Goal: Information Seeking & Learning: Learn about a topic

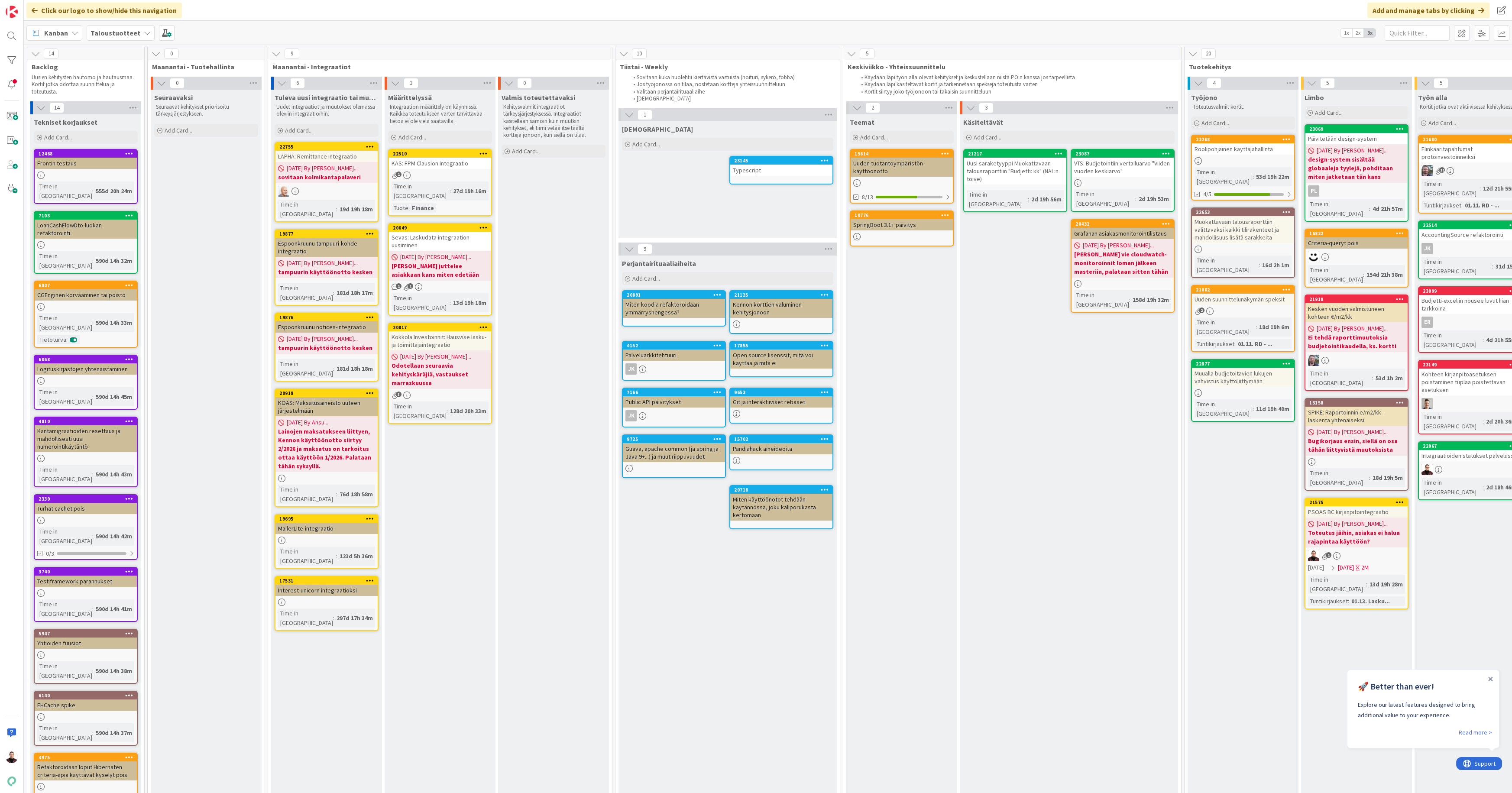
click at [436, 232] on div "Sevas: Laskudata integraation uusiminen" at bounding box center [440, 241] width 102 height 19
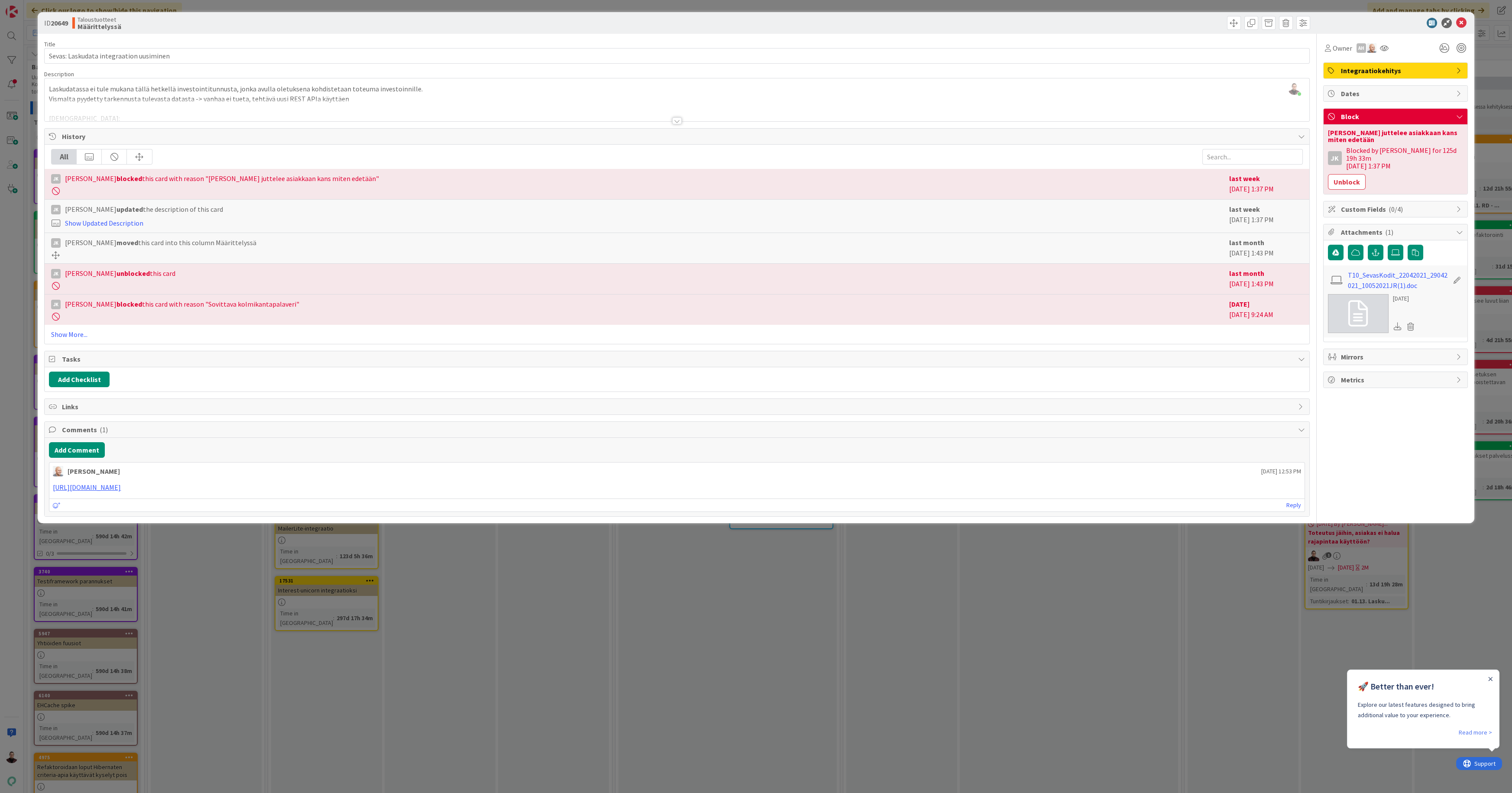
click at [563, 573] on div "ID 20649 Taloustuotteet Määrittelyssä Title 39 / 128 Sevas: Laskudata integraat…" at bounding box center [756, 396] width 1512 height 793
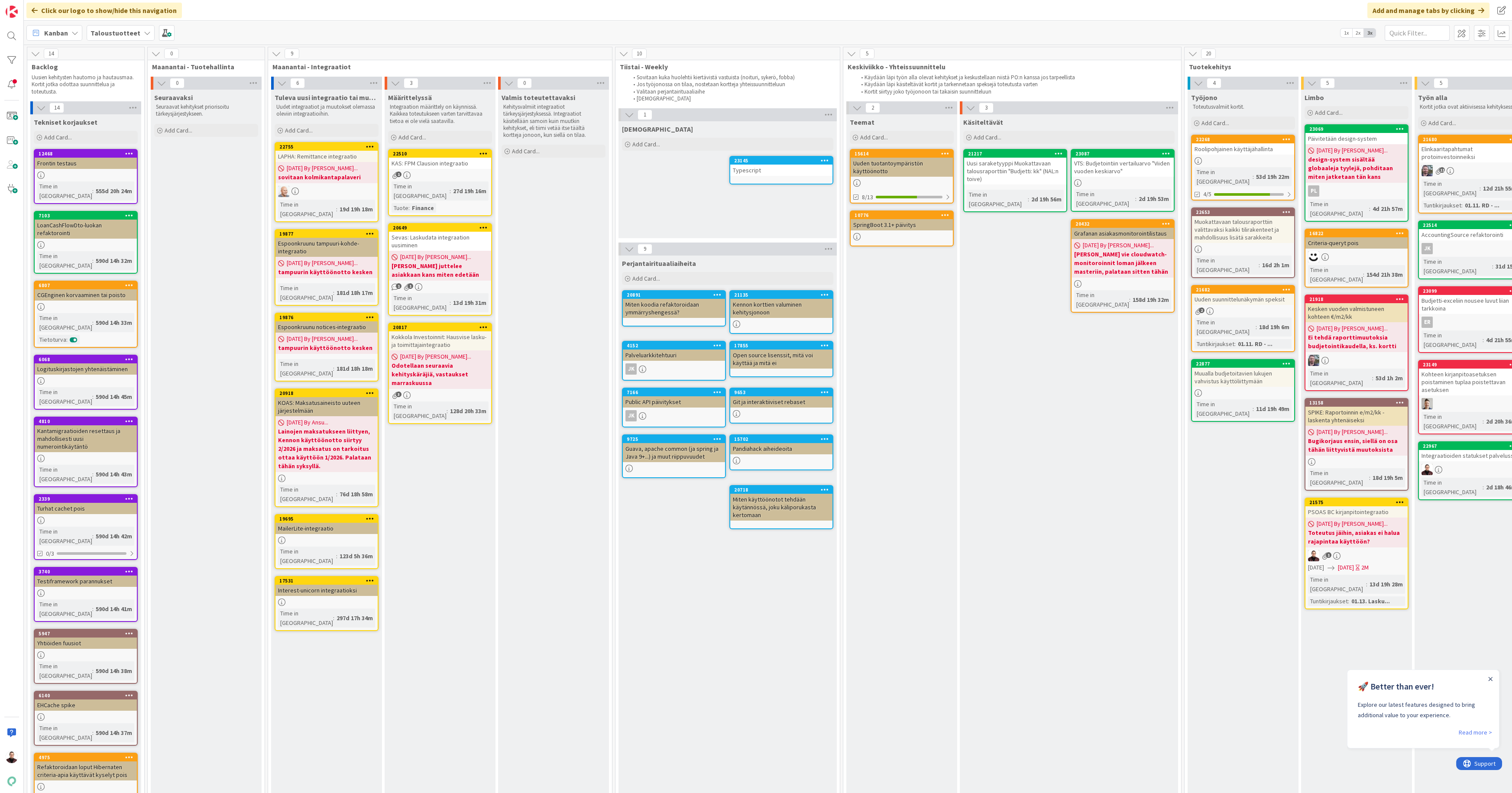
click at [444, 163] on div "KAS: FPM Clausion integraatio" at bounding box center [440, 163] width 102 height 11
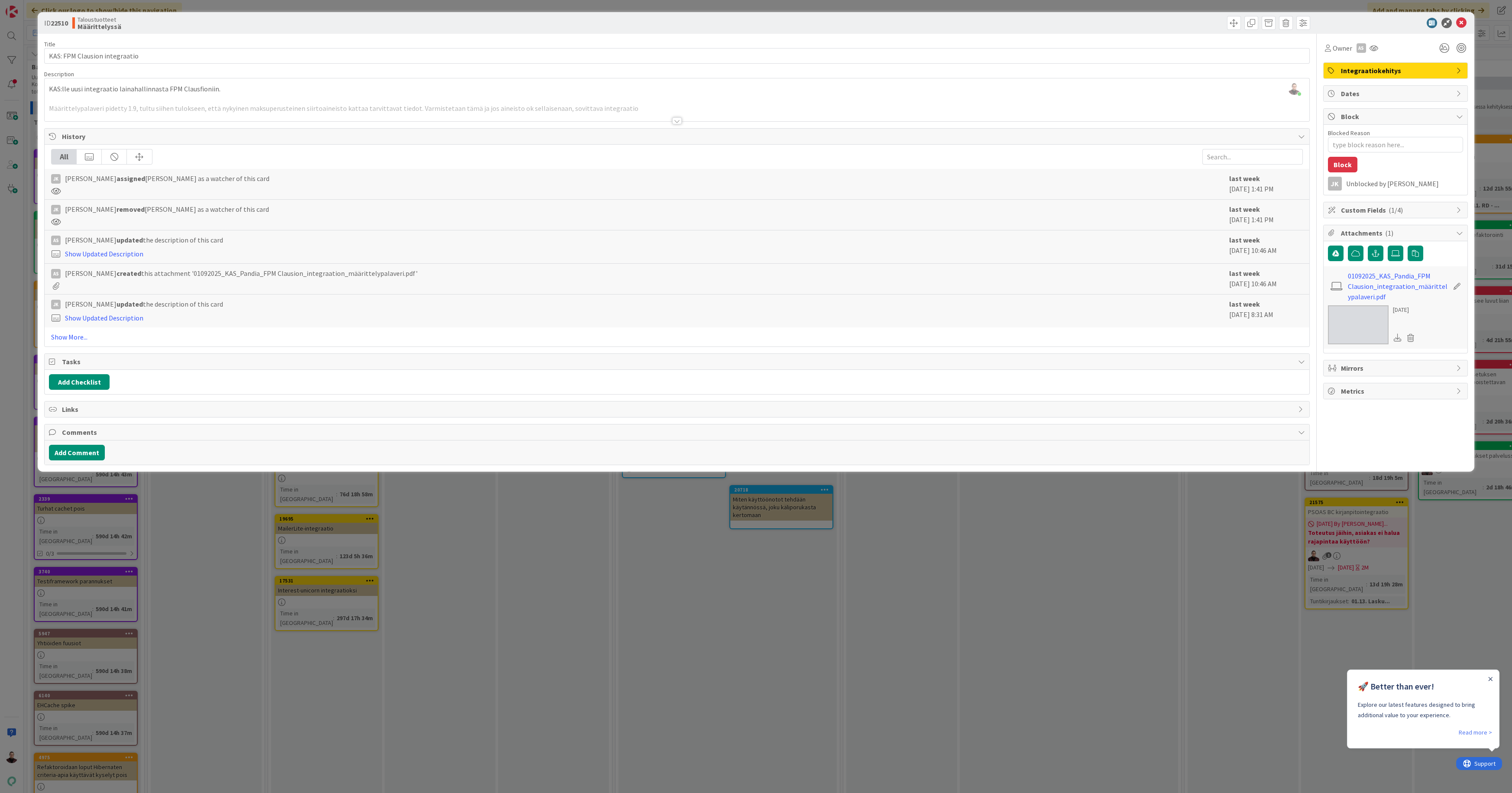
click at [675, 122] on div at bounding box center [677, 121] width 9 height 7
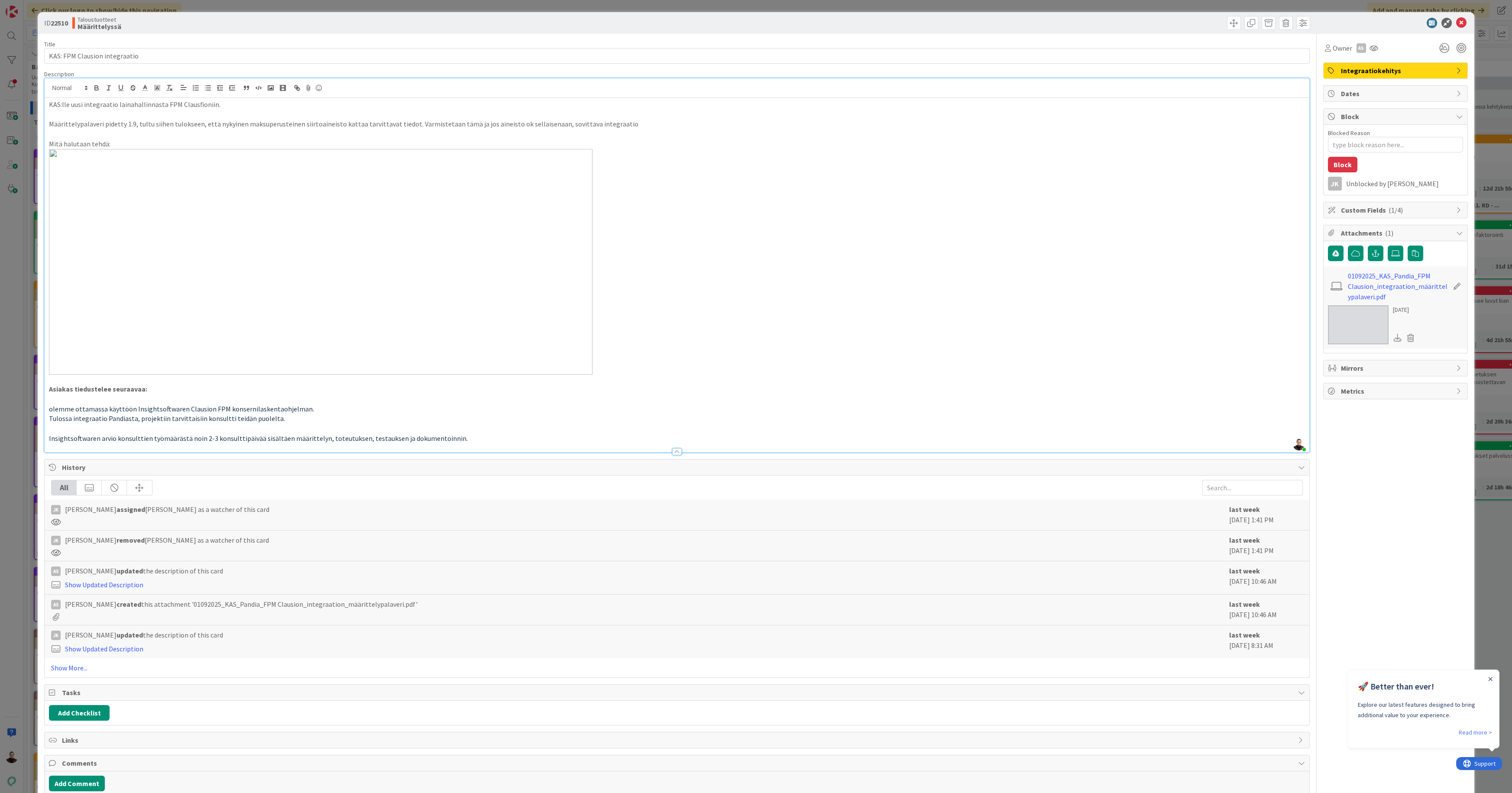
click at [18, 458] on div "ID 22510 Taloustuotteet Määrittelyssä Title 29 / 128 KAS: FPM Clausion integraa…" at bounding box center [756, 396] width 1512 height 793
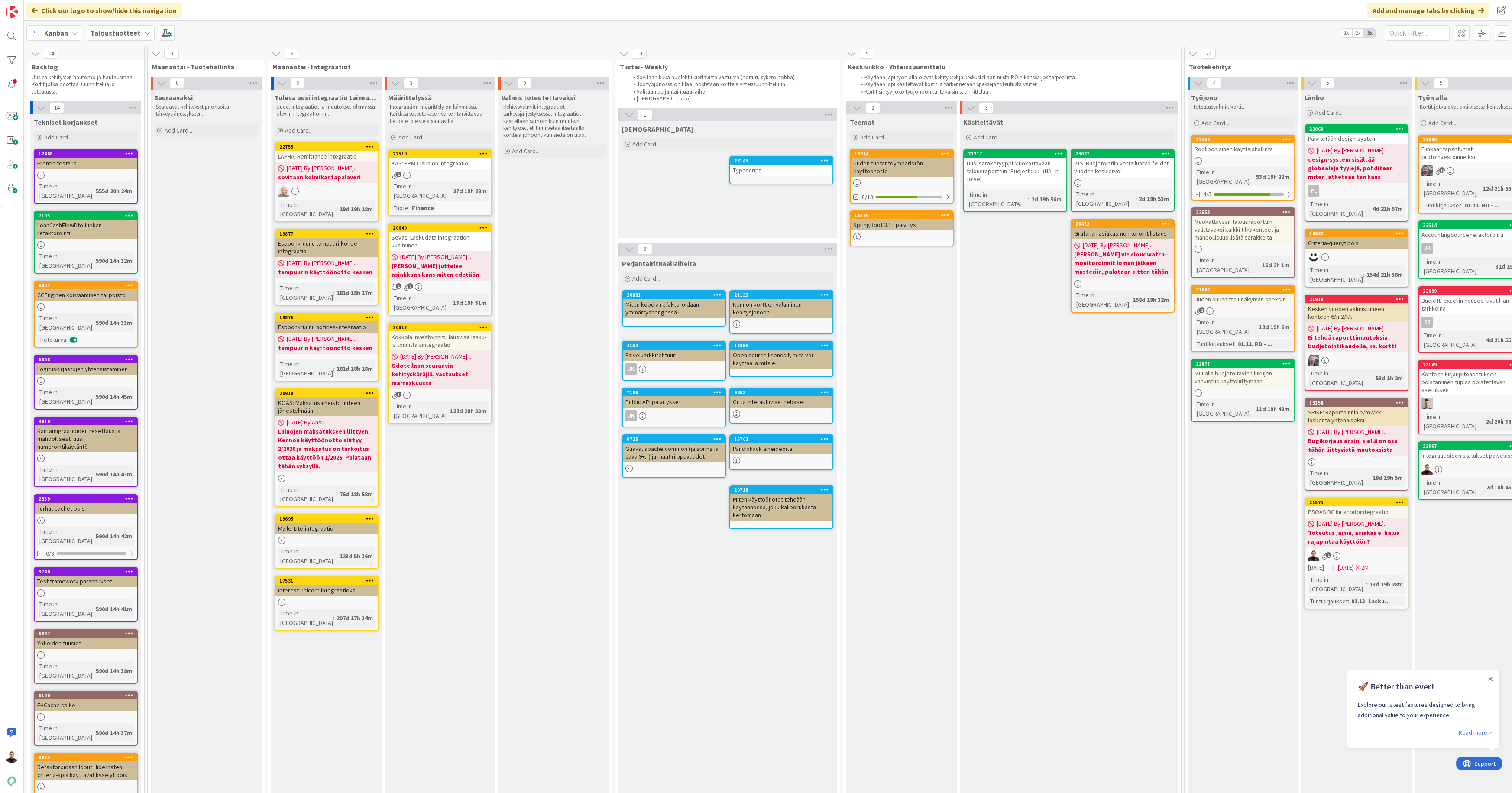
click at [284, 427] on b "Lainojen maksatukseen liittyen, Kennon käyttöönotto siirtyy 2/2026 ja maksatus …" at bounding box center [326, 449] width 97 height 43
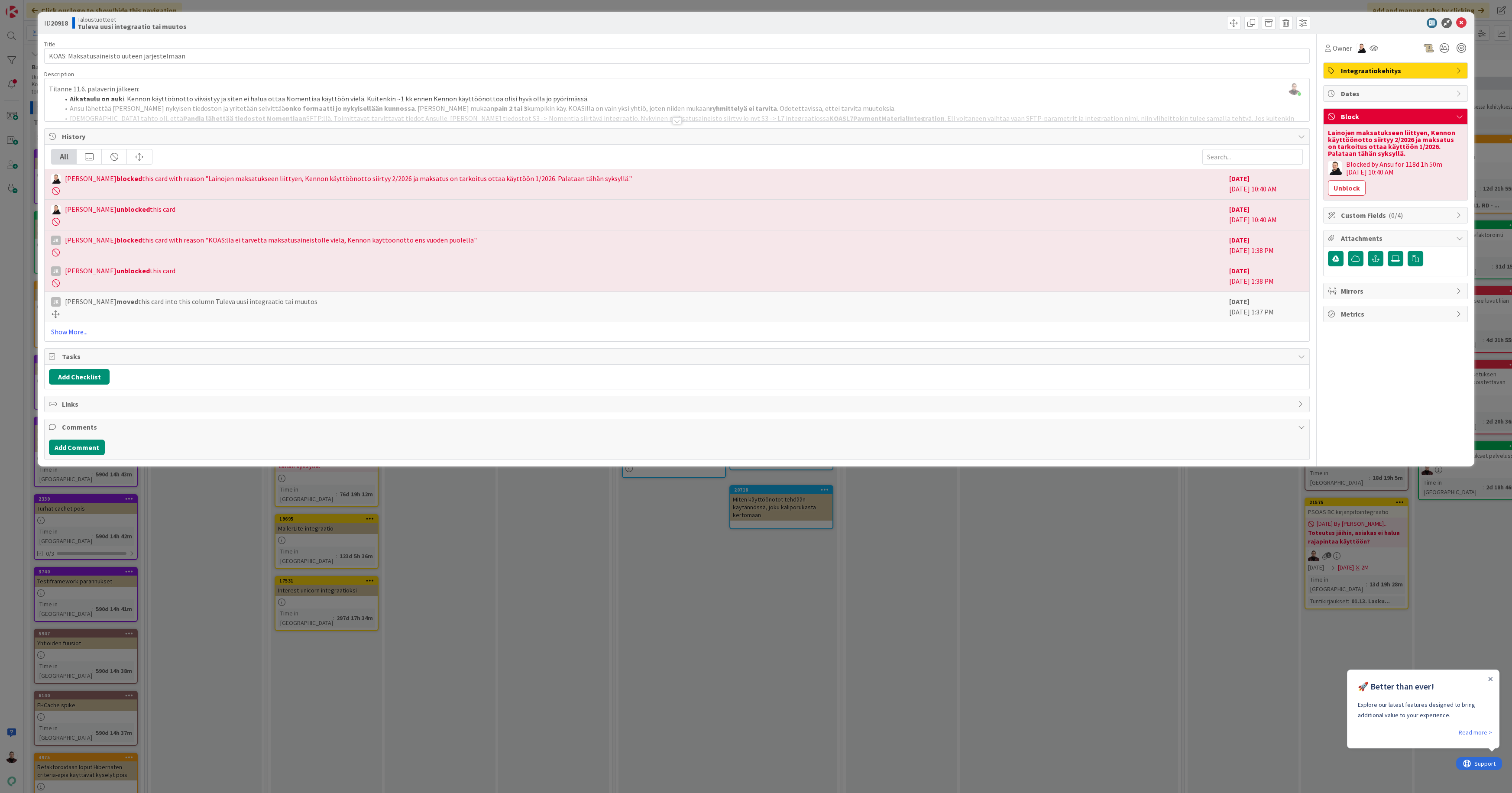
click at [678, 120] on div at bounding box center [677, 121] width 9 height 7
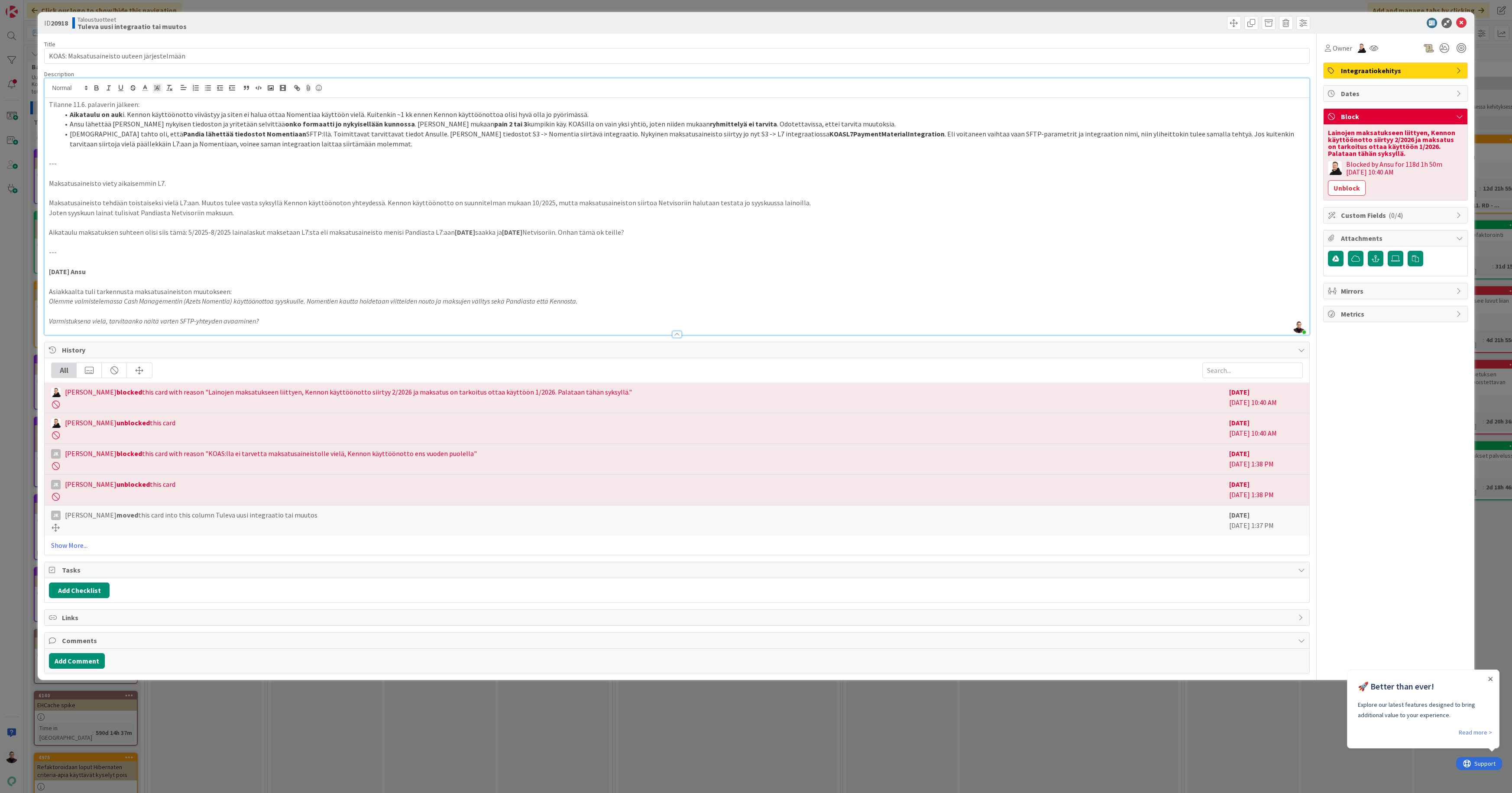
click at [919, 716] on div "ID 20918 Taloustuotteet Tuleva uusi integraatio tai muutos Title 43 / 128 KOAS:…" at bounding box center [756, 396] width 1512 height 793
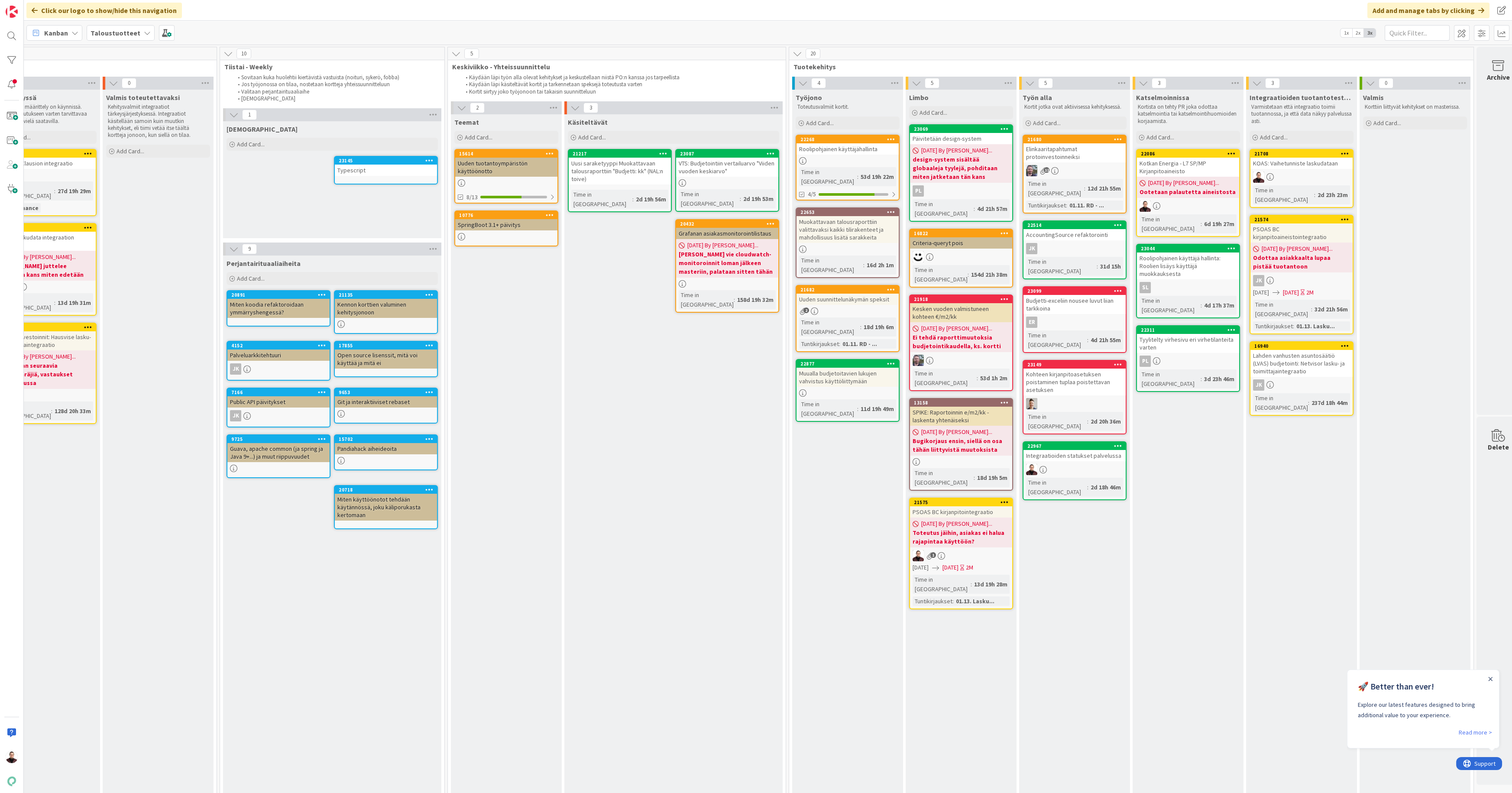
scroll to position [0, 411]
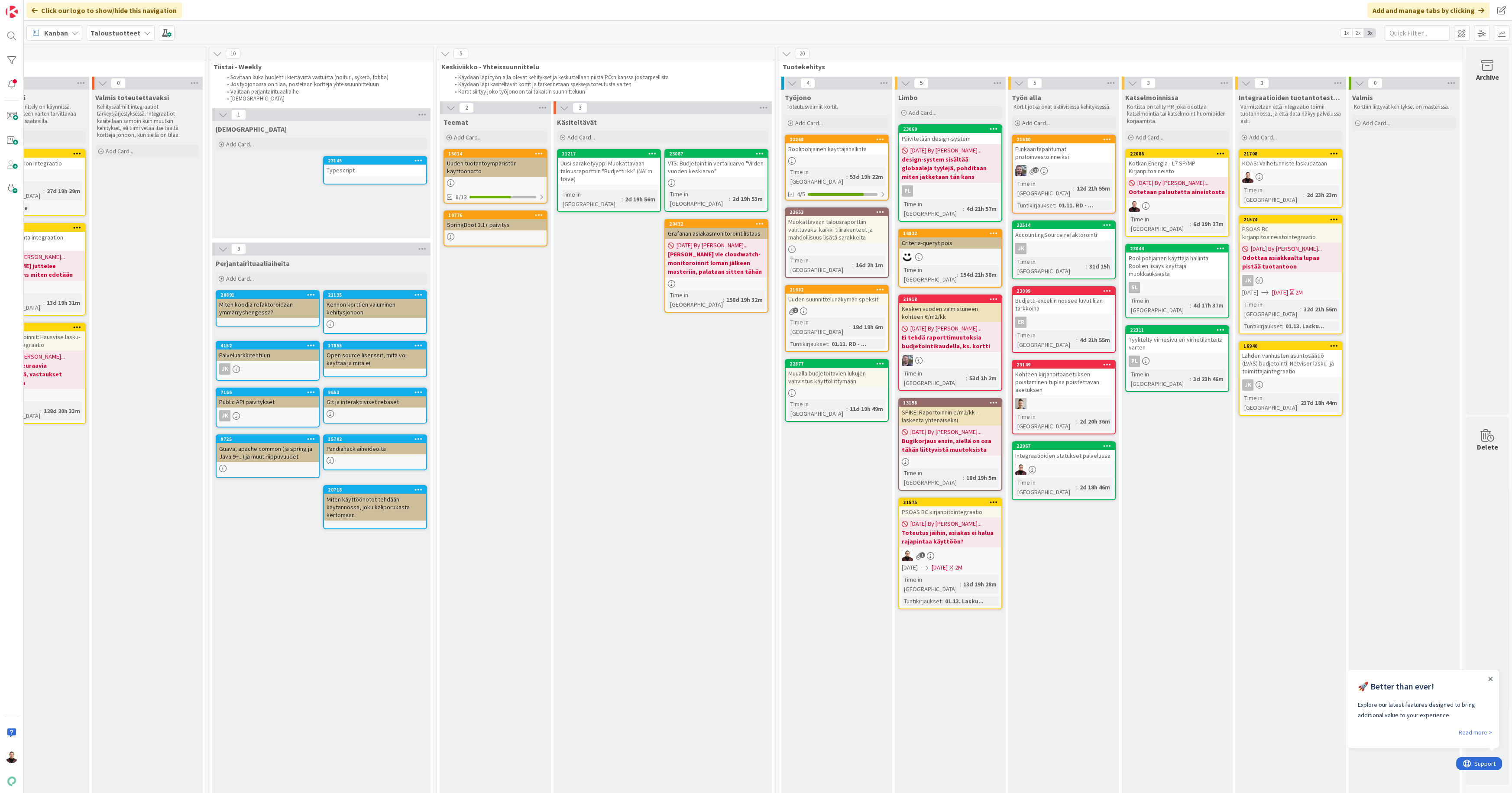
click at [1048, 450] on div "Integraatioiden statukset palvelussa" at bounding box center [1064, 455] width 102 height 11
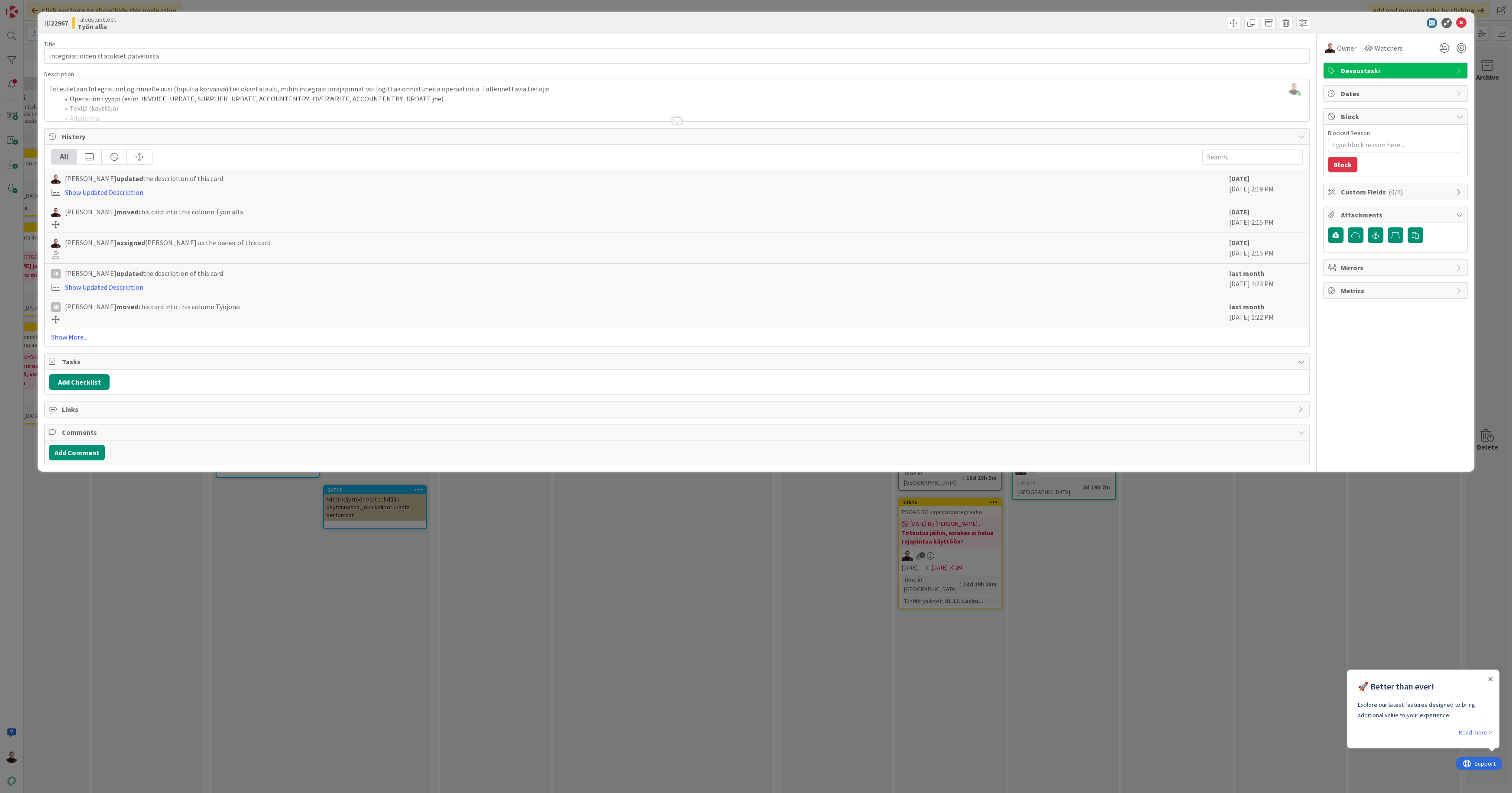
click at [678, 122] on div at bounding box center [677, 121] width 9 height 7
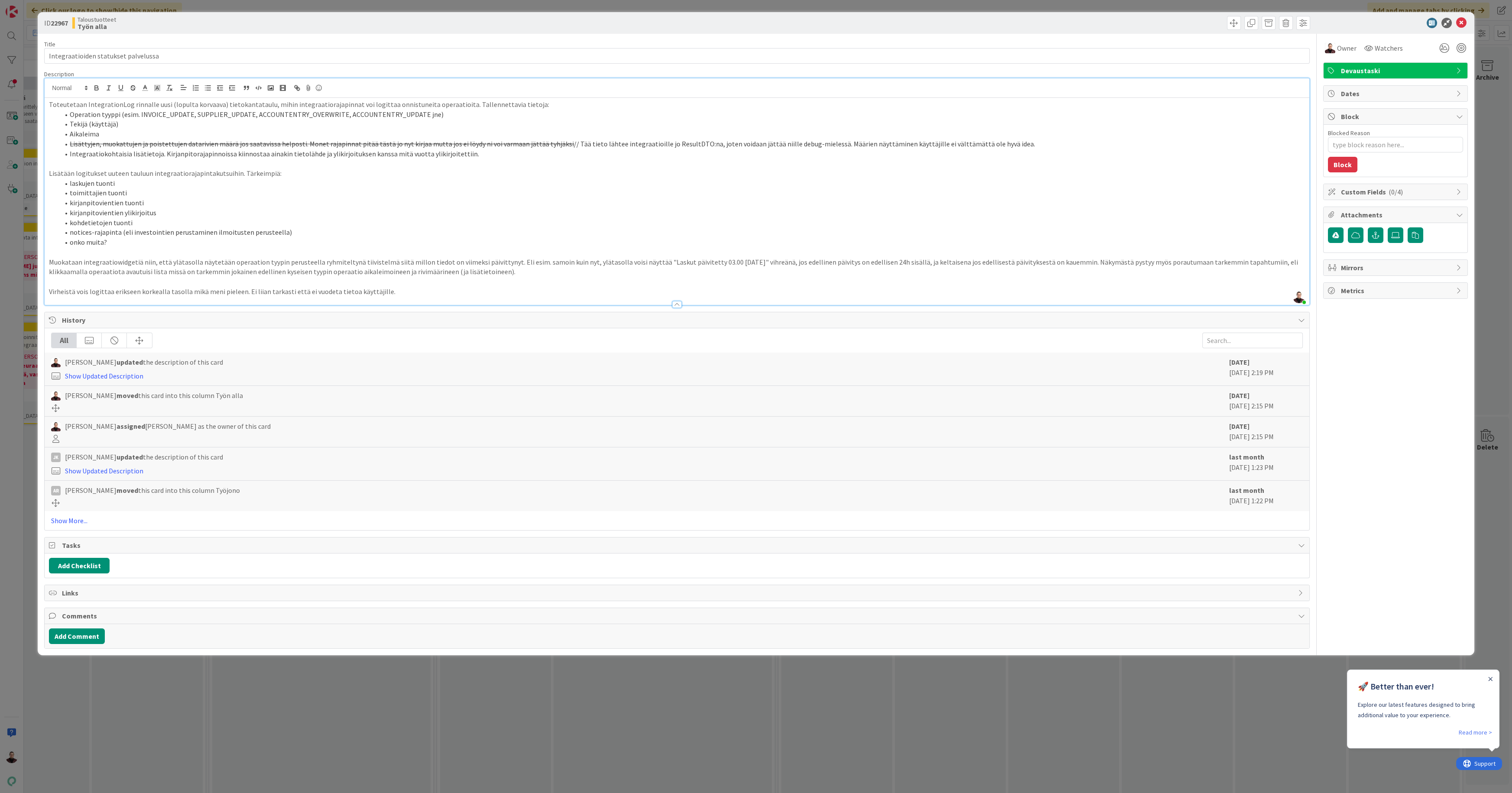
click at [641, 704] on div "ID 22967 Taloustuotteet Työn alla Title 36 / 128 Integraatioiden statukset palv…" at bounding box center [756, 396] width 1512 height 793
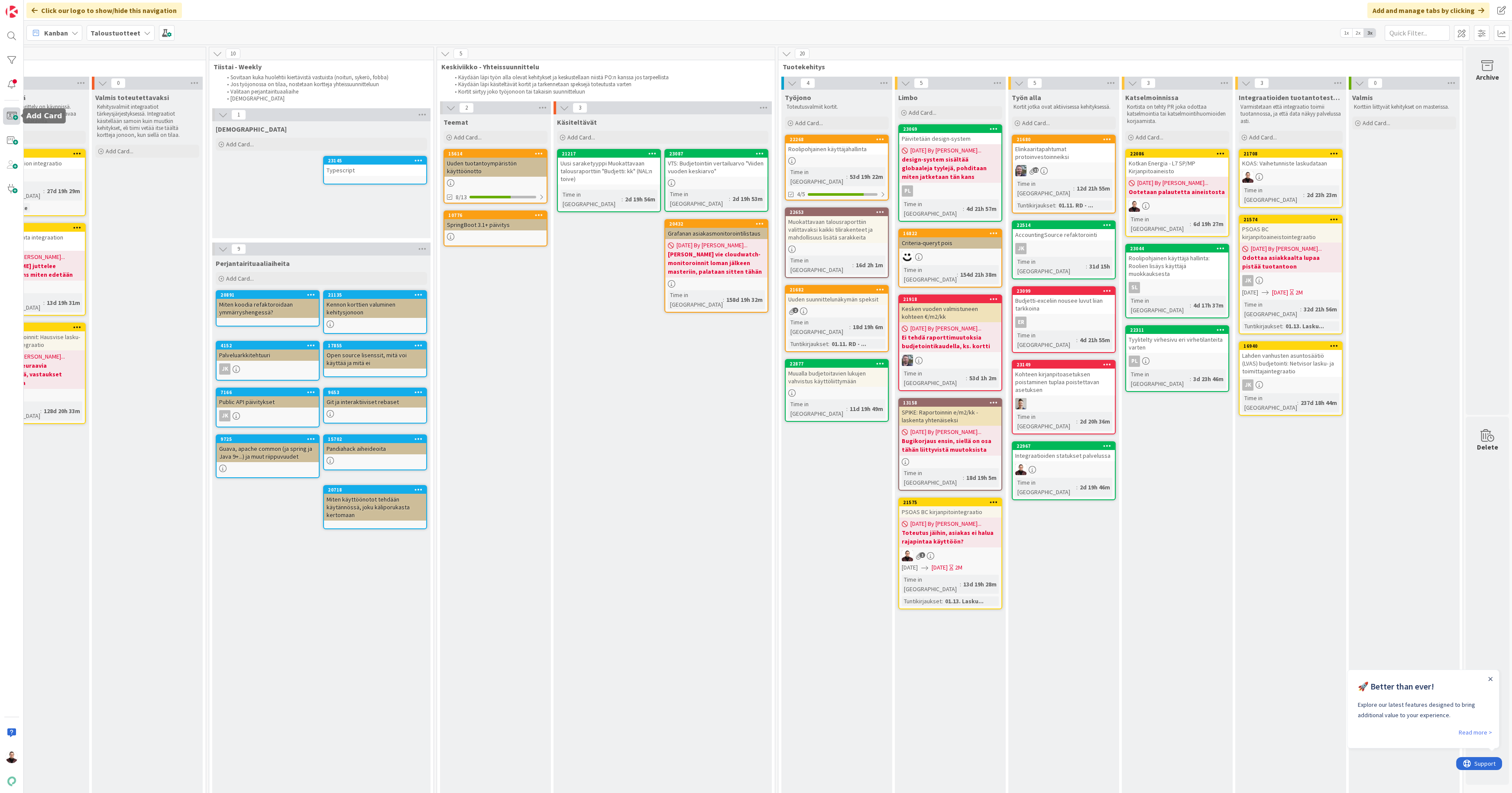
click at [12, 115] on span at bounding box center [12, 116] width 18 height 18
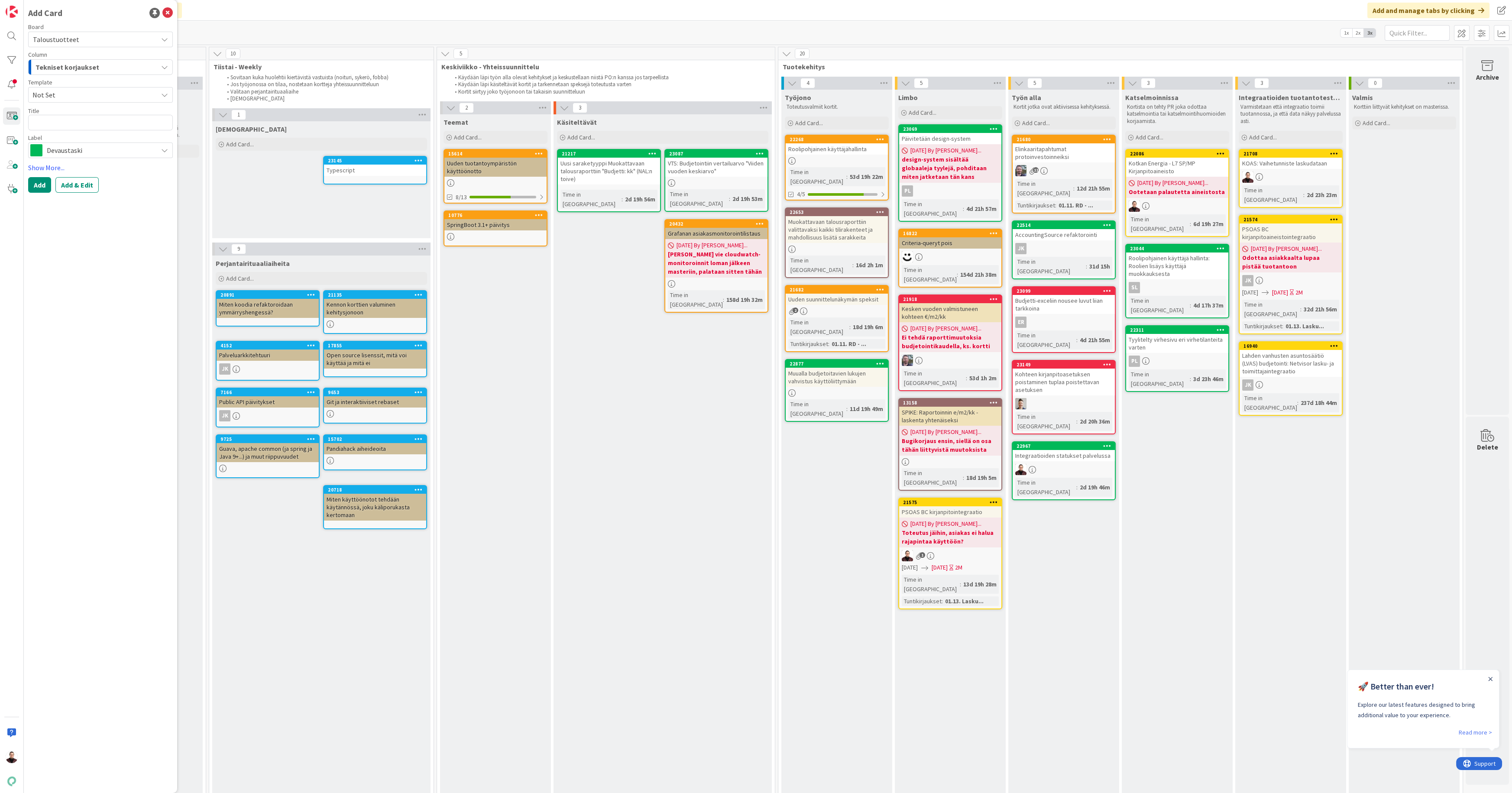
click at [123, 153] on span "Devaustaski" at bounding box center [100, 150] width 107 height 12
click at [116, 125] on textarea at bounding box center [100, 123] width 144 height 16
click at [123, 68] on div "Tekniset korjaukset" at bounding box center [96, 68] width 124 height 14
click at [112, 212] on link "Käsiteltävät" at bounding box center [100, 215] width 144 height 15
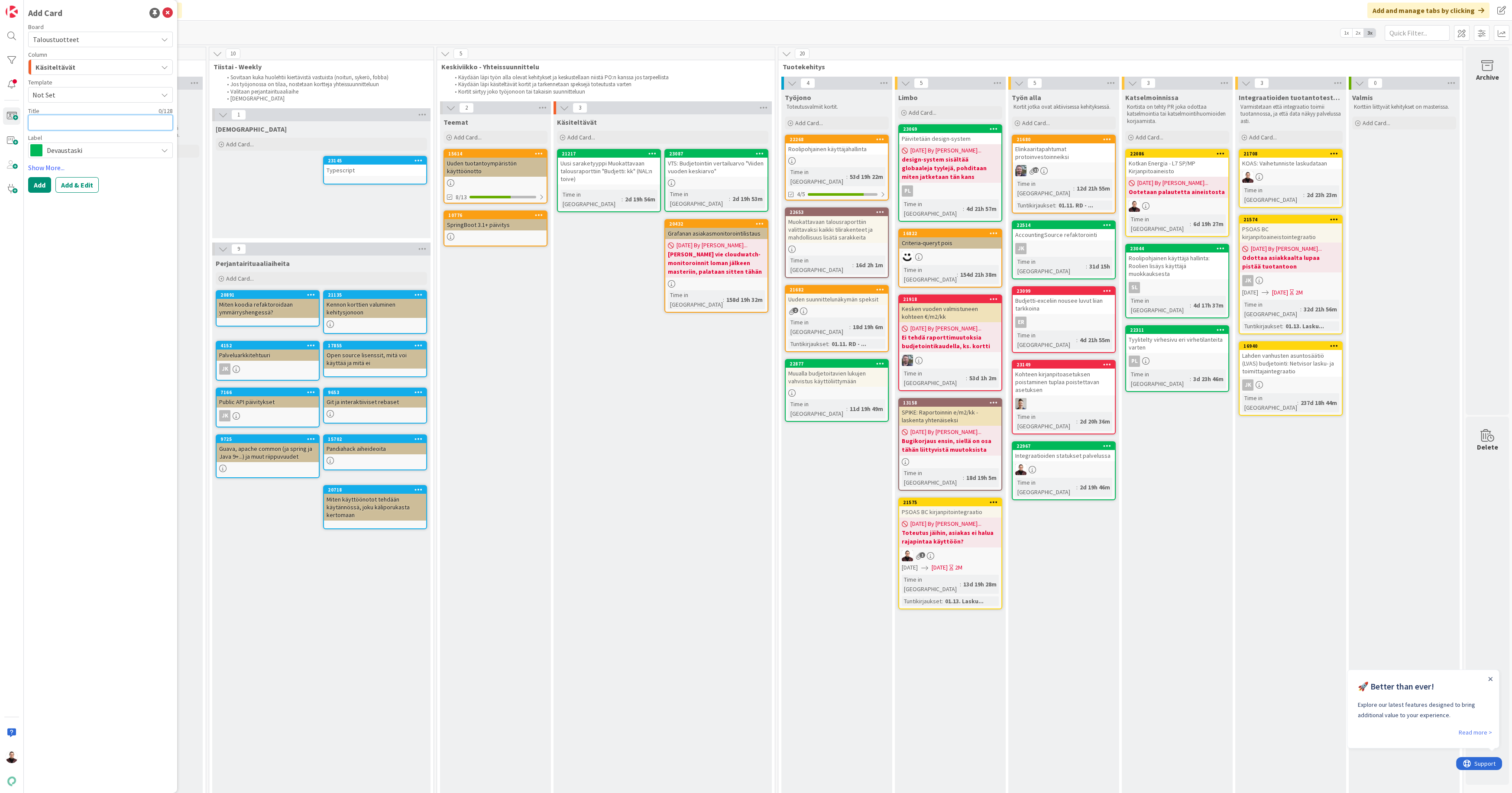
click at [77, 126] on textarea at bounding box center [100, 123] width 144 height 16
type textarea "x"
type textarea "I"
type textarea "x"
type textarea "In"
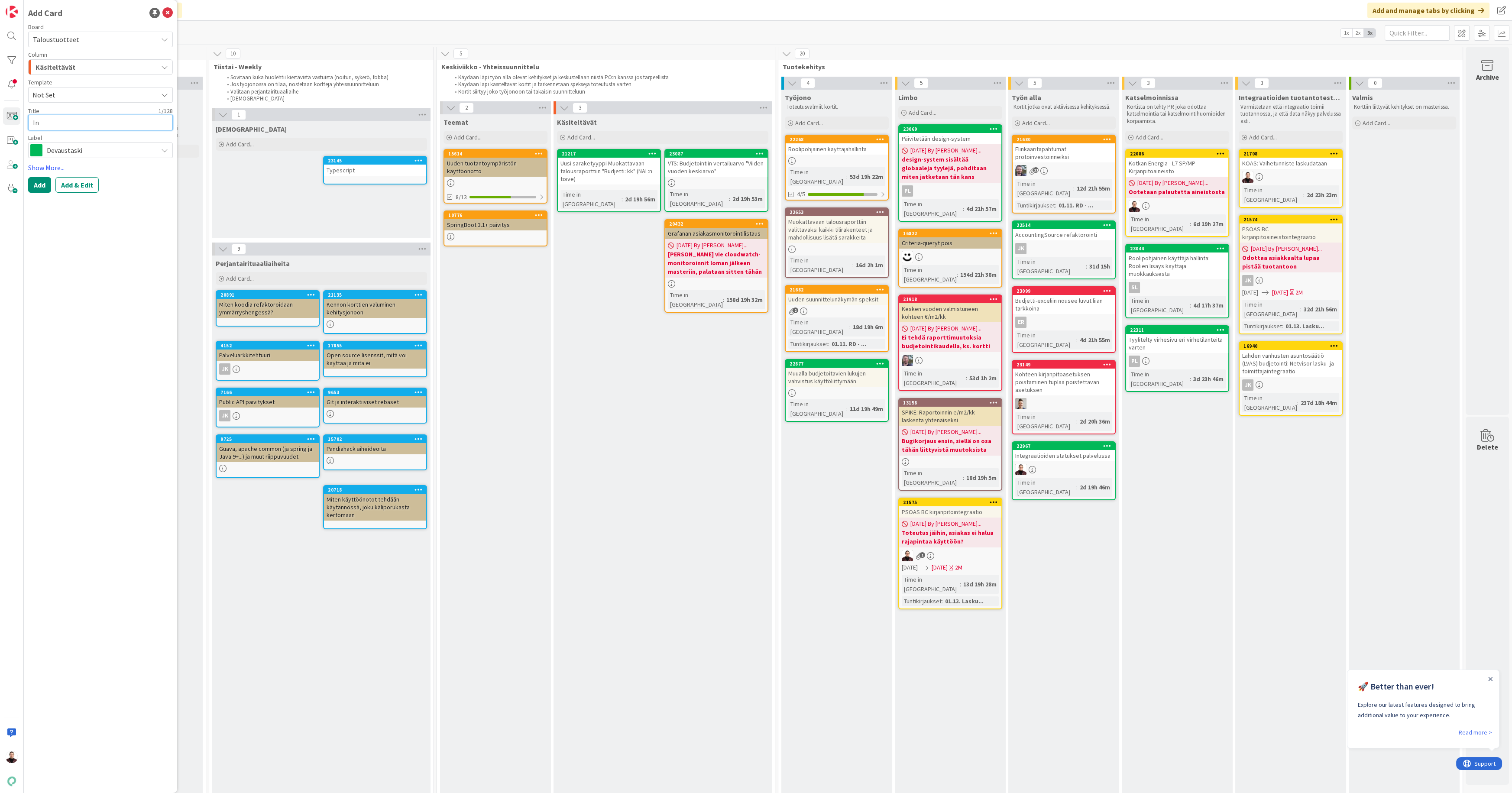
type textarea "x"
type textarea "Int"
type textarea "x"
type textarea "Inte"
type textarea "x"
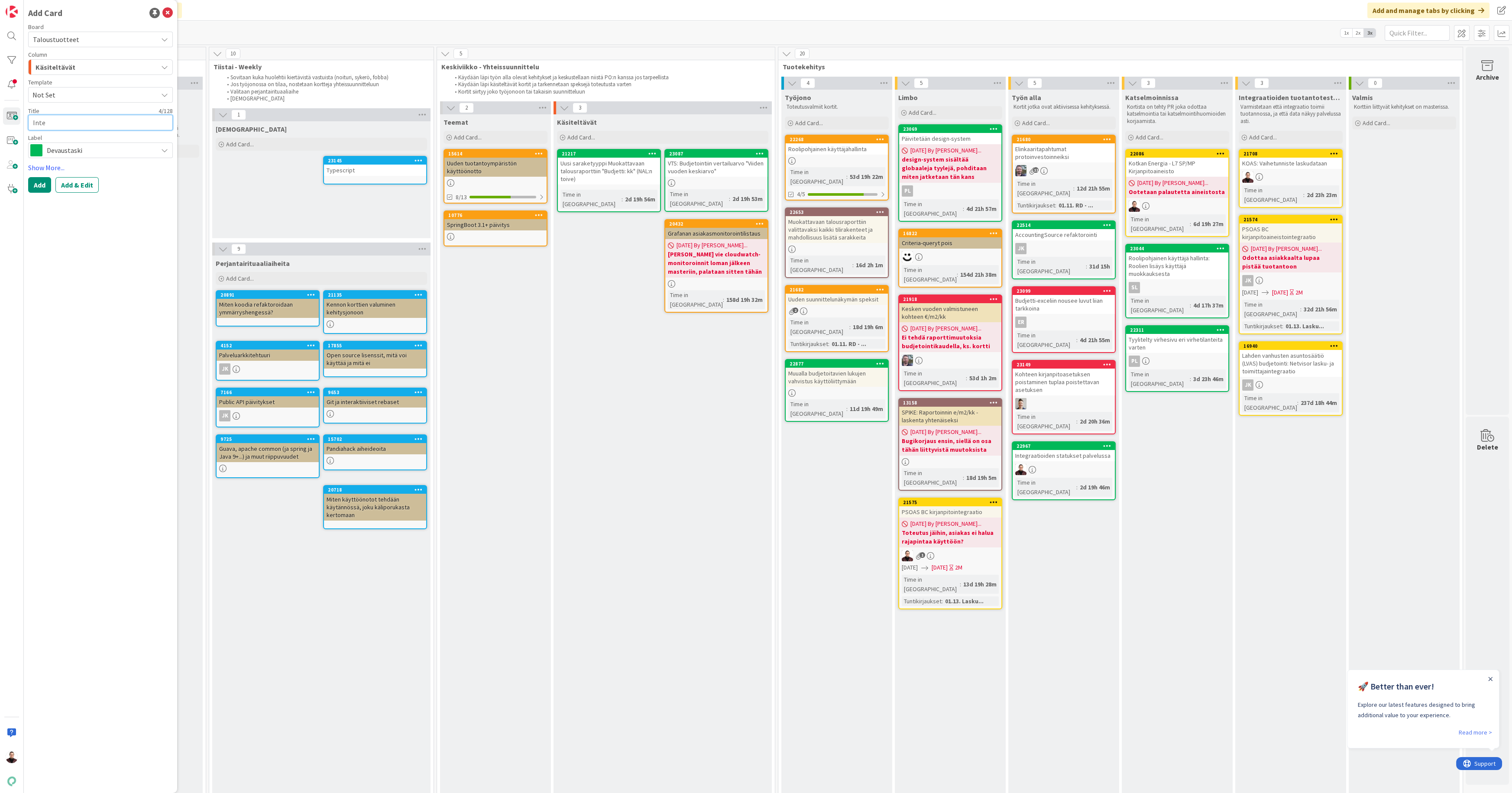
type textarea "Integ"
type textarea "x"
type textarea "Integr"
type textarea "x"
type textarea "Integra"
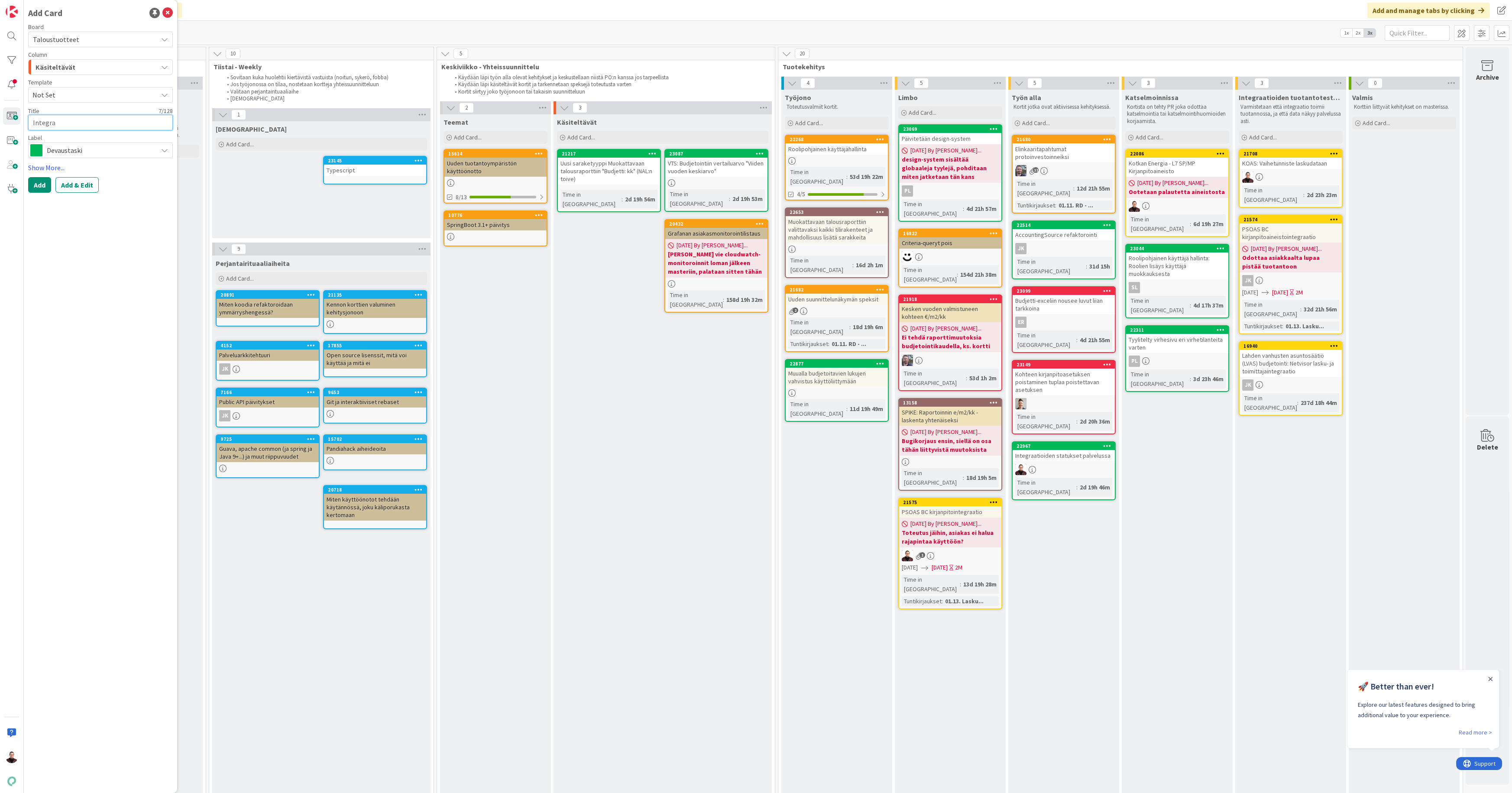
type textarea "x"
type textarea "Integr"
type textarea "x"
type textarea "Integ"
type textarea "x"
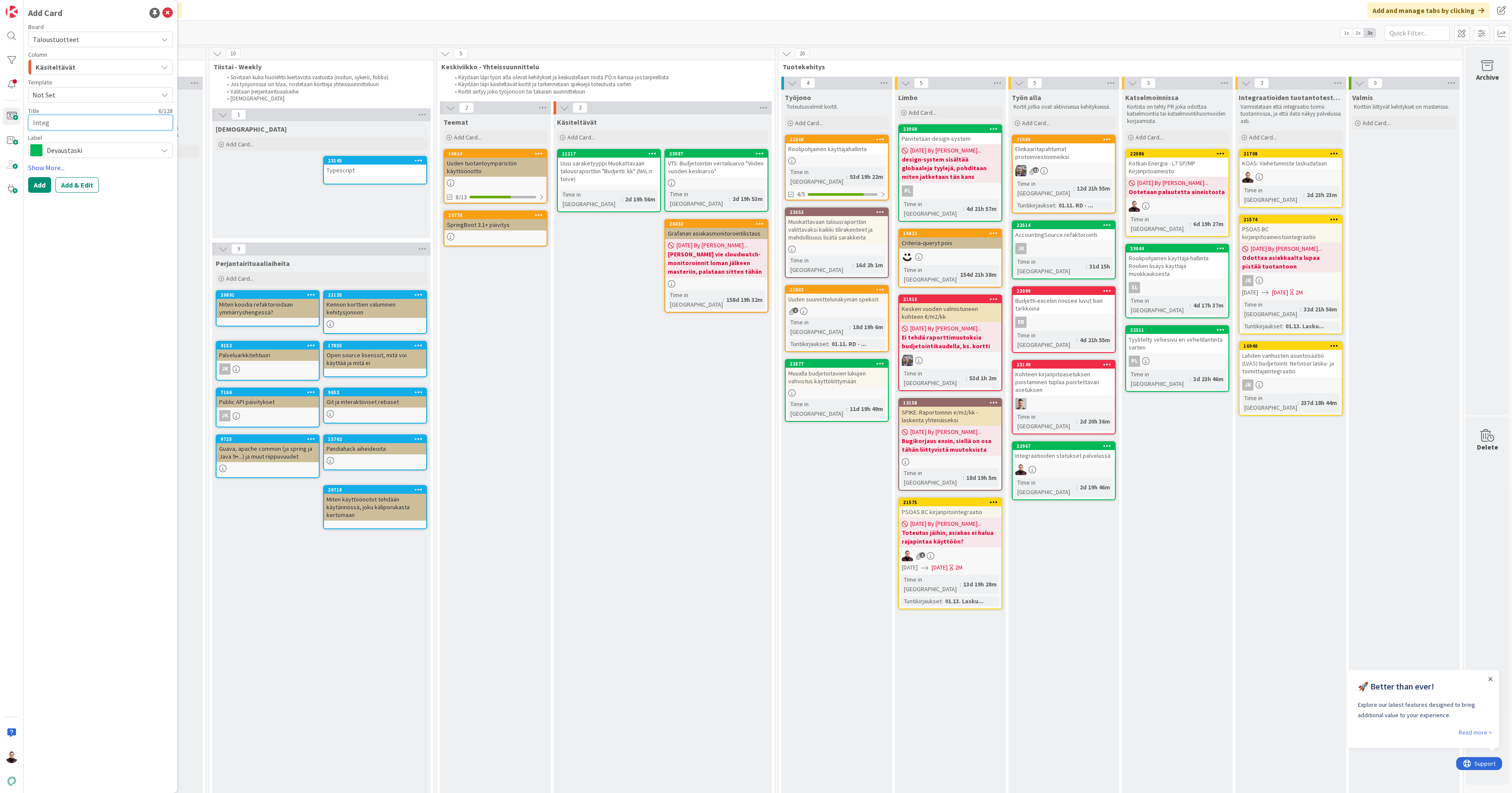
type textarea "Inte"
type textarea "x"
type textarea "Int"
type textarea "x"
type textarea "In"
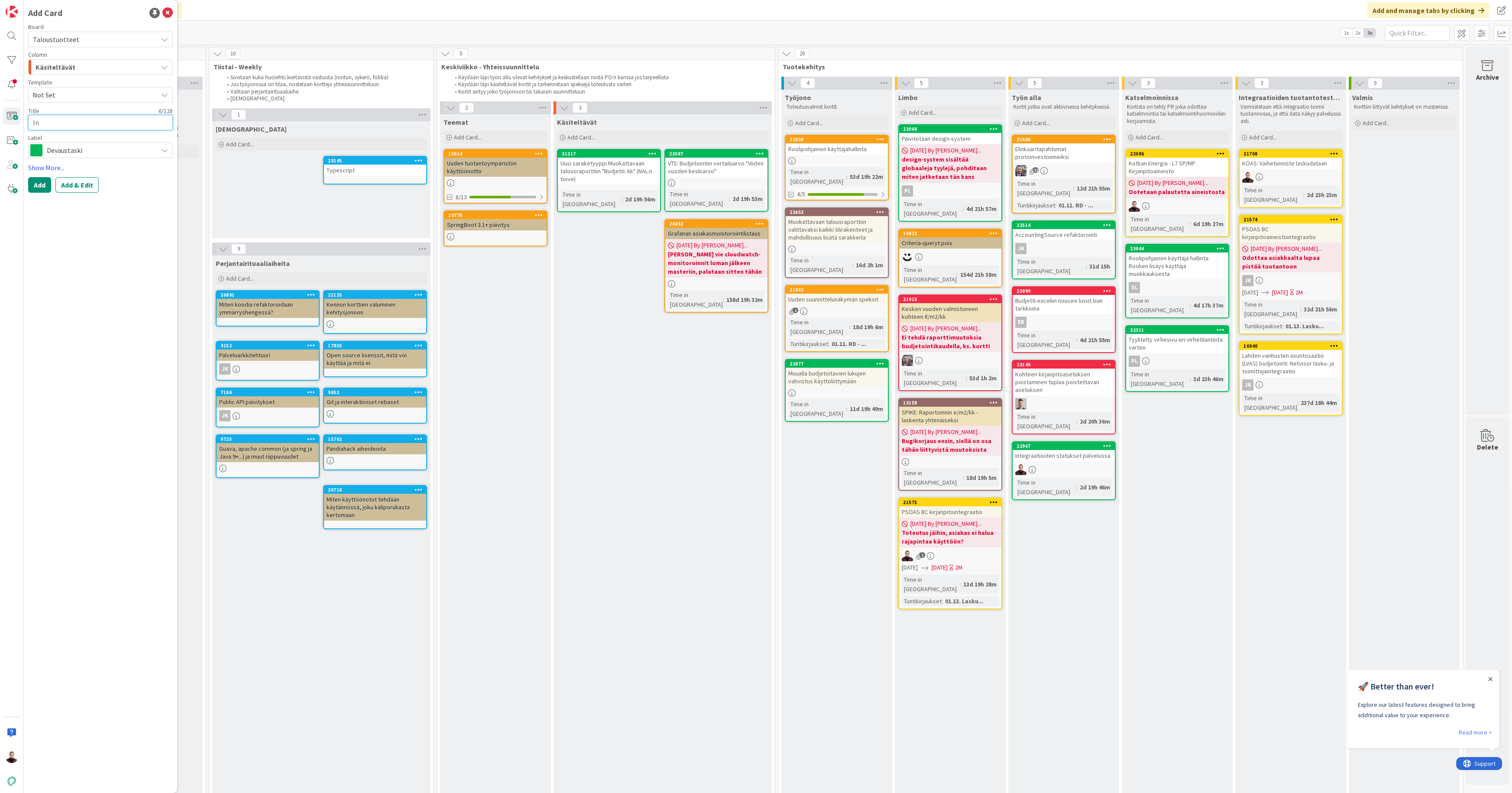
type textarea "x"
type textarea "I"
type textarea "x"
type textarea "Kä"
type textarea "x"
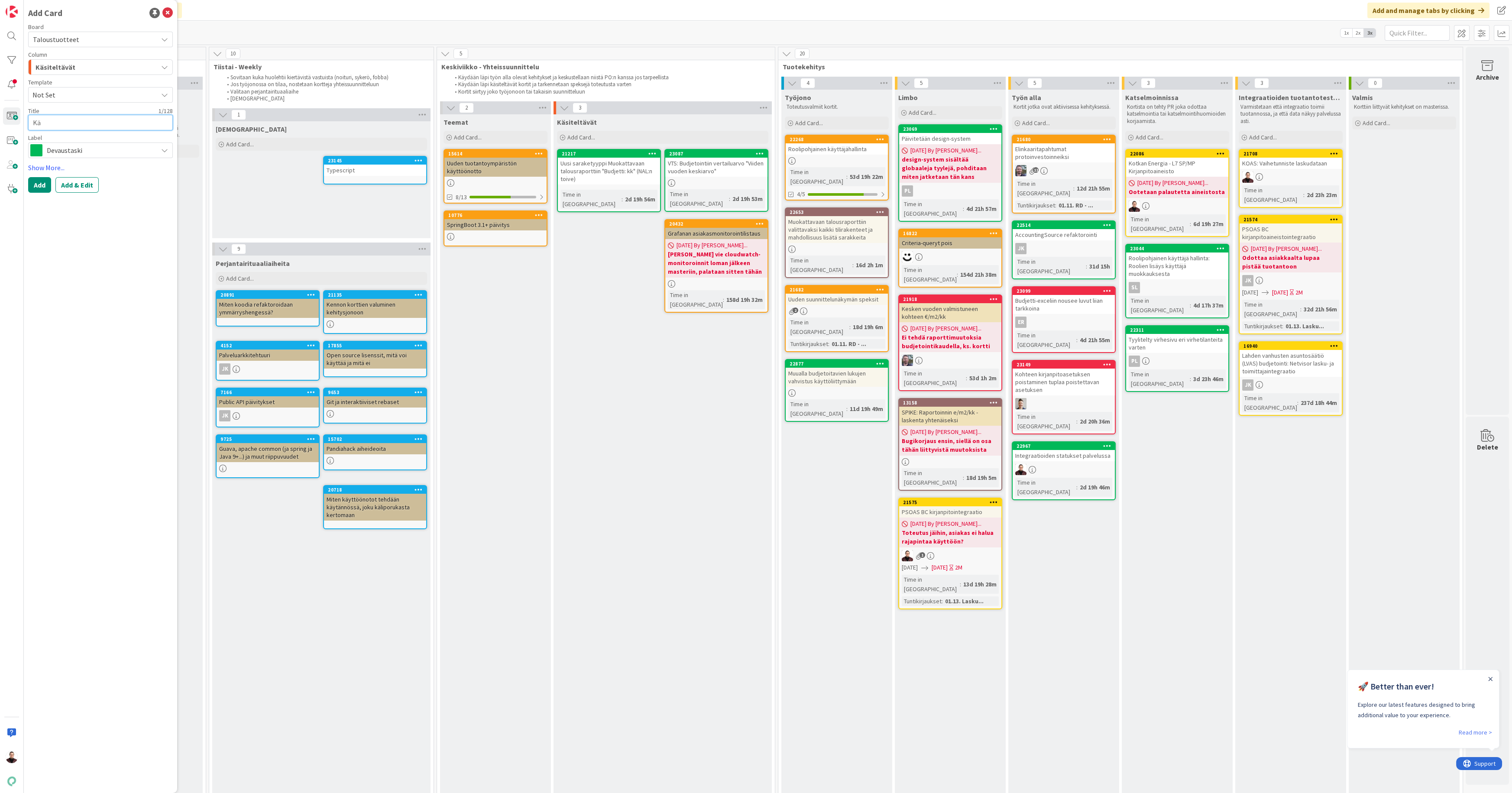
type textarea "Käy"
type textarea "x"
type textarea "Käyt"
type textarea "x"
type textarea "Käyttö"
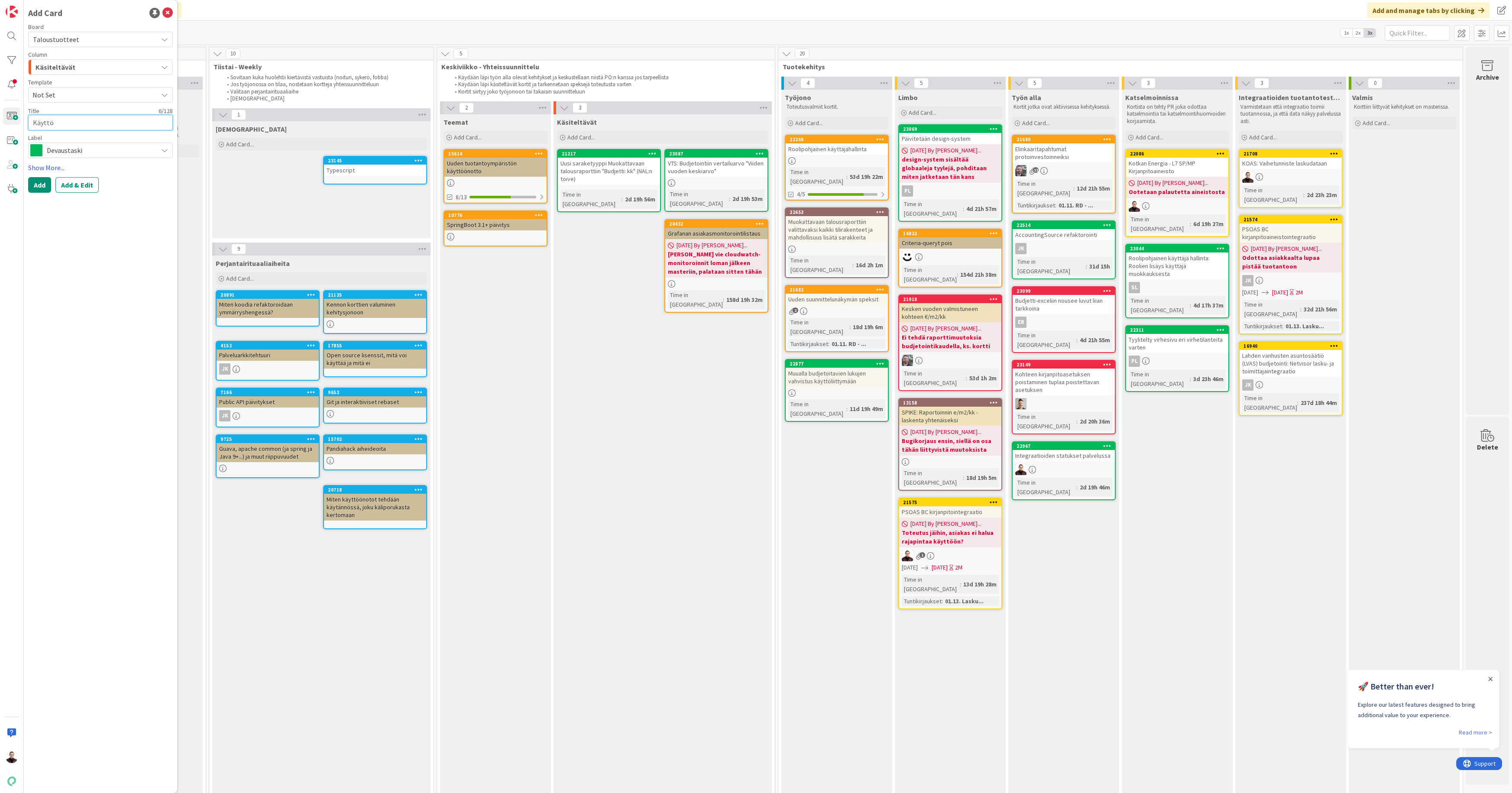
type textarea "x"
type textarea "Käyttöl"
type textarea "x"
type textarea "Käyttöli"
type textarea "x"
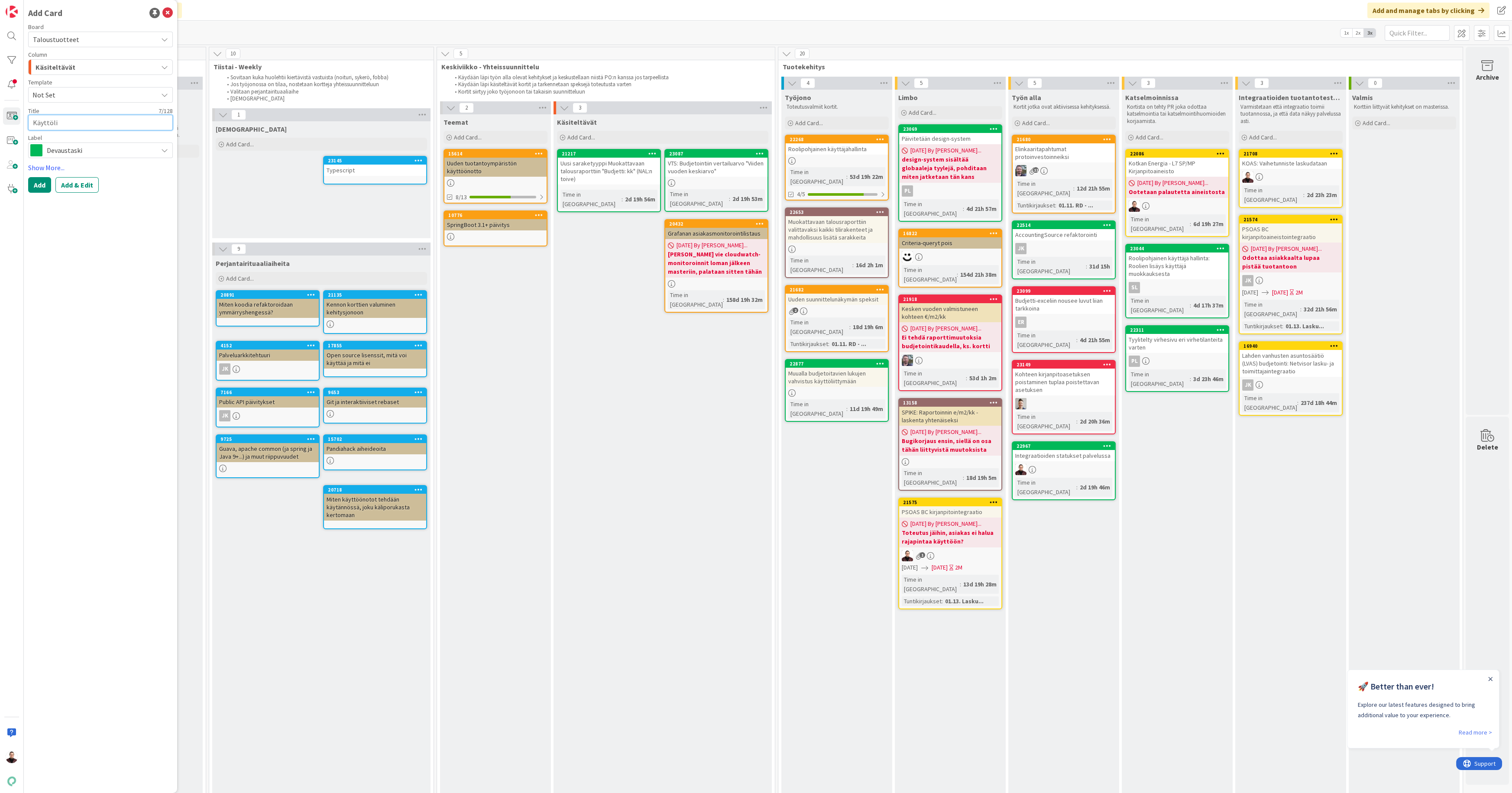
type textarea "Käyttölii"
type textarea "x"
type textarea "Käyttöliit"
type textarea "x"
type textarea "Käyttöliitt"
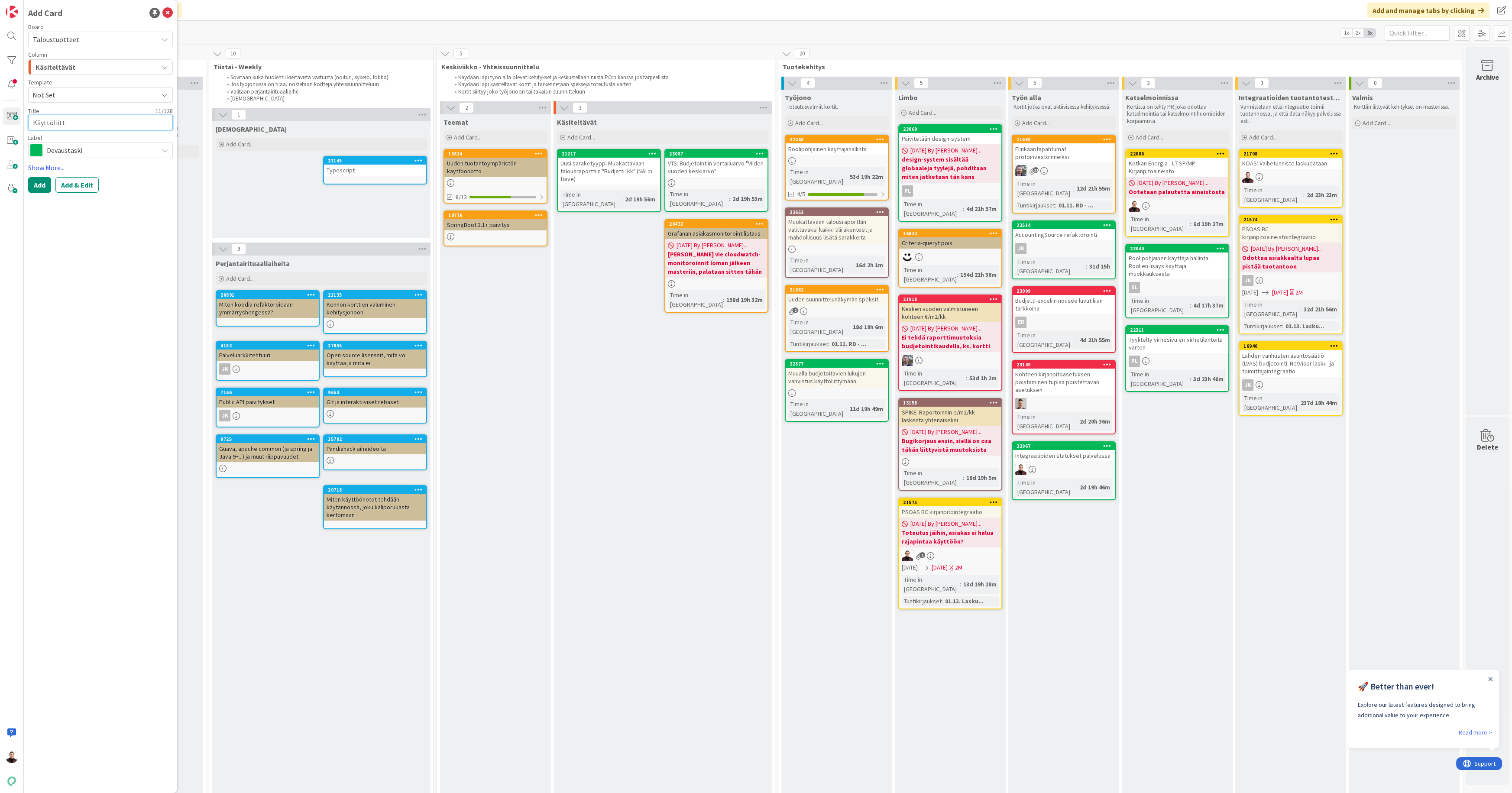
type textarea "x"
type textarea "Käyttöliitty"
type textarea "x"
type textarea "Käyttöliittym"
type textarea "x"
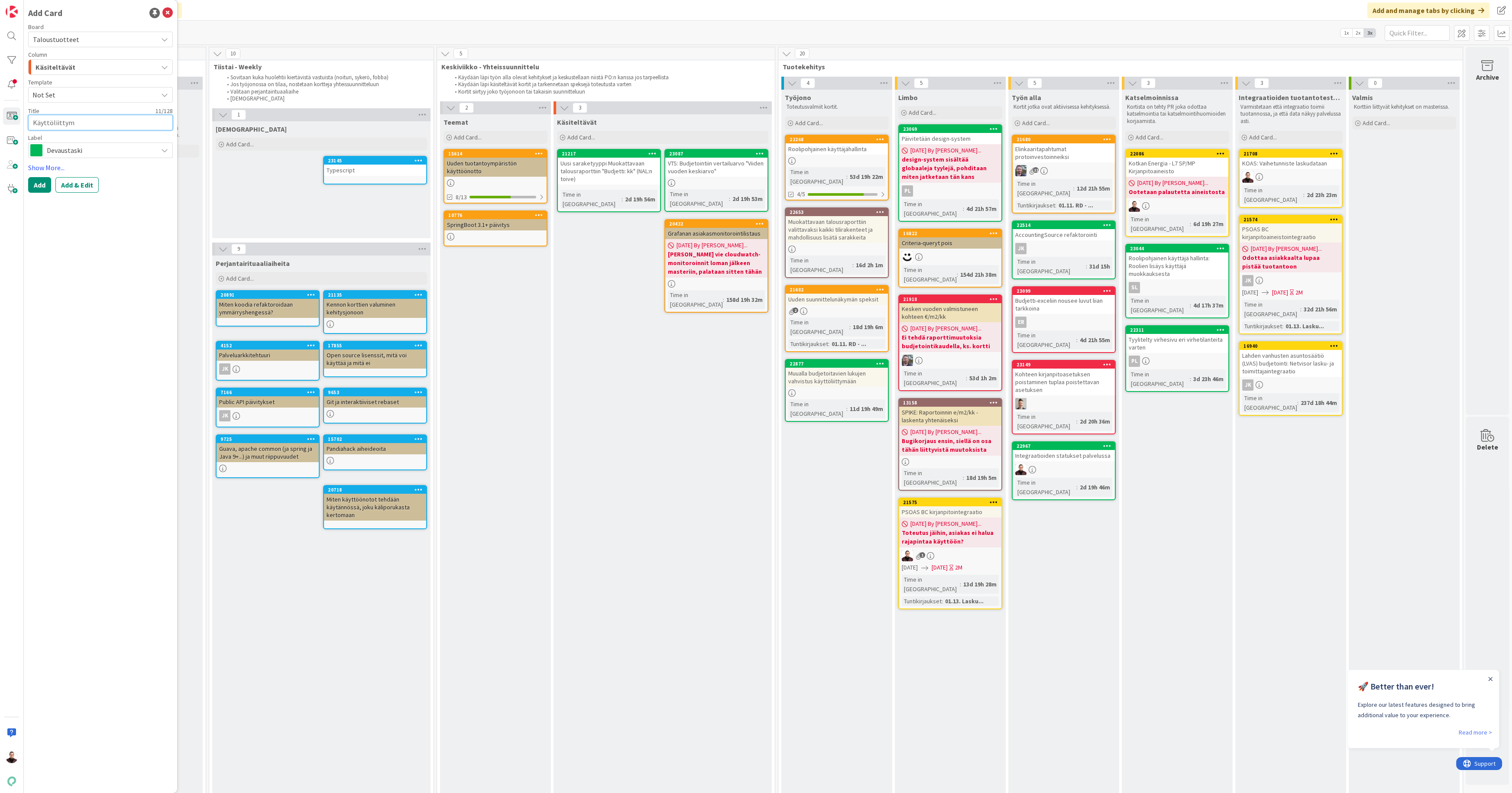
type textarea "Käyttöliittymä"
type textarea "x"
type textarea "Käyttöliittymä"
type textarea "x"
type textarea "Käyttöliittymä i"
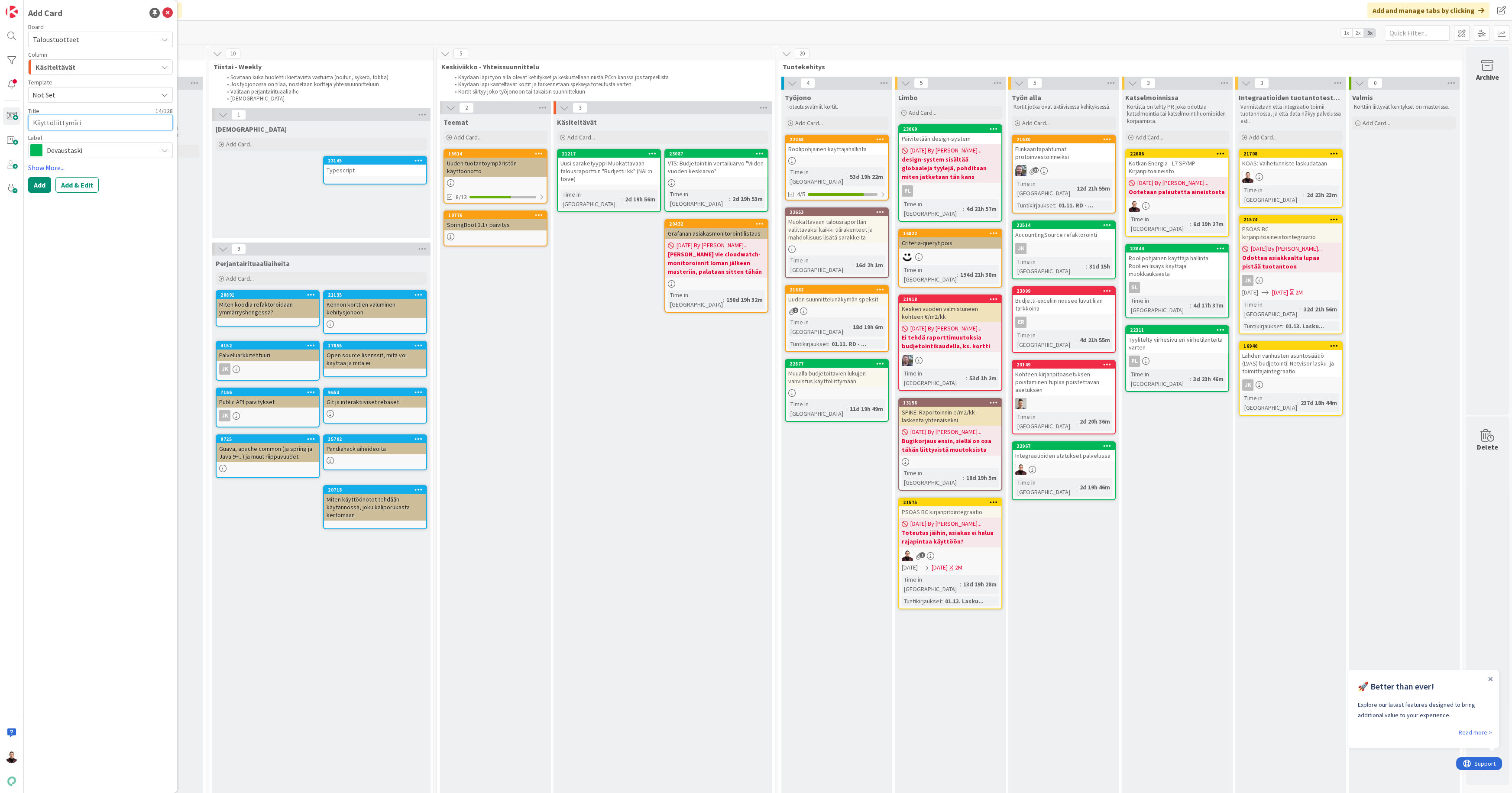
type textarea "x"
type textarea "Käyttöliittymä int"
type textarea "x"
type textarea "Käyttöliittymä inte"
type textarea "x"
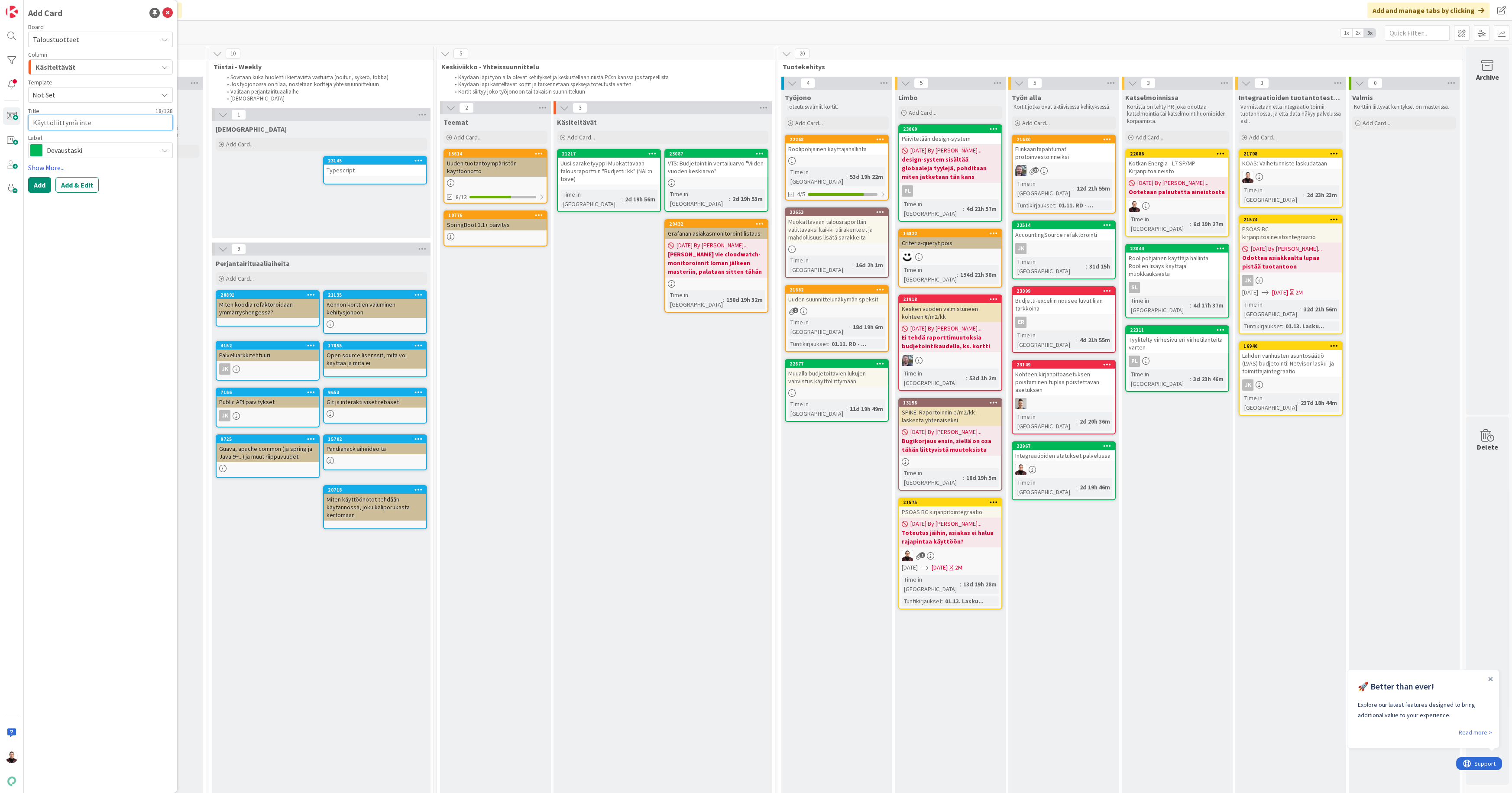
type textarea "Käyttöliittymä integ"
type textarea "x"
type textarea "Käyttöliittymä integra"
type textarea "x"
type textarea "Käyttöliittymä integraat"
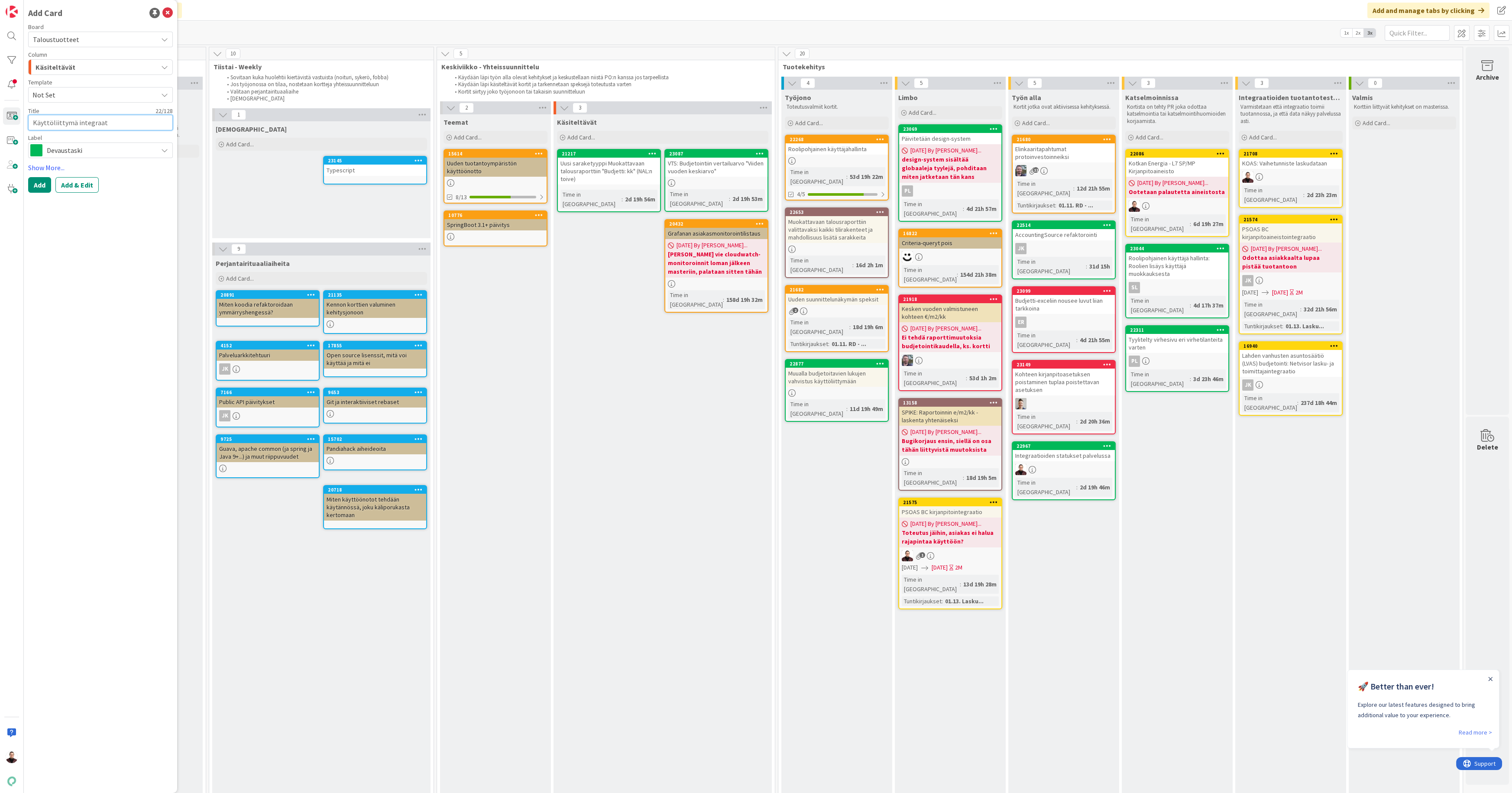
type textarea "x"
type textarea "Käyttöliittymä integraati"
type textarea "x"
type textarea "Käyttöliittymä integraatio"
type textarea "x"
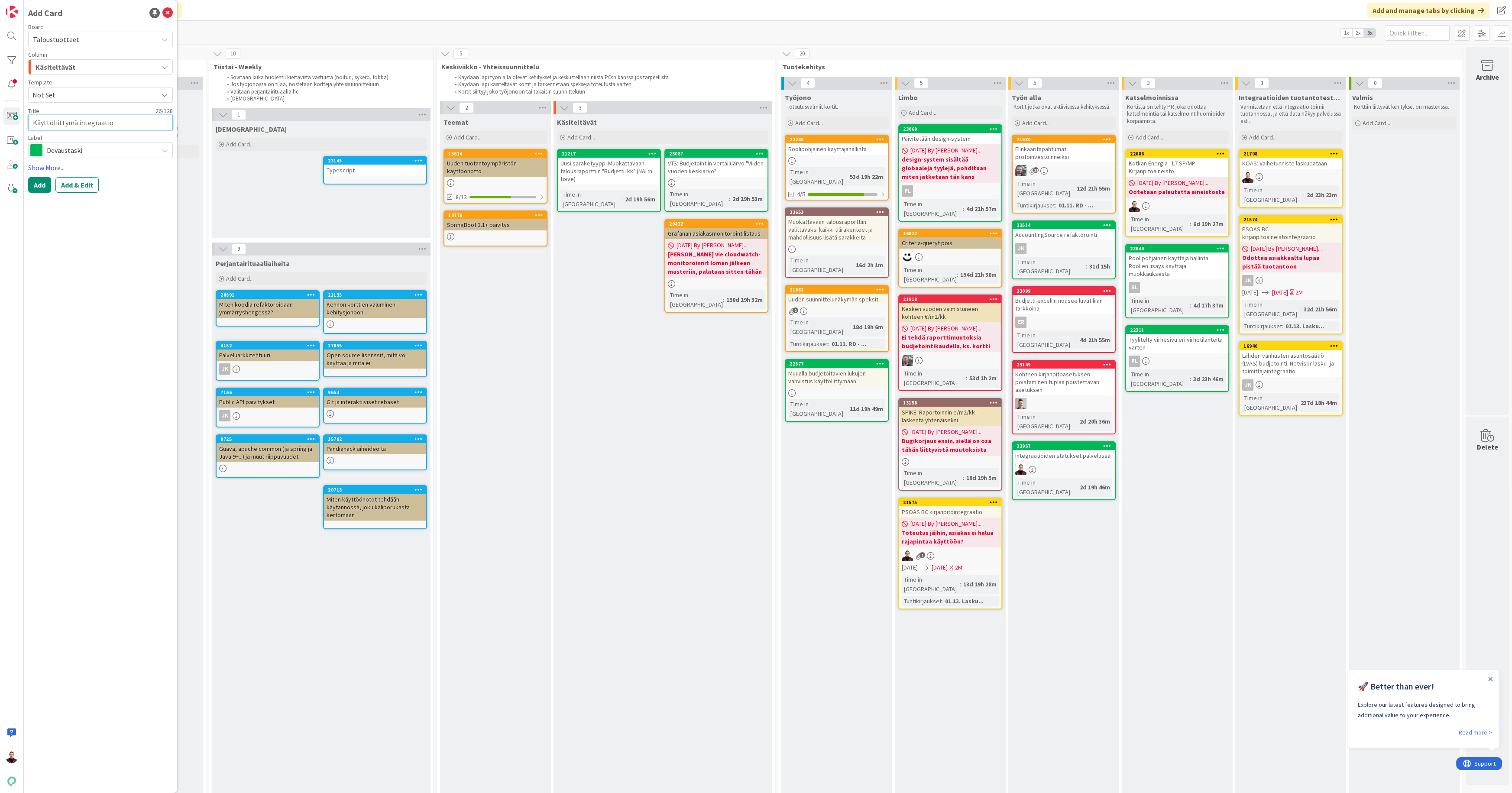
type textarea "Käyttöliittymä integraatiol"
type textarea "x"
type textarea "Käyttöliittymä integraatiolo"
type textarea "x"
type textarea "Käyttöliittymä integraatiolok"
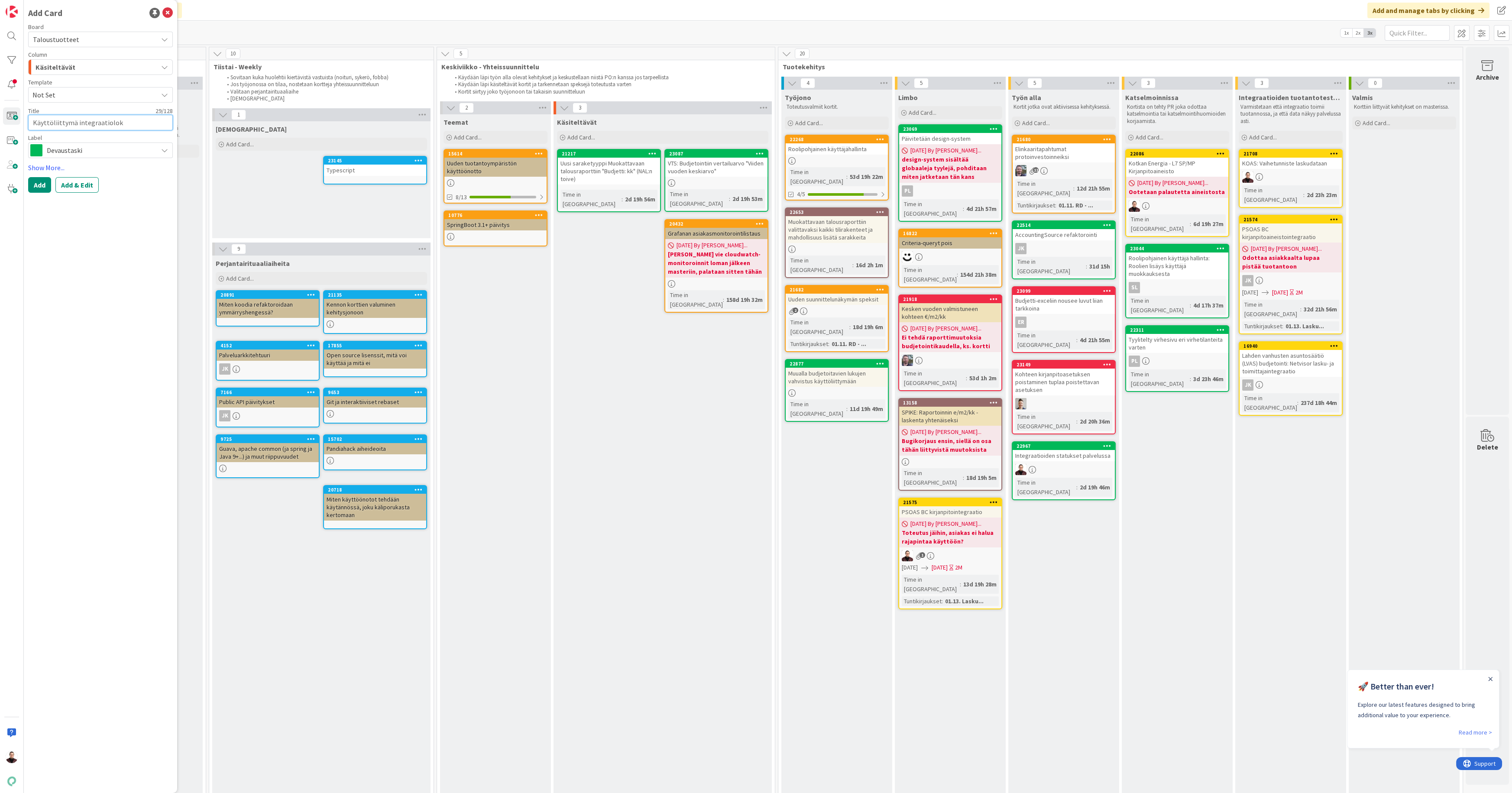
type textarea "x"
type textarea "Käyttöliittymä integraatioloki"
type textarea "x"
type textarea "Käyttöliittymä integraatiolokil"
type textarea "x"
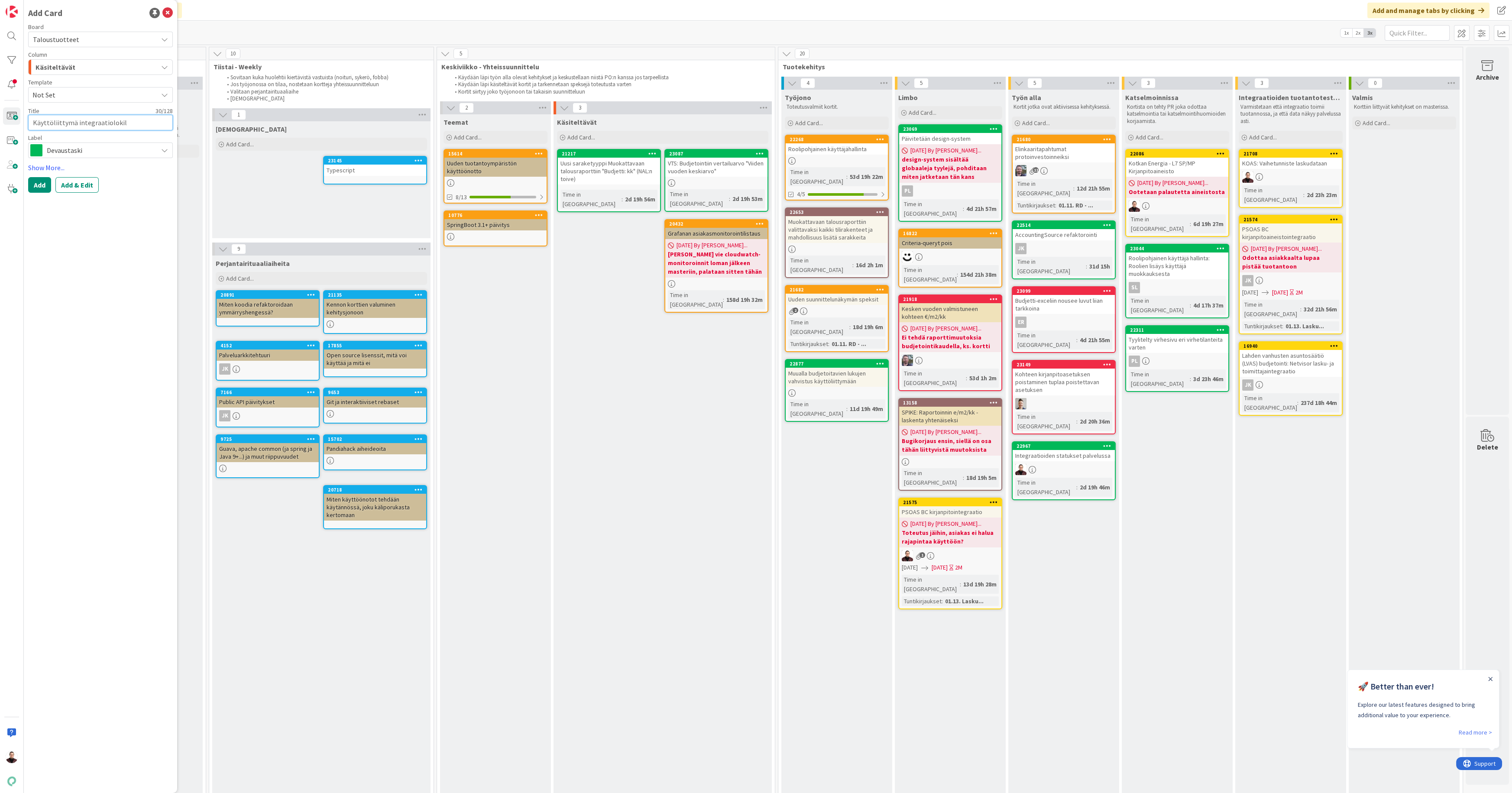
type textarea "Käyttöliittymä integraatiolokill"
type textarea "x"
type textarea "Käyttöliittymä integraatiolokille"
type textarea "x"
type textarea "Käyttöliittymä integraatiolokill"
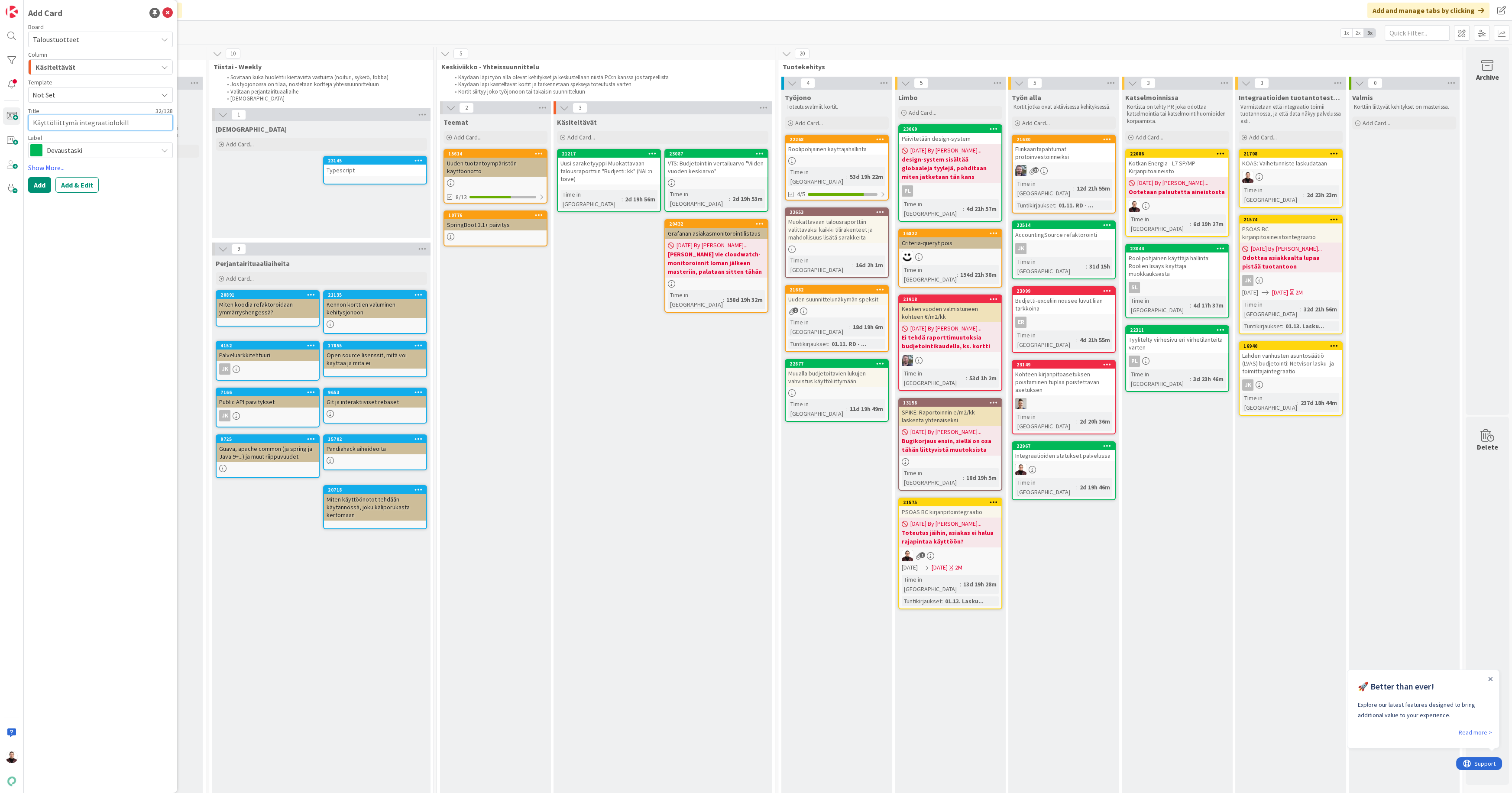
type textarea "x"
type textarea "Käyttöliittymä integraatiolokil"
type textarea "x"
type textarea "Käyttöliittymä integraatioloki"
type textarea "x"
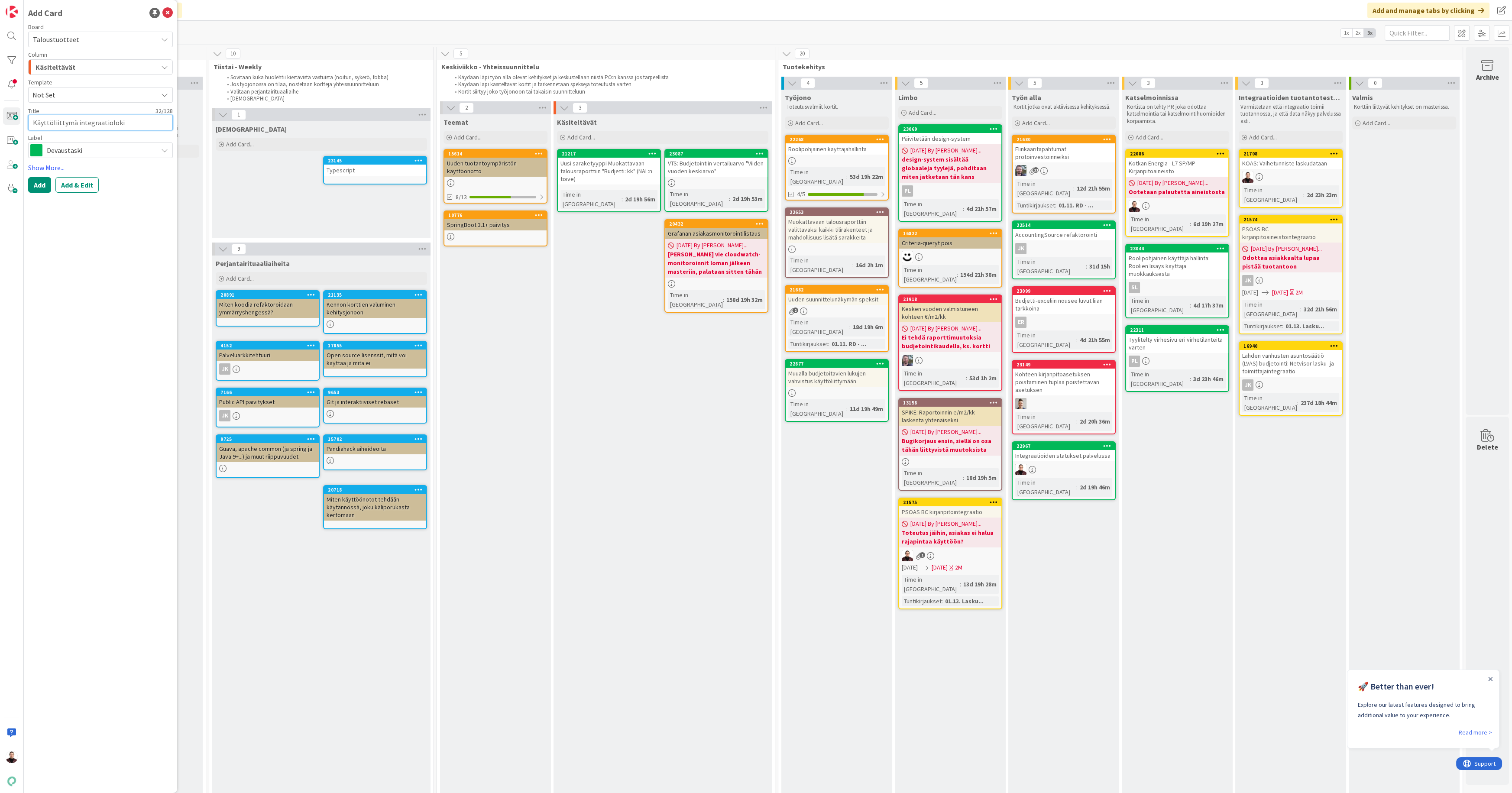
type textarea "Käyttöliittymä integraatiolok"
type textarea "x"
type textarea "Käyttöliittymä integraatiolo"
type textarea "x"
type textarea "Käyttöliittymä integraatiol"
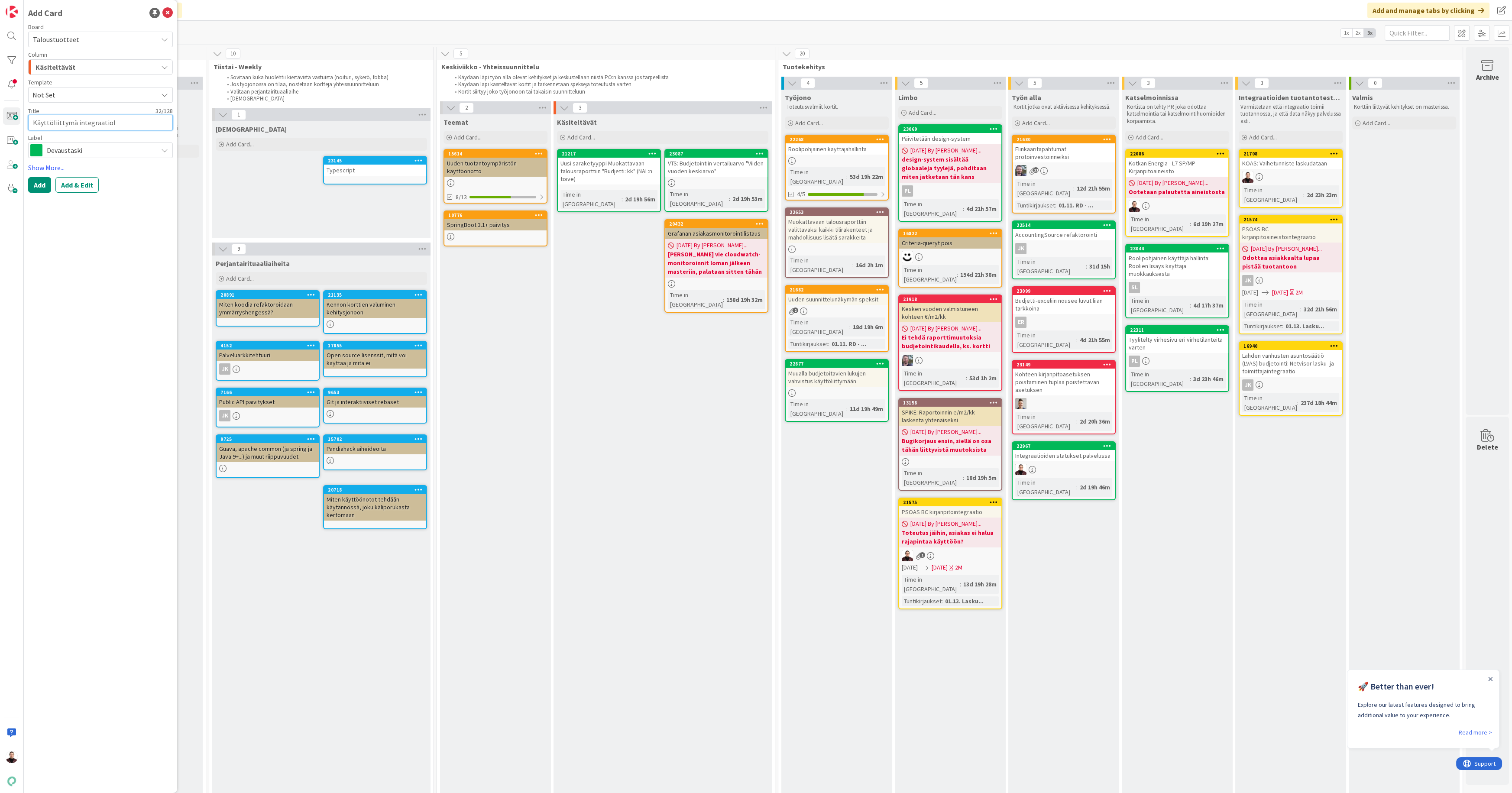
type textarea "x"
type textarea "Käyttöliittymä integraatio"
type textarea "x"
type textarea "Käyttöliittymä integraati"
type textarea "x"
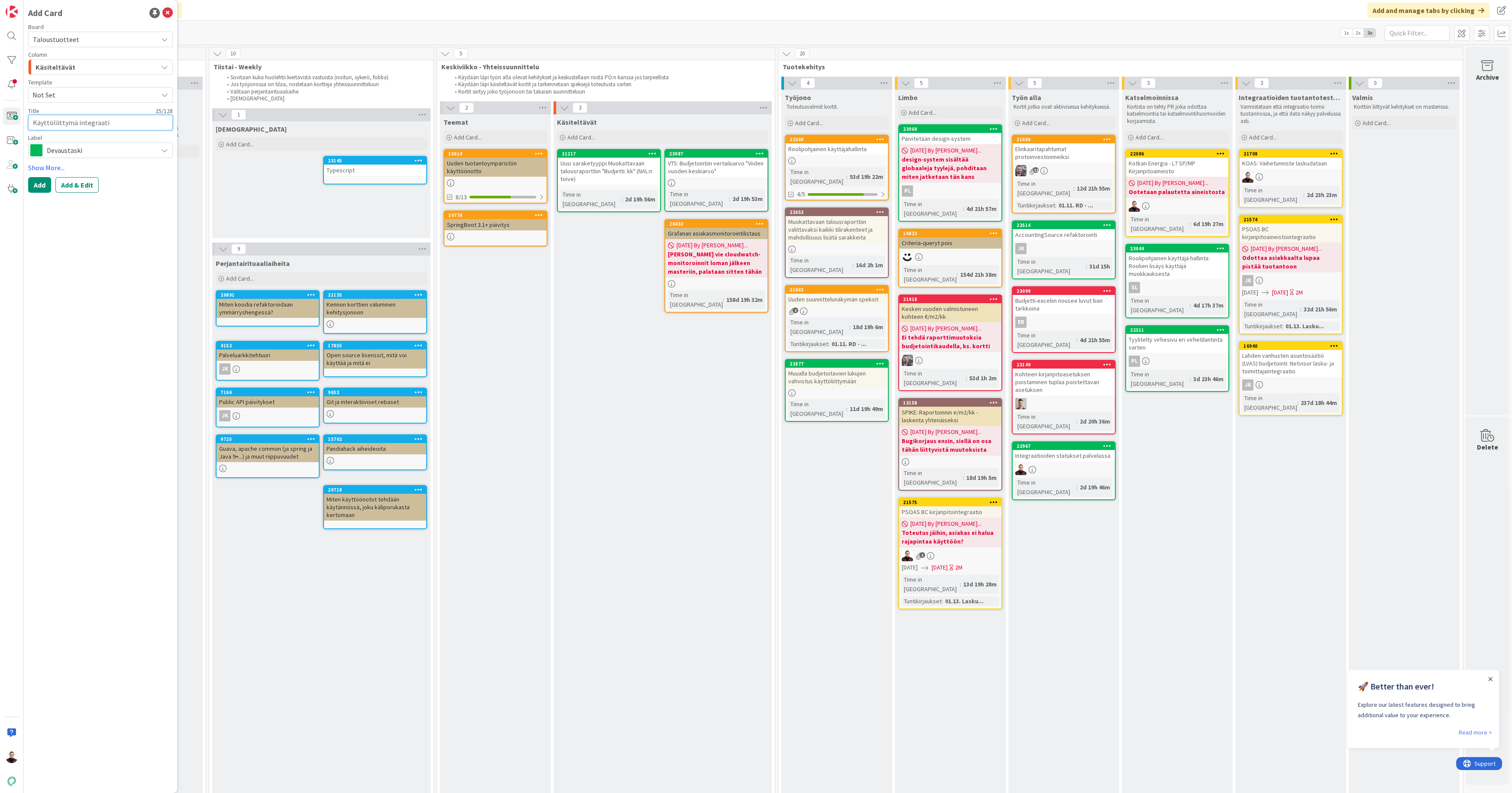
type textarea "Käyttöliittymä integraat"
type textarea "x"
type textarea "Käyttöliittymä integraa"
type textarea "x"
type textarea "Käyttöliittymä integra"
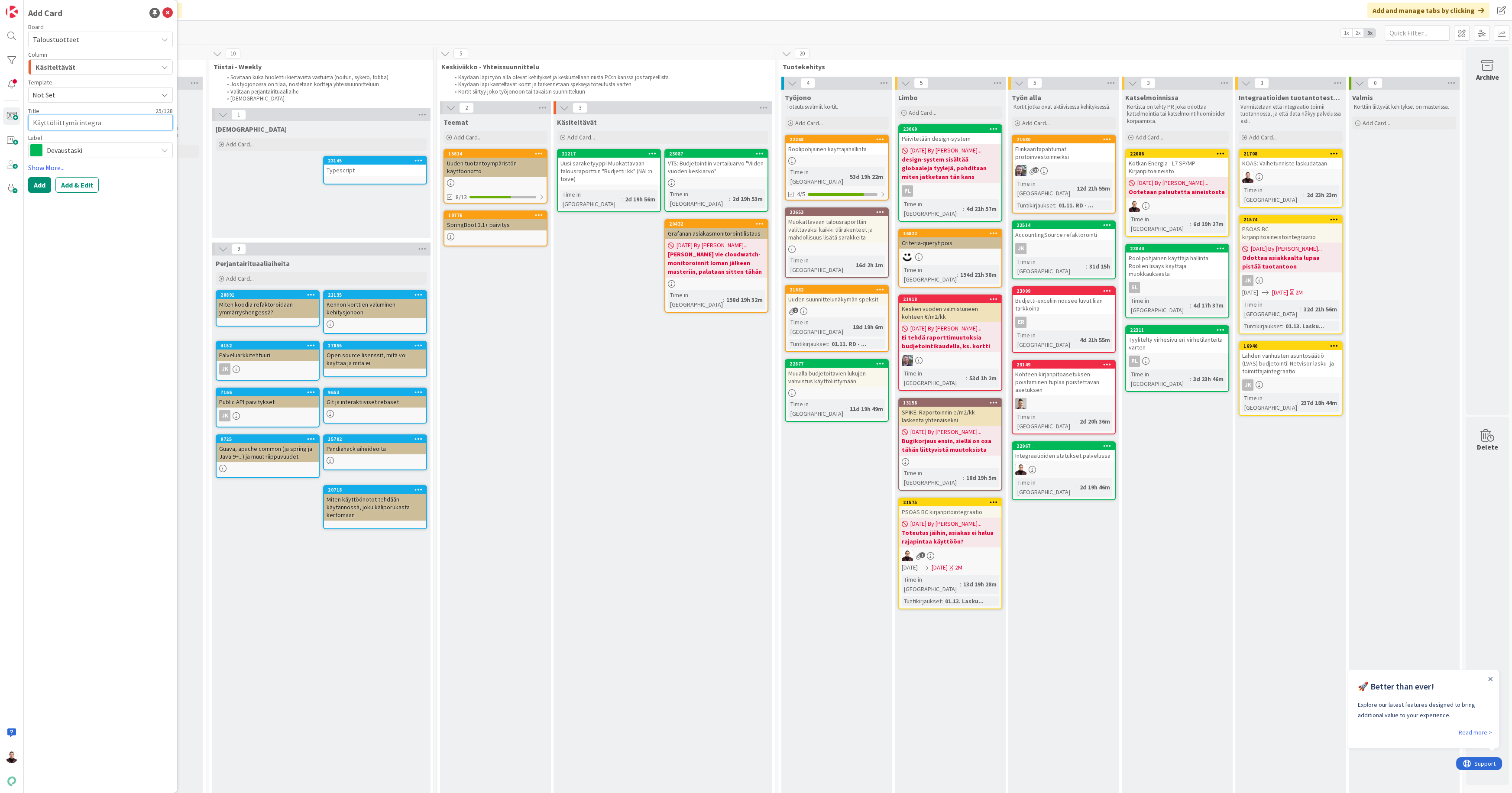
type textarea "x"
type textarea "Käyttöliittymä integr"
type textarea "x"
type textarea "Käyttöliittymä integ"
type textarea "x"
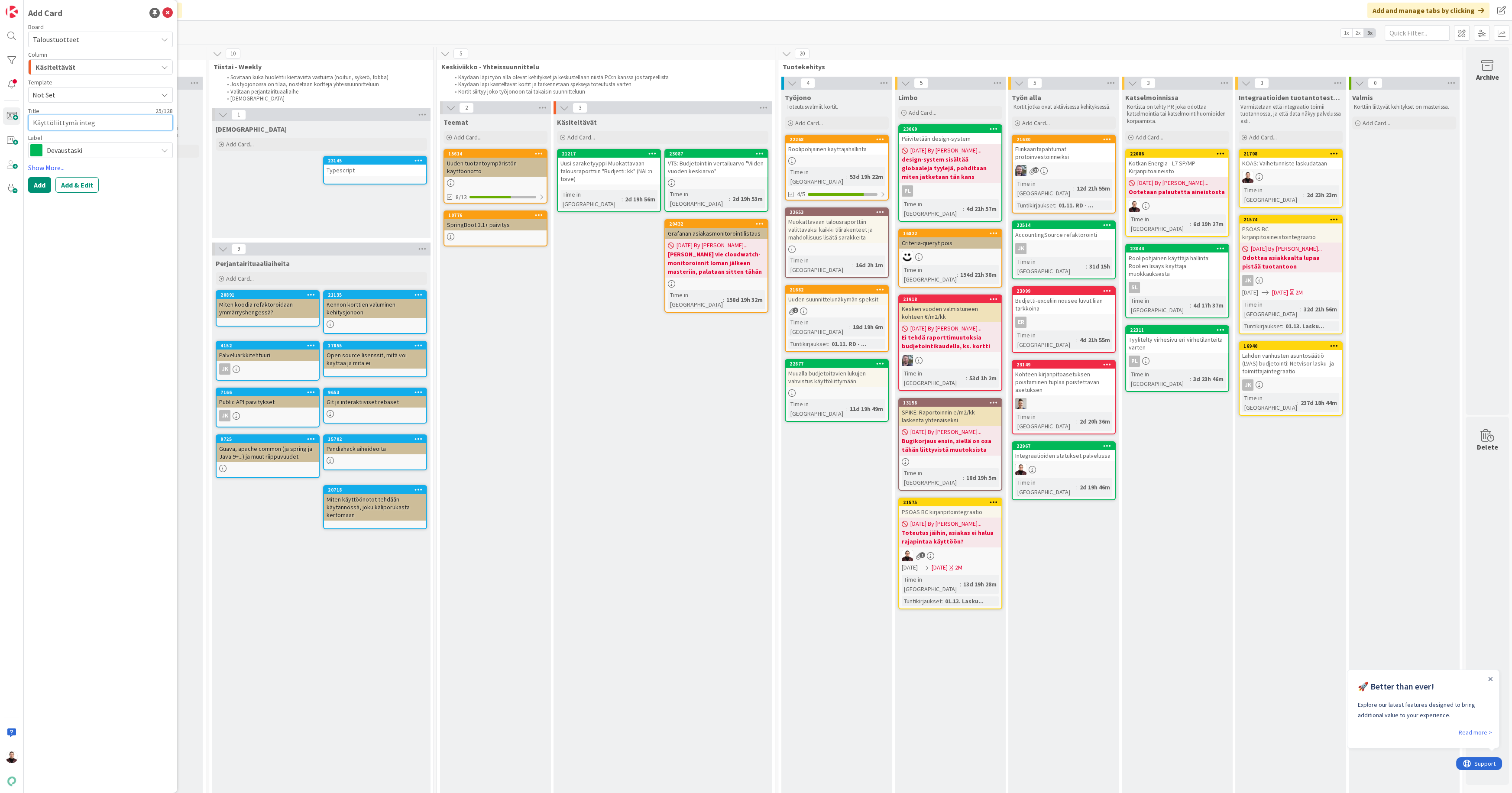
type textarea "Käyttöliittymä inte"
type textarea "x"
type textarea "Käyttöliittymä int"
type textarea "x"
type textarea "Käyttöliittymä in"
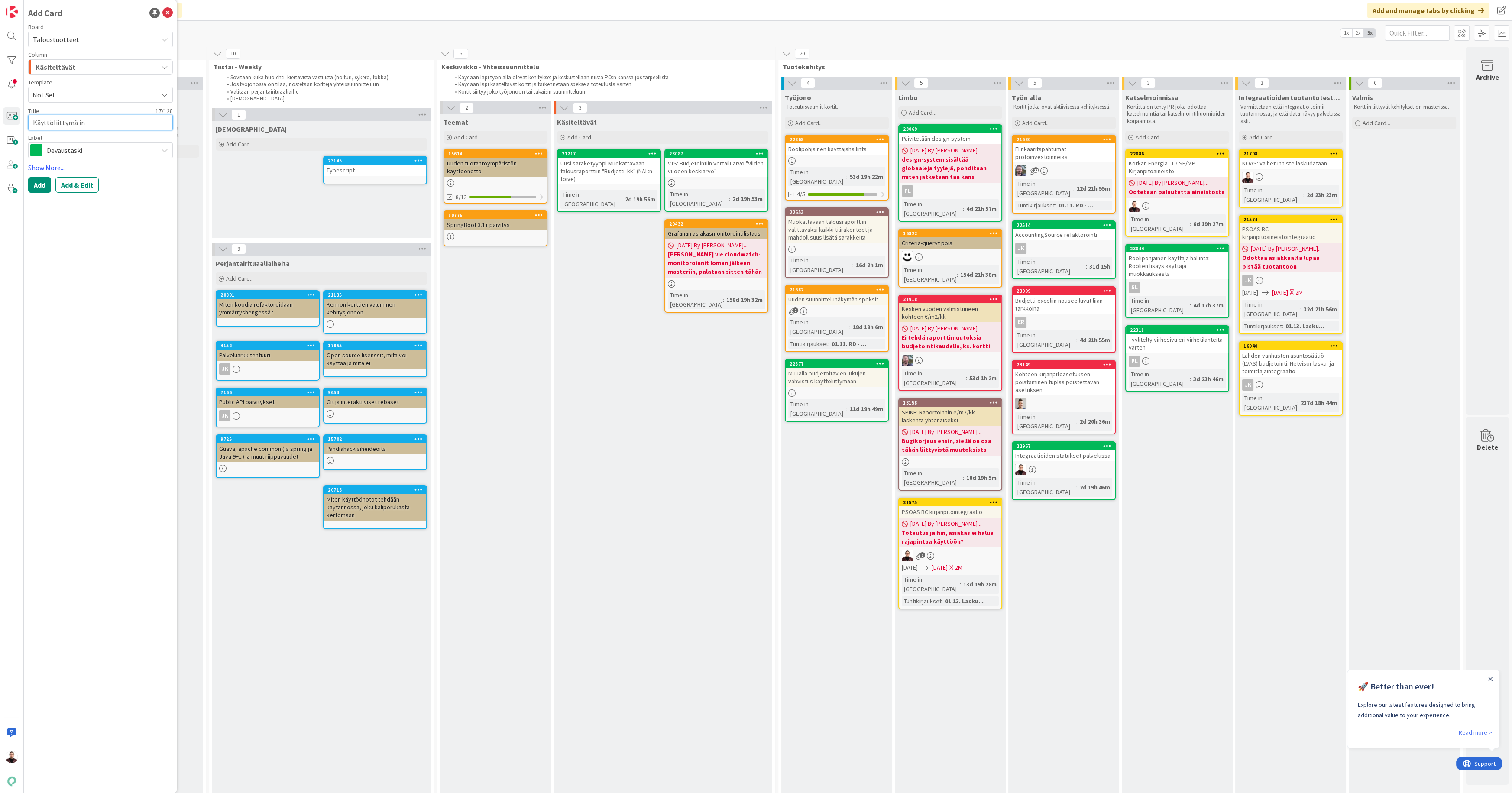
type textarea "x"
type textarea "Käyttöliittymä i"
type textarea "x"
type textarea "Käyttöliittymä"
type textarea "x"
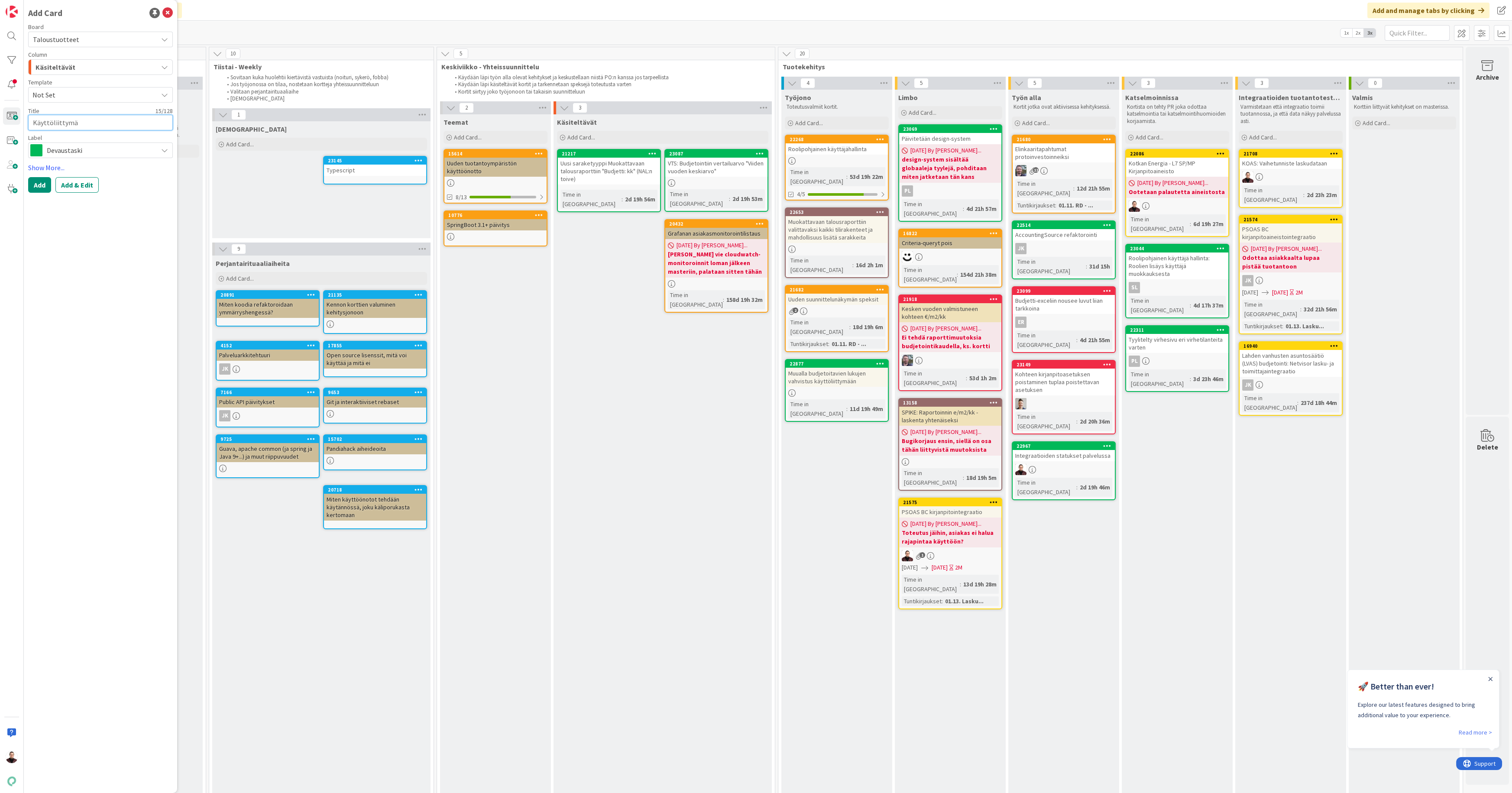
type textarea "Käyttöliittymä"
type textarea "x"
type textarea "Käyttöliittymä"
type textarea "x"
type textarea "Käyttöliittymä I"
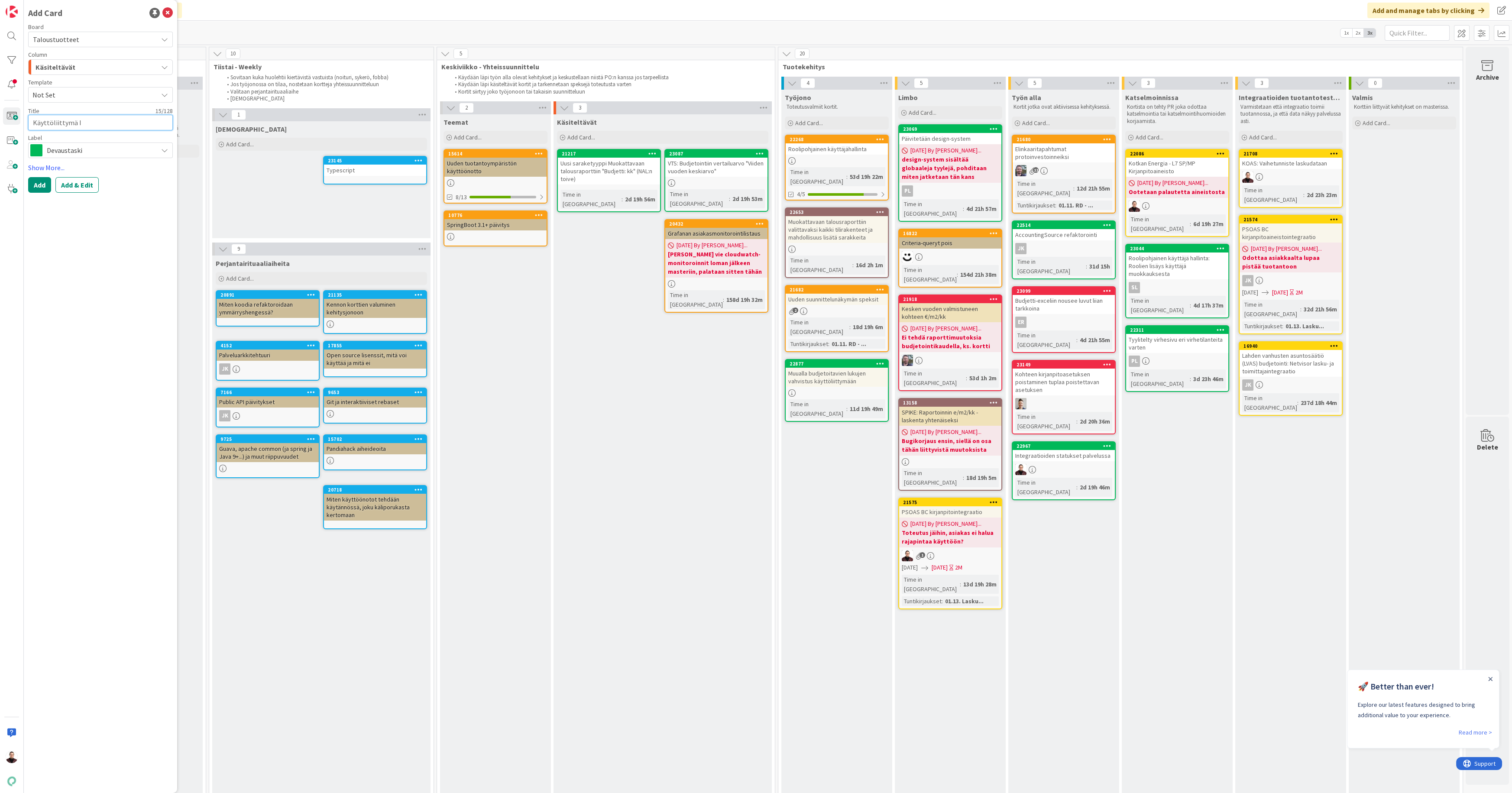
type textarea "x"
type textarea "Käyttöliittymä In"
type textarea "x"
type textarea "Käyttöliittymä Int"
type textarea "x"
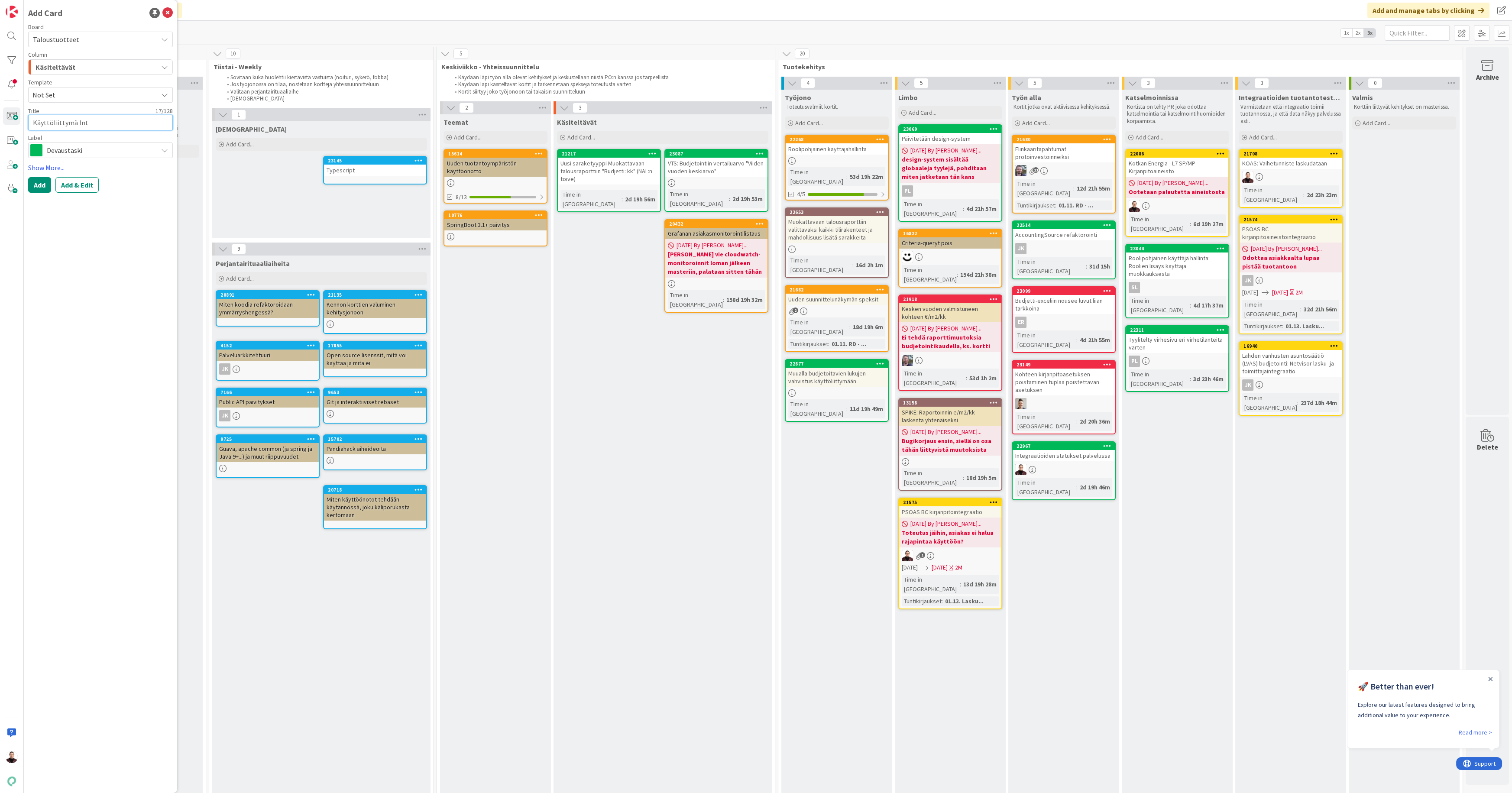
type textarea "Käyttöliittymä Inte"
type textarea "x"
type textarea "Käyttöliittymä Integ"
type textarea "x"
type textarea "Käyttöliittymä Integr"
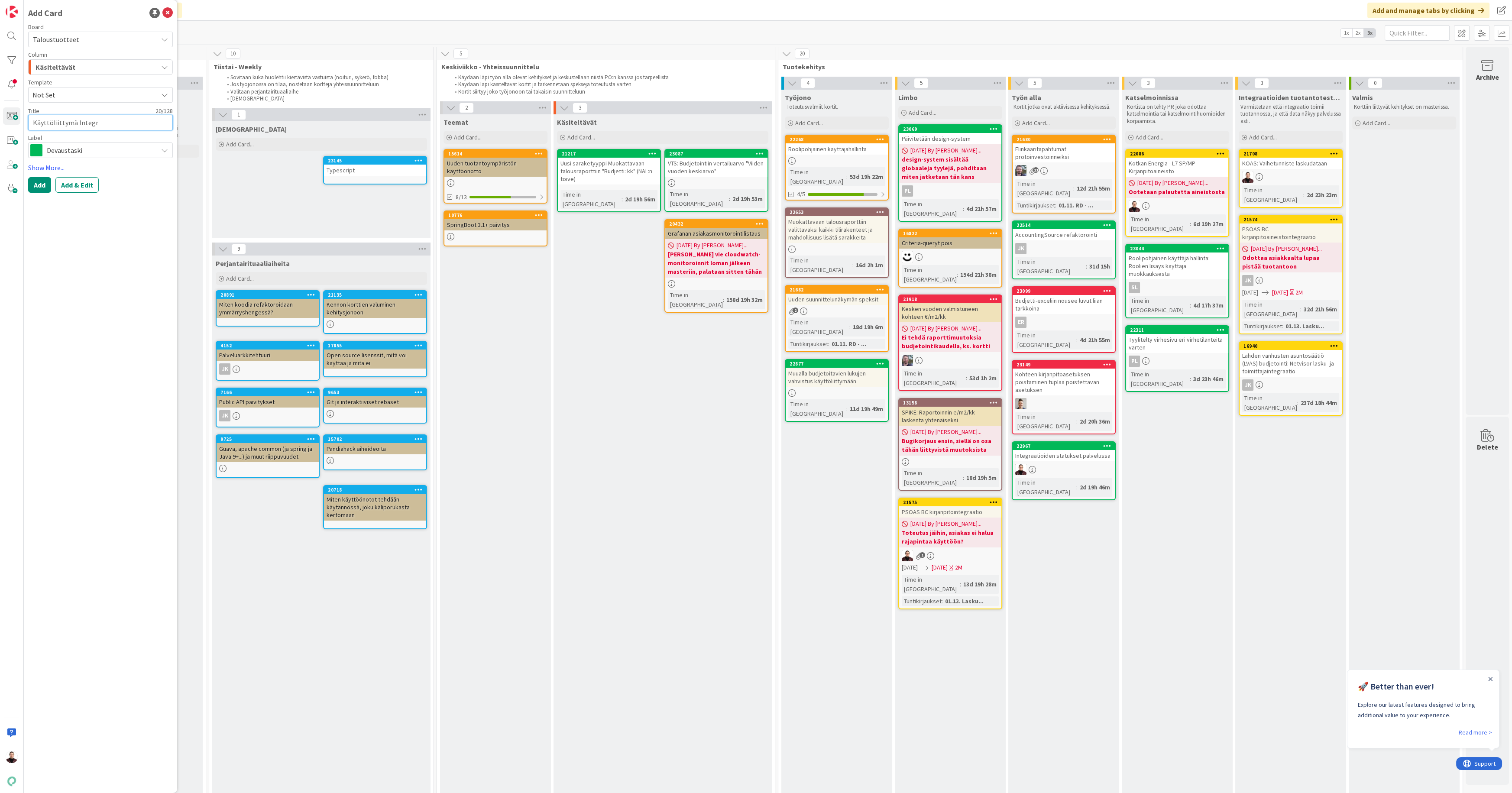
type textarea "x"
type textarea "Käyttöliittymä Integra"
type textarea "x"
type textarea "Käyttöliittymä Integrat"
type textarea "x"
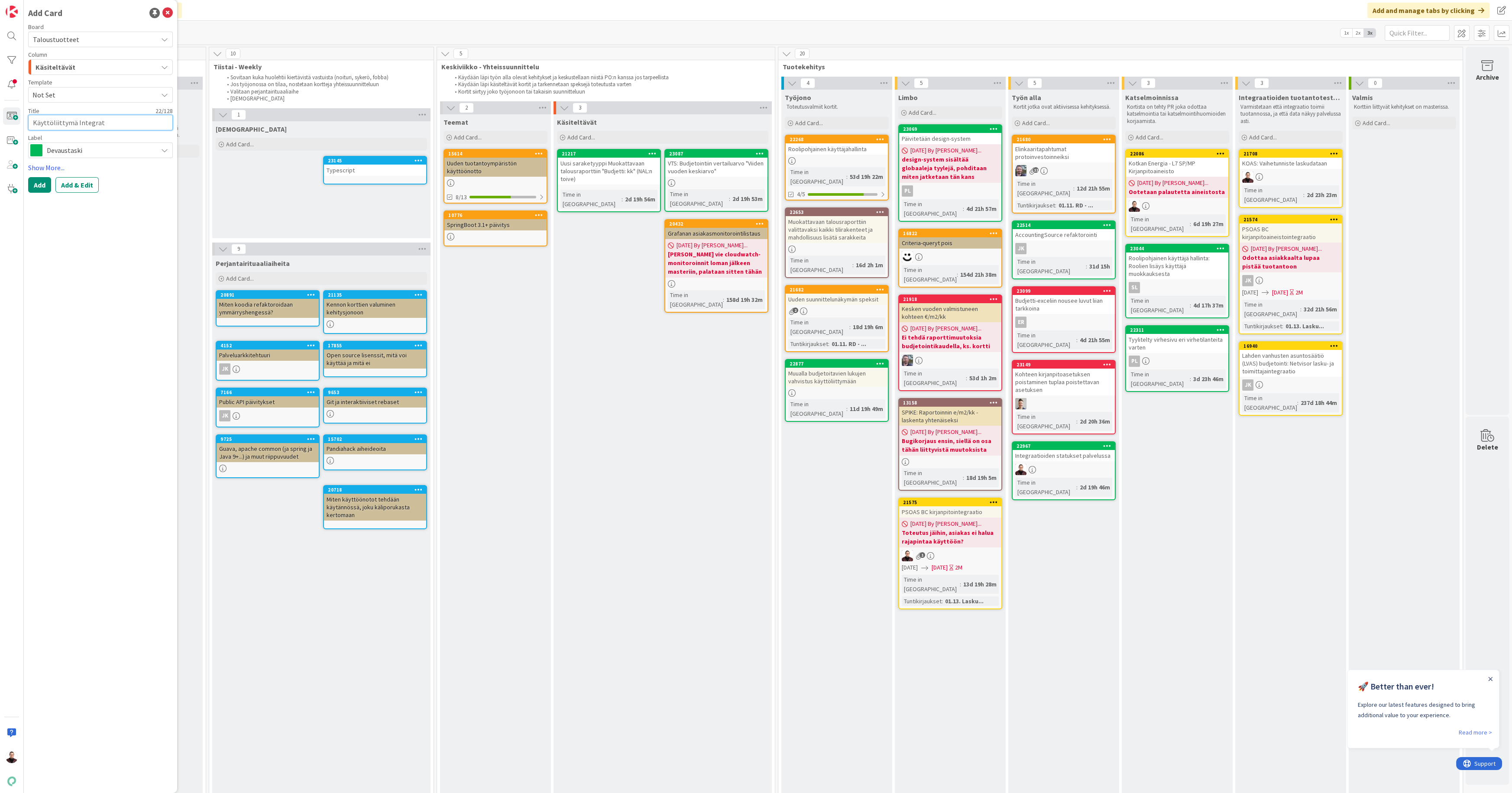
type textarea "Käyttöliittymä Integrati"
type textarea "x"
type textarea "Käyttöliittymä Integratio"
type textarea "x"
type textarea "Käyttöliittymä Integration"
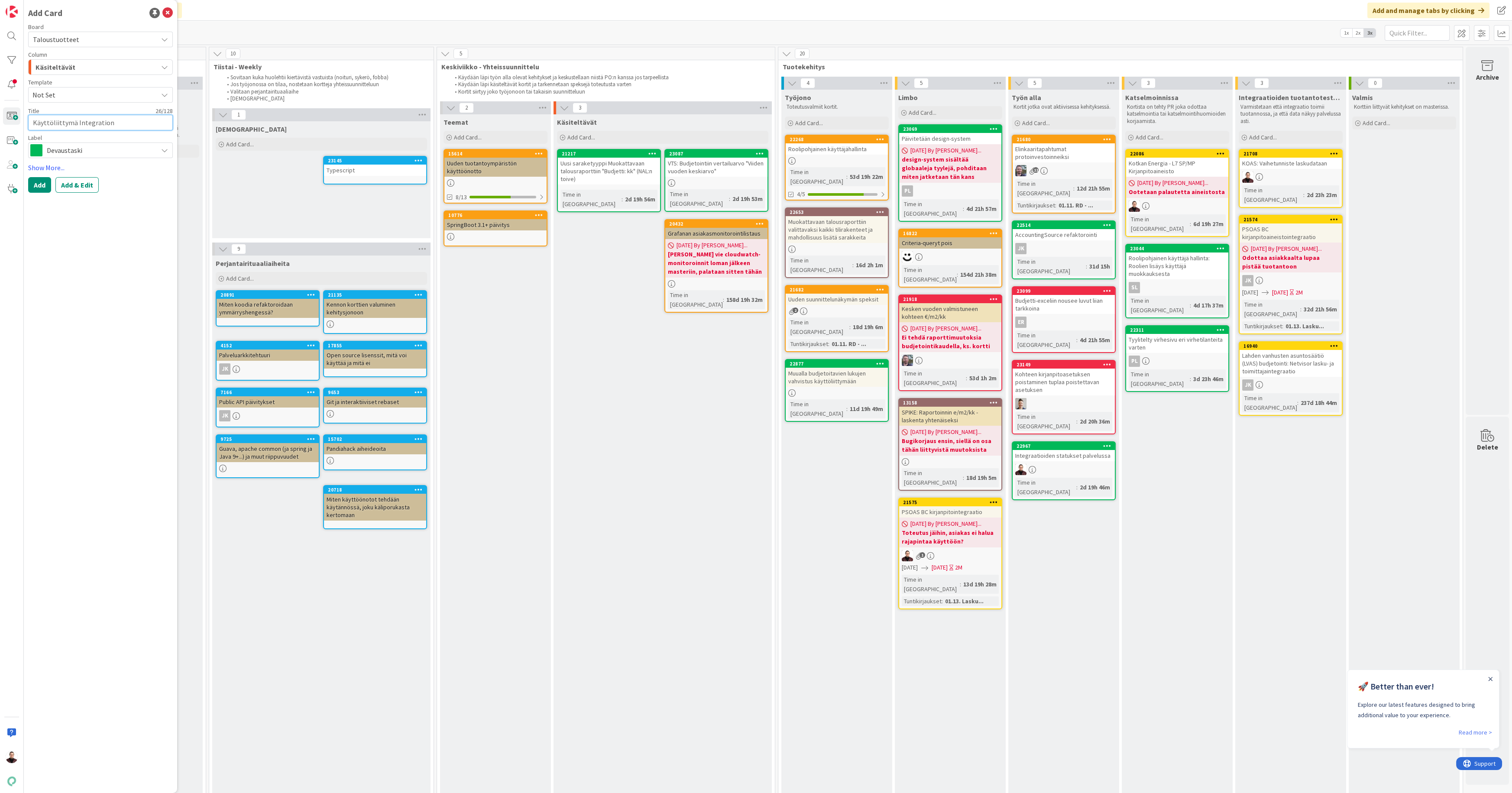
type textarea "x"
type textarea "Käyttöliittymä IntegrationL"
type textarea "x"
type textarea "Käyttöliittymä IntegrationLo"
type textarea "x"
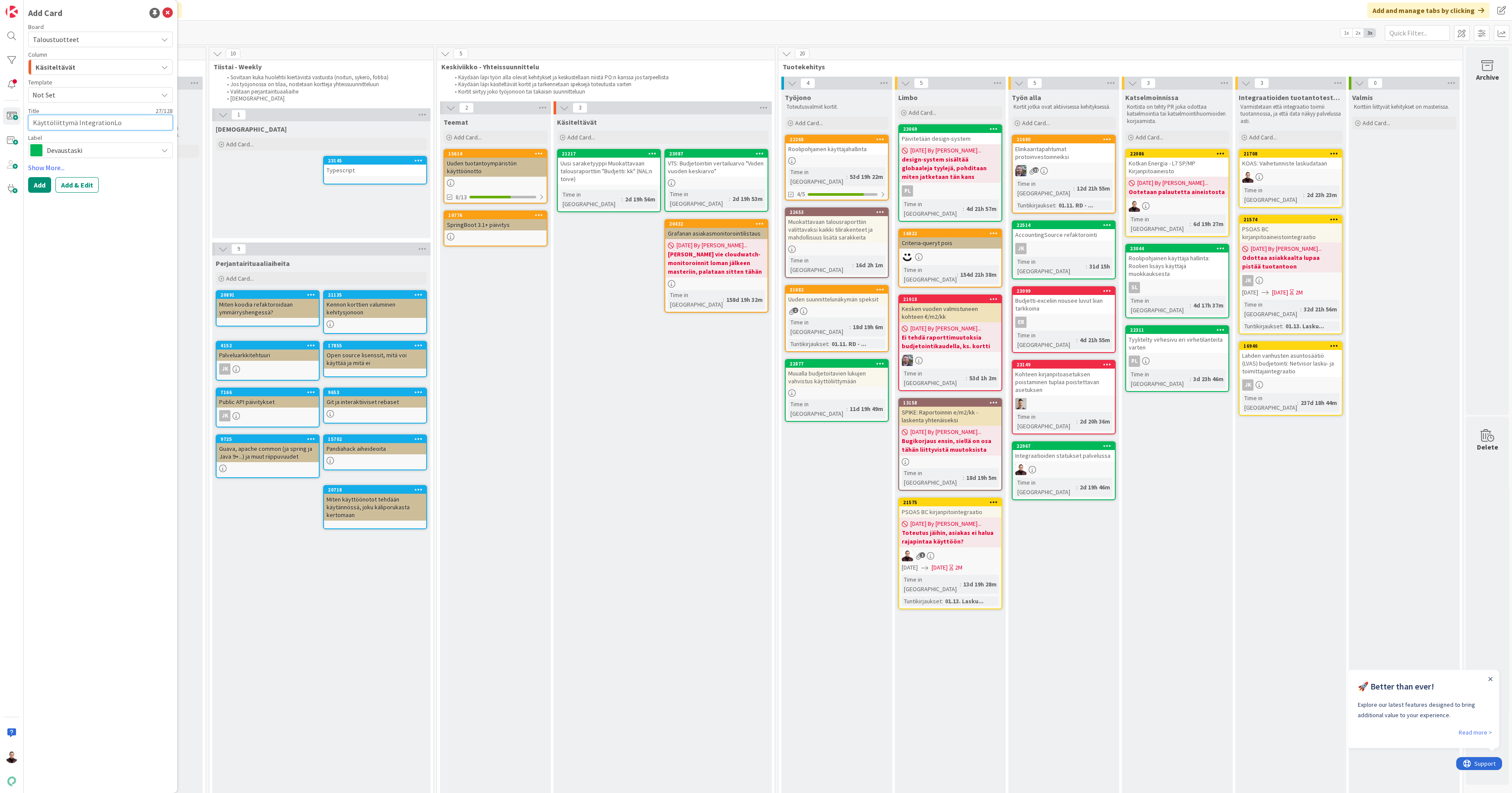
type textarea "Käyttöliittymä IntegrationLog"
type textarea "x"
type textarea "Käyttöliittymä IntegrationLogS"
type textarea "x"
type textarea "Käyttöliittymä IntegrationLogSe"
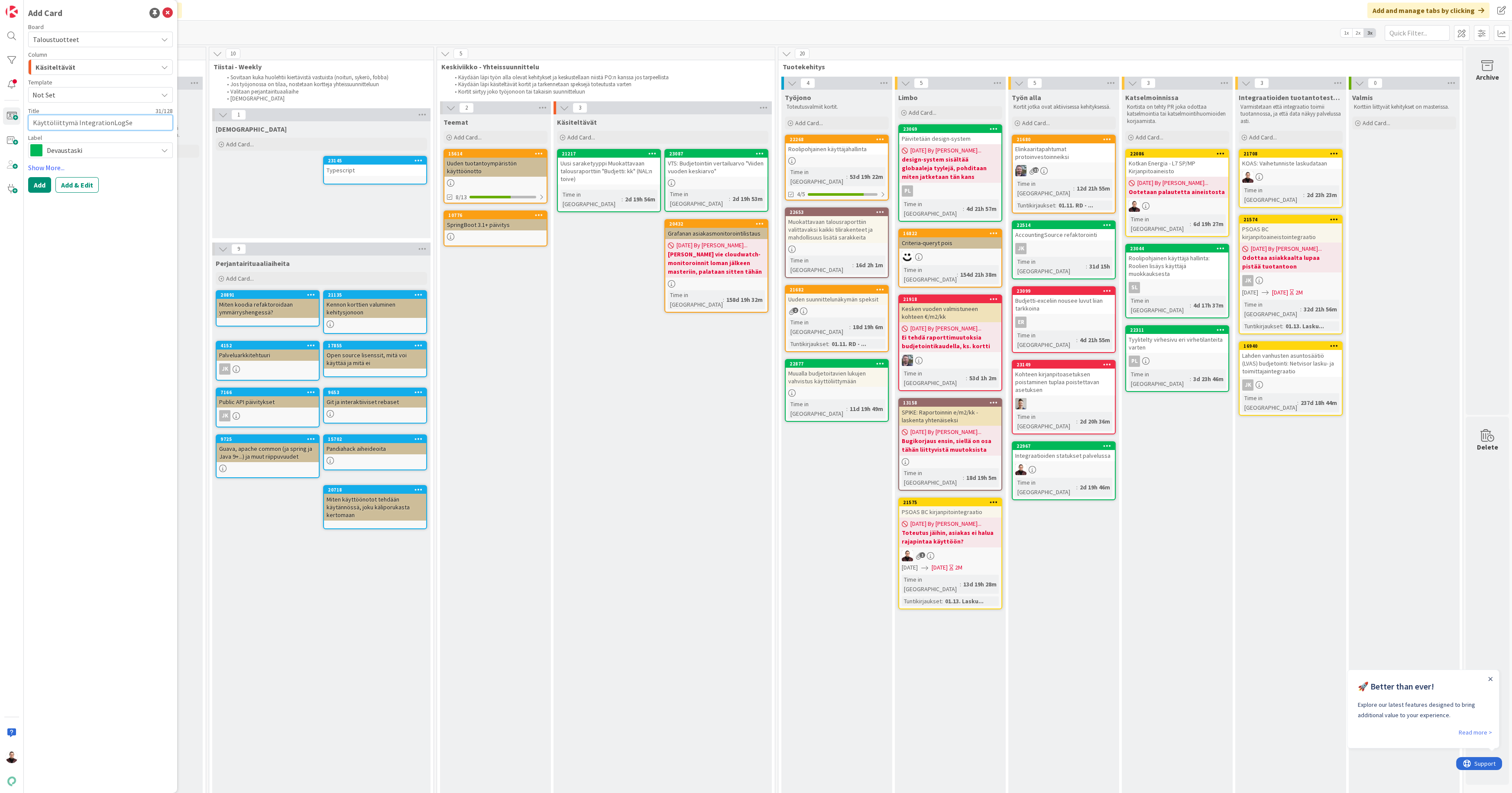
type textarea "x"
type textarea "Käyttöliittymä IntegrationLogSet"
type textarea "x"
type textarea "Käyttöliittymä IntegrationLogSett"
type textarea "x"
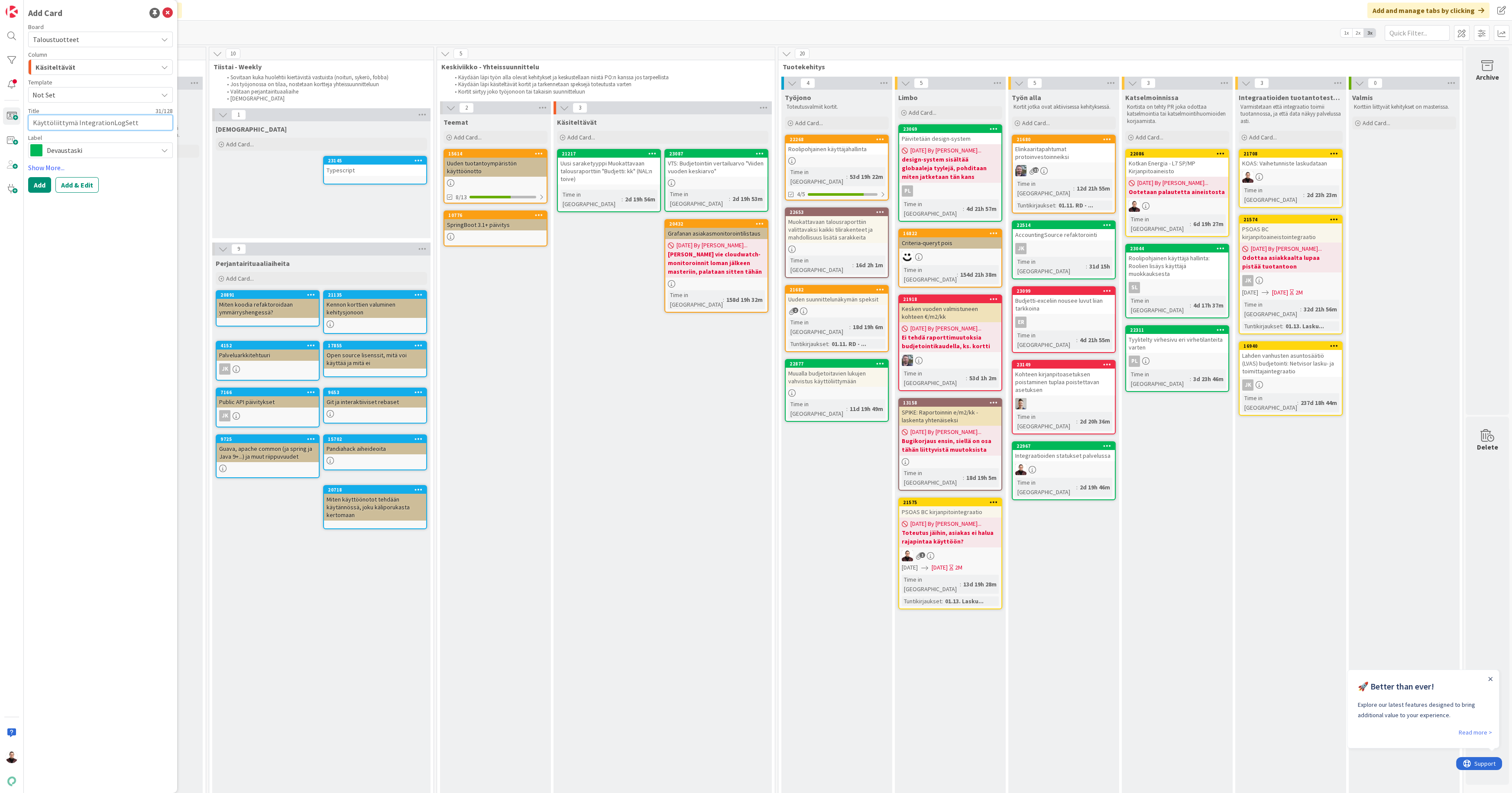
type textarea "Käyttöliittymä IntegrationLogSetti"
type textarea "x"
type textarea "Käyttöliittymä IntegrationLogSettin"
type textarea "x"
type textarea "Käyttöliittymä IntegrationLogSetting"
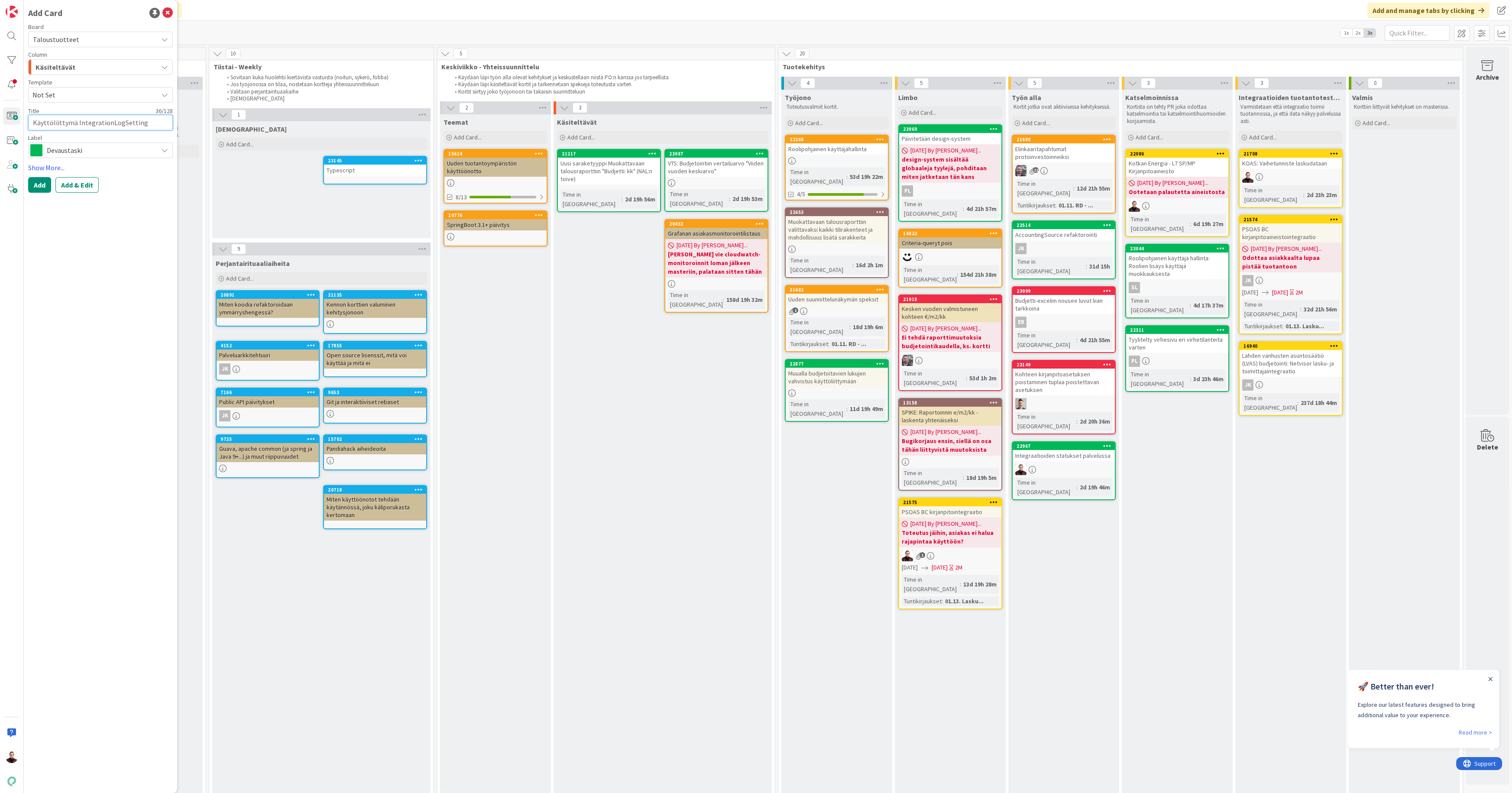
type textarea "x"
type textarea "Käyttöliittymä IntegrationLogSettings"
type textarea "x"
type textarea "Käyttöliittymä IntegrationLogSettings-"
type textarea "x"
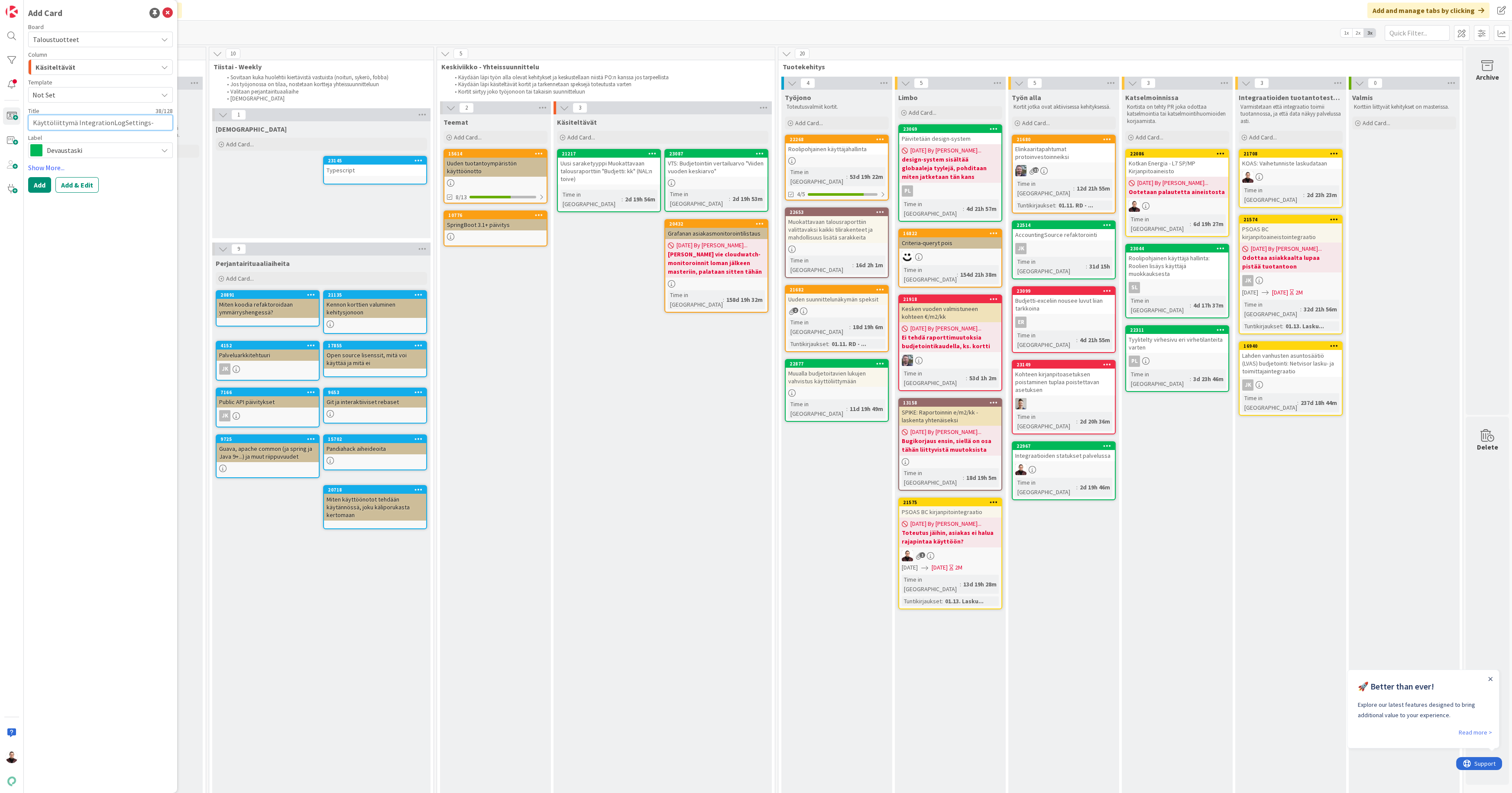
type textarea "Käyttöliittymä IntegrationLogSettings-t"
type textarea "x"
type textarea "Käyttöliittymä IntegrationLogSettings-ta"
type textarea "x"
type textarea "Käyttöliittymä IntegrationLogSettings-tau"
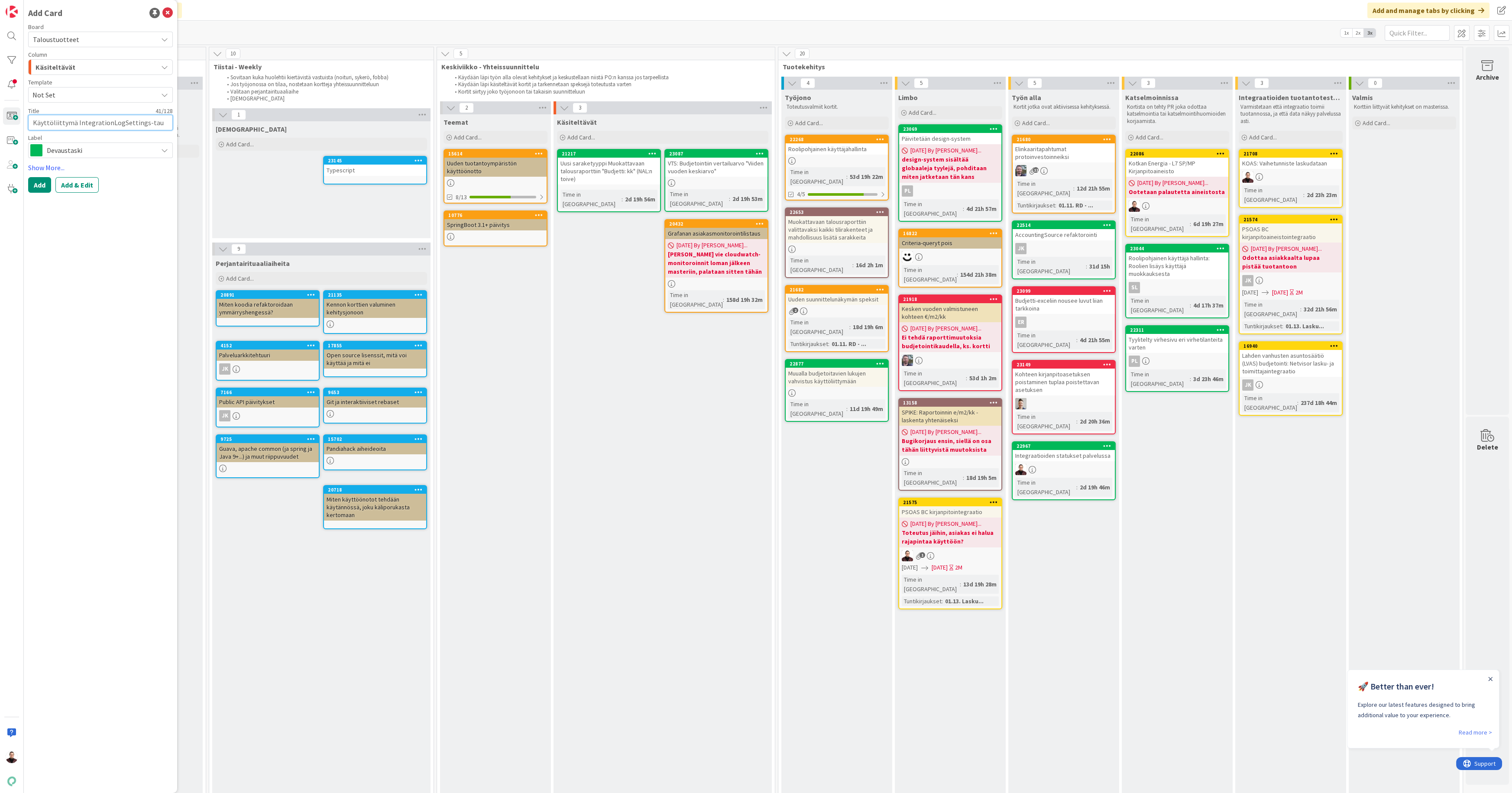
type textarea "x"
type textarea "Käyttöliittymä IntegrationLogSettings-taulu"
type textarea "x"
type textarea "Käyttöliittymä IntegrationLogSettings-tauluk"
type textarea "x"
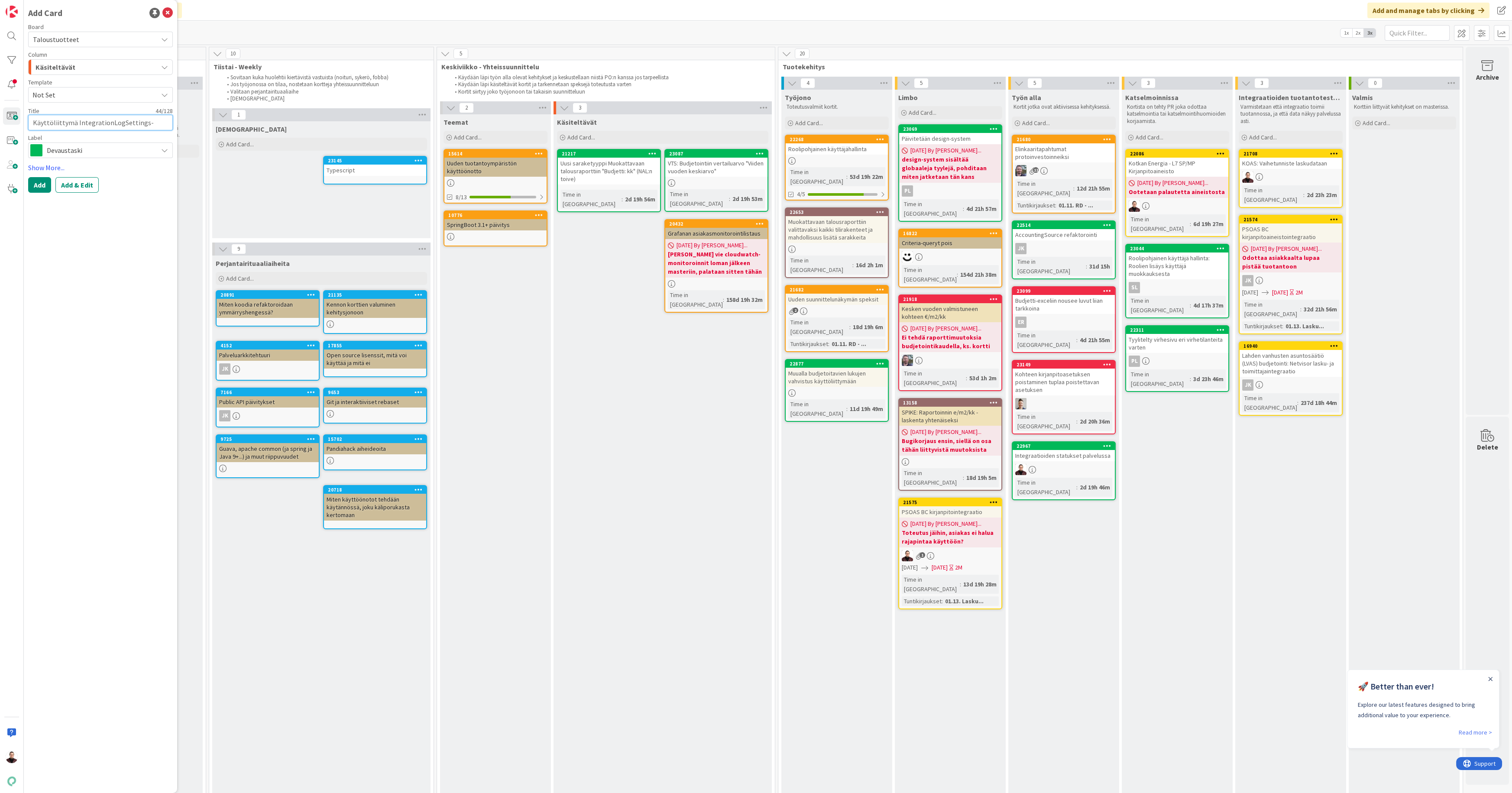
type textarea "Käyttöliittymä IntegrationLogSettings-taulu"
type textarea "x"
type textarea "Käyttöliittymä IntegrationLogSettings-taulule"
type textarea "x"
type textarea "Käyttöliittymä IntegrationLogSettings-taulull"
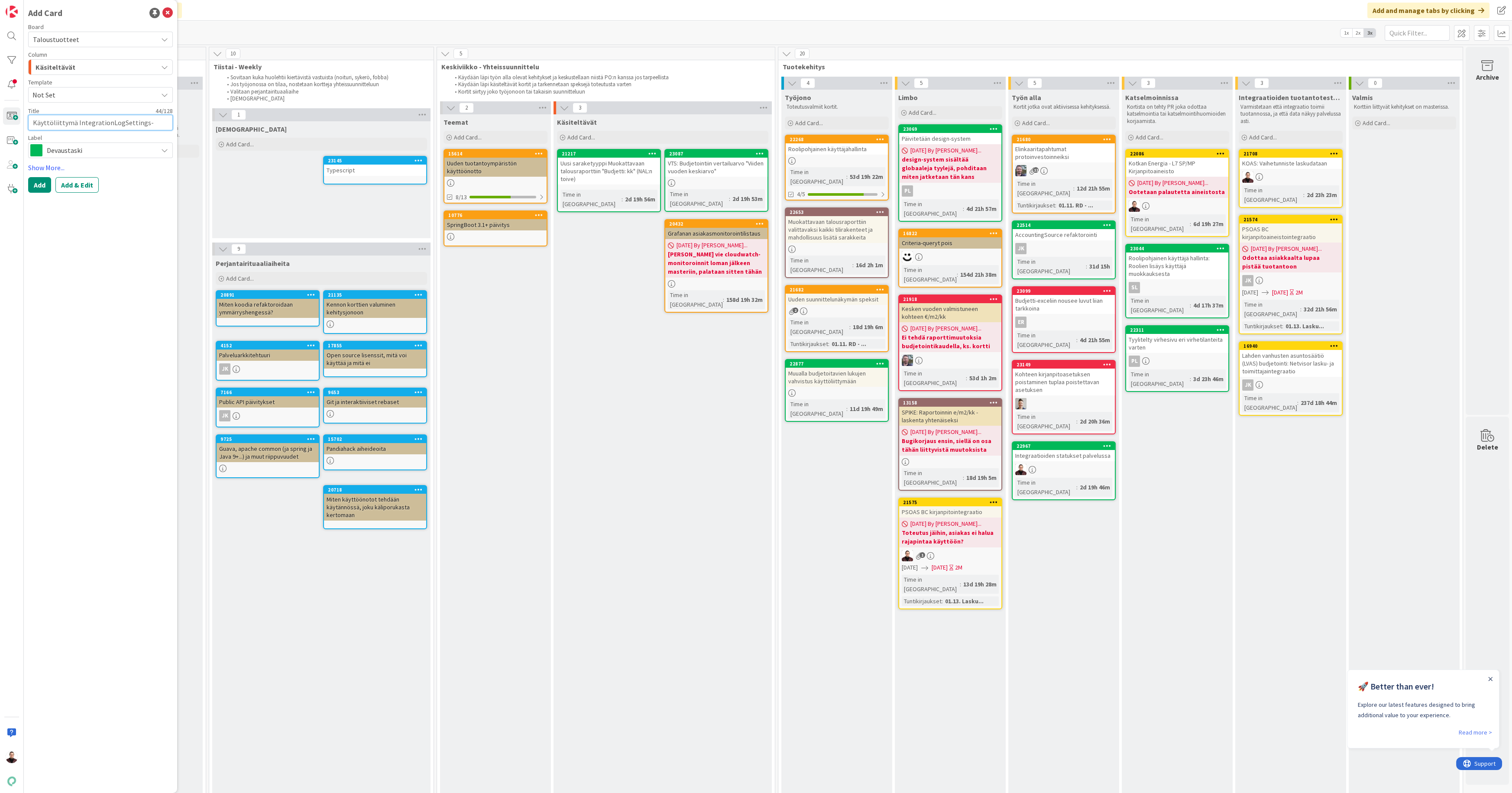
type textarea "x"
type textarea "Käyttöliittymä IntegrationLogSettings-taululle"
type textarea "x"
type textarea "Käyttöliittymä IntegrationLogSettings-taulull"
type textarea "x"
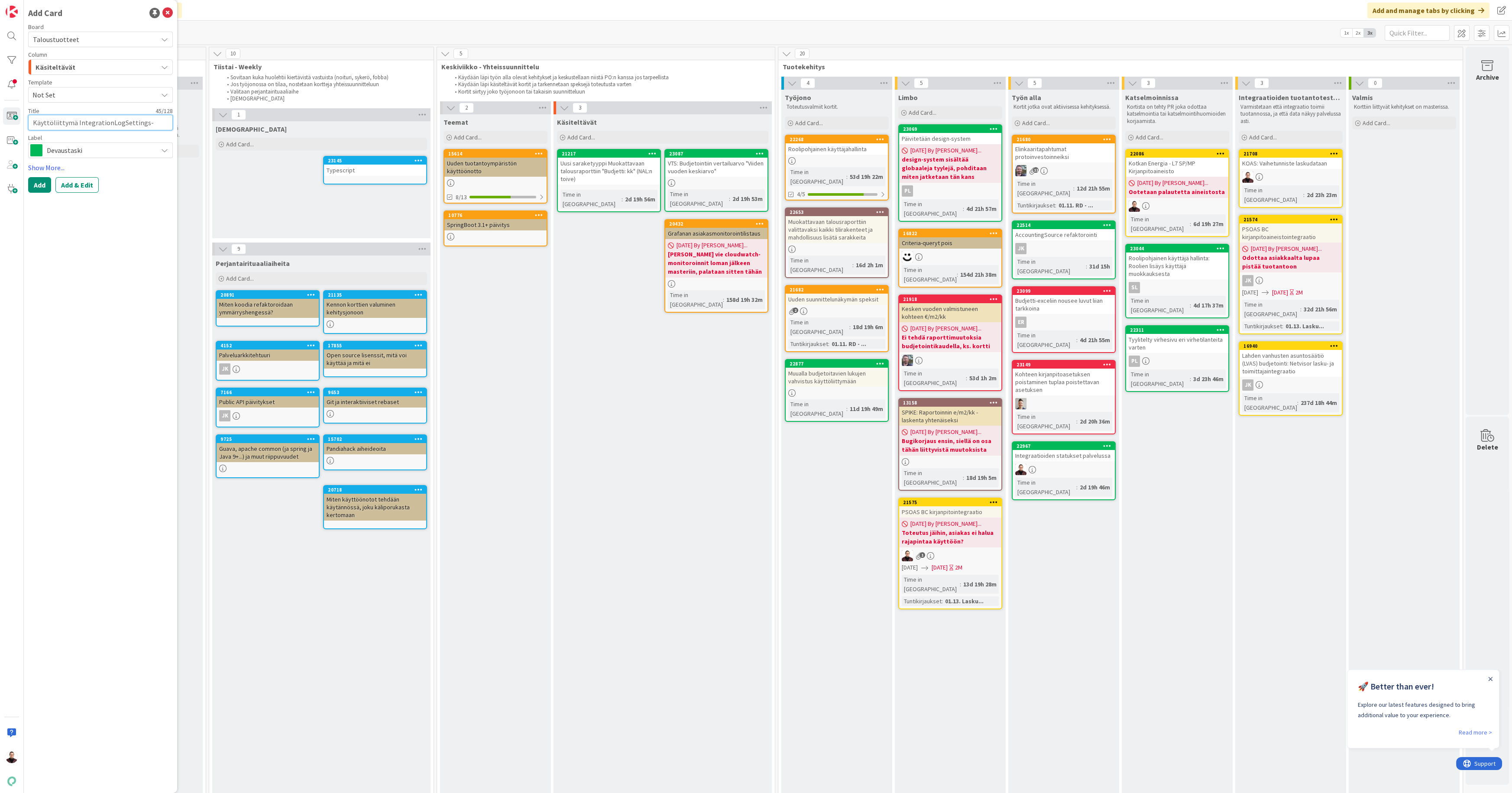
type textarea "Käyttöliittymä IntegrationLogSettings-taulul"
type textarea "x"
type textarea "Käyttöliittymä IntegrationLogSettings-taulu"
type textarea "x"
type textarea "Käyttöliittymä IntegrationLogSettings-taulun"
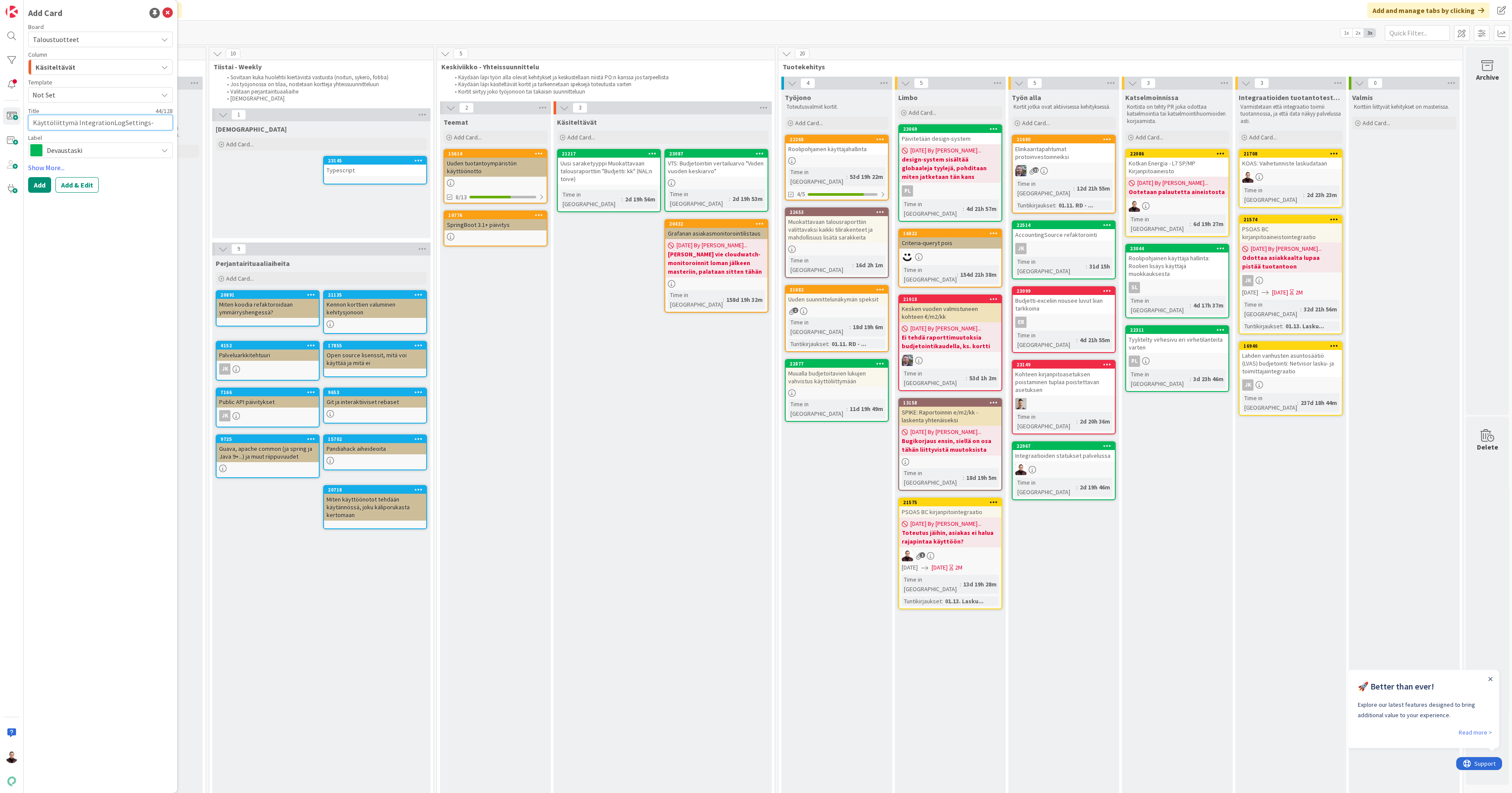
type textarea "x"
type textarea "Käyttöliittymä IntegrationLogSettings-taulun"
type textarea "x"
type textarea "Käyttöliittymä IntegrationLogSettings-taulun m"
type textarea "x"
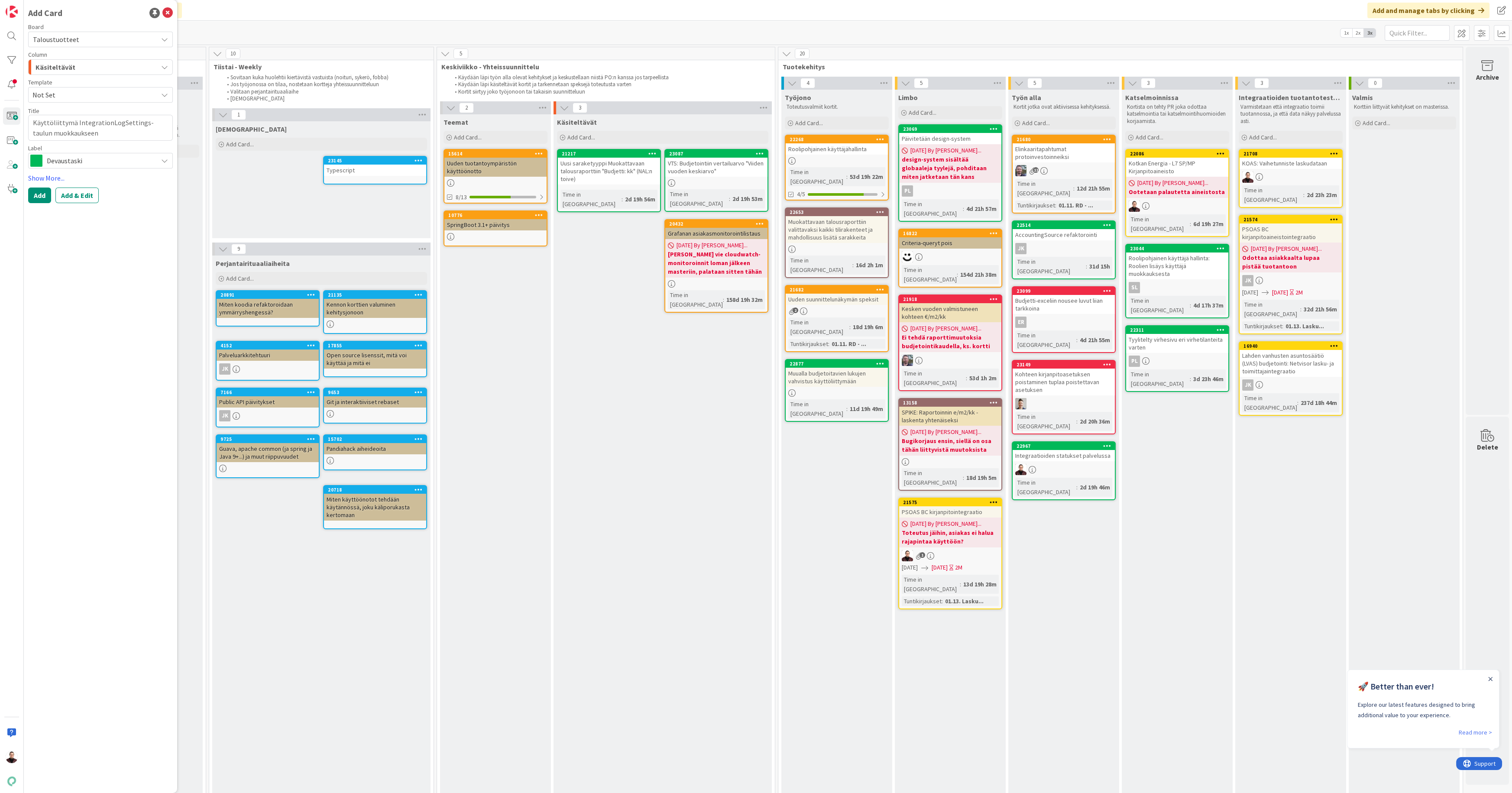
click at [95, 349] on div "Add Card Board Taloustuotteet Column Käsiteltävät Backlog Tekniset korjaukset M…" at bounding box center [100, 396] width 153 height 793
click at [83, 198] on button "Add & Edit" at bounding box center [77, 195] width 43 height 16
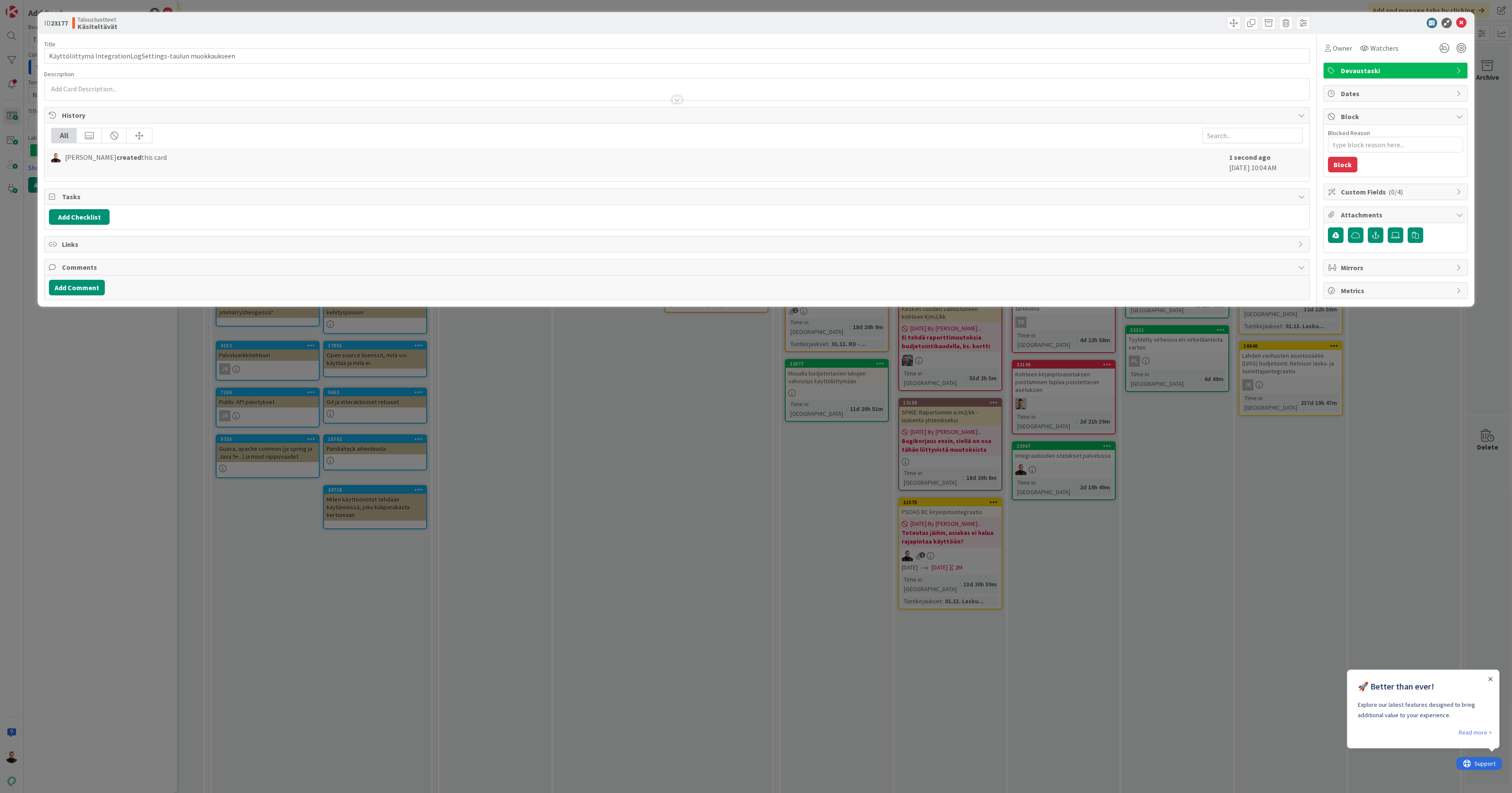
click at [677, 100] on div at bounding box center [677, 100] width 9 height 7
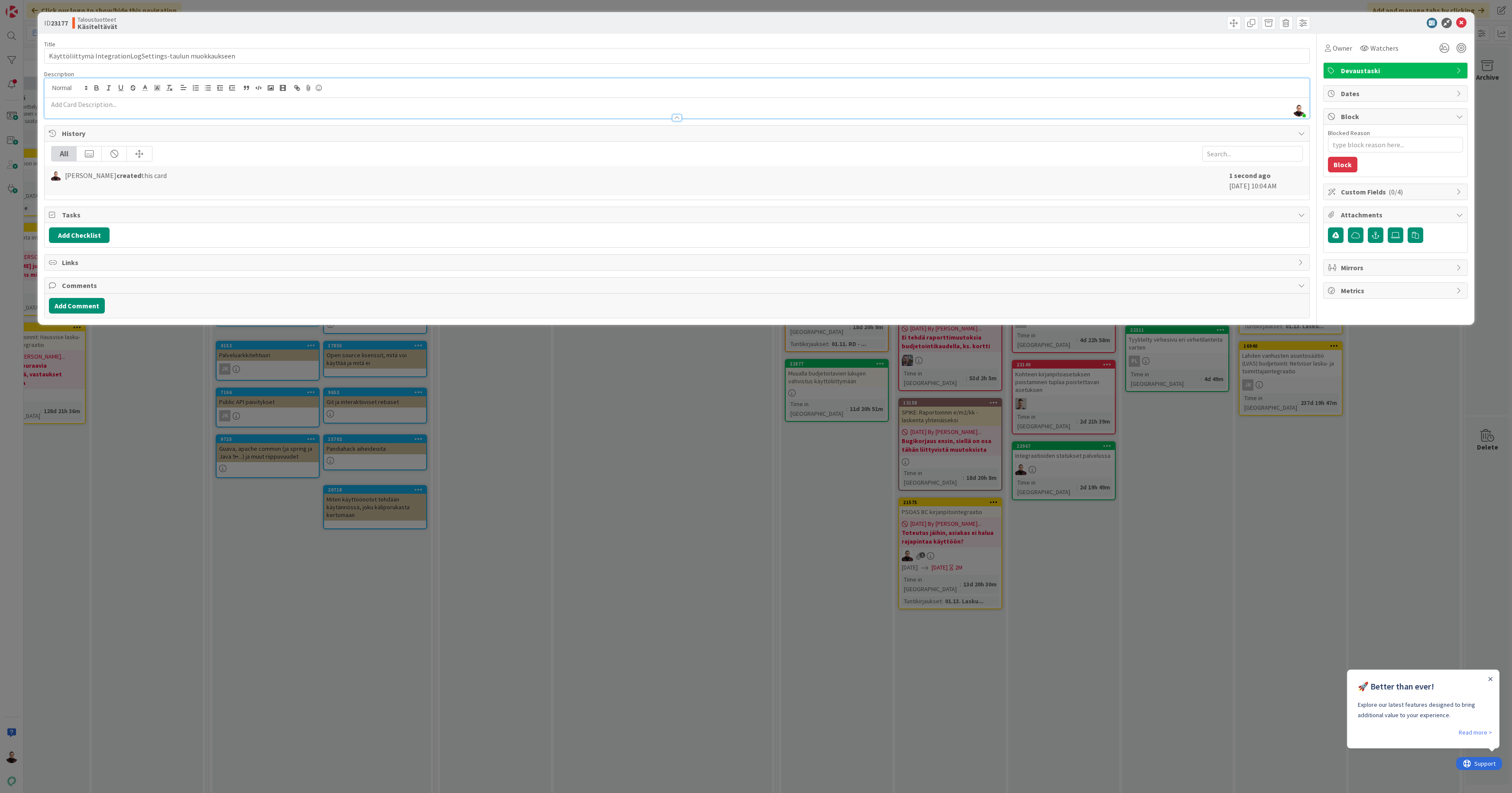
click at [599, 107] on p at bounding box center [676, 104] width 1256 height 10
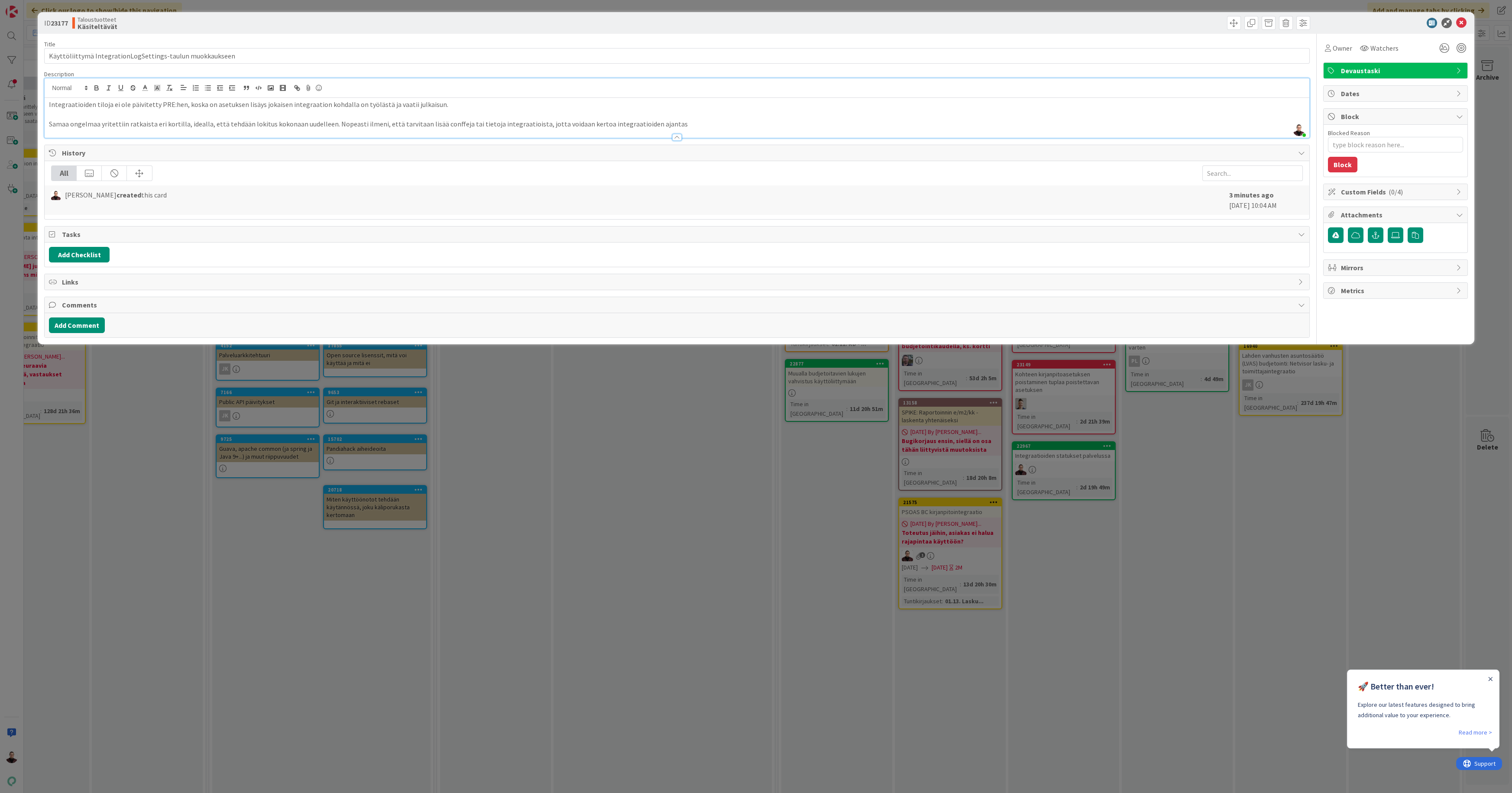
click at [441, 122] on p "Samaa ongelmaa yritettiin ratkaista eri kortilla, idealla, että tehdään lokitus…" at bounding box center [676, 124] width 1256 height 10
click at [708, 125] on p "Samaa ongelmaa yritettiin ratkaista eri kortilla, idealla, että tehdään lokitus…" at bounding box center [676, 124] width 1256 height 10
click at [814, 127] on p "Samaa ongelmaa yritettiin ratkaista eri kortilla, idealla, että tehdään lokitus…" at bounding box center [676, 124] width 1256 height 10
drag, startPoint x: 819, startPoint y: 123, endPoint x: 532, endPoint y: 126, distance: 287.0
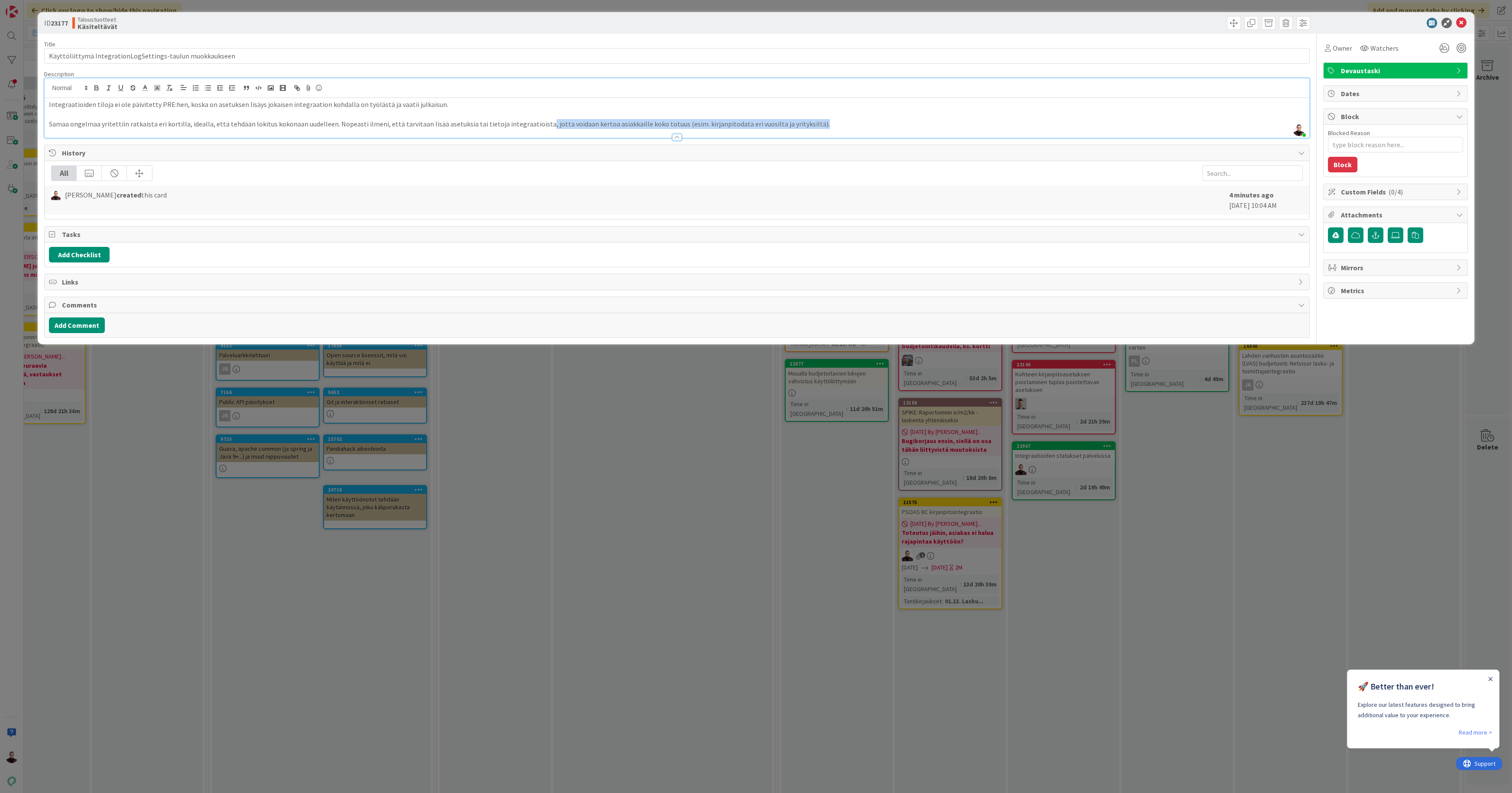
click at [532, 126] on p "Samaa ongelmaa yritettiin ratkaista eri kortilla, idealla, että tehdään lokitus…" at bounding box center [676, 124] width 1256 height 10
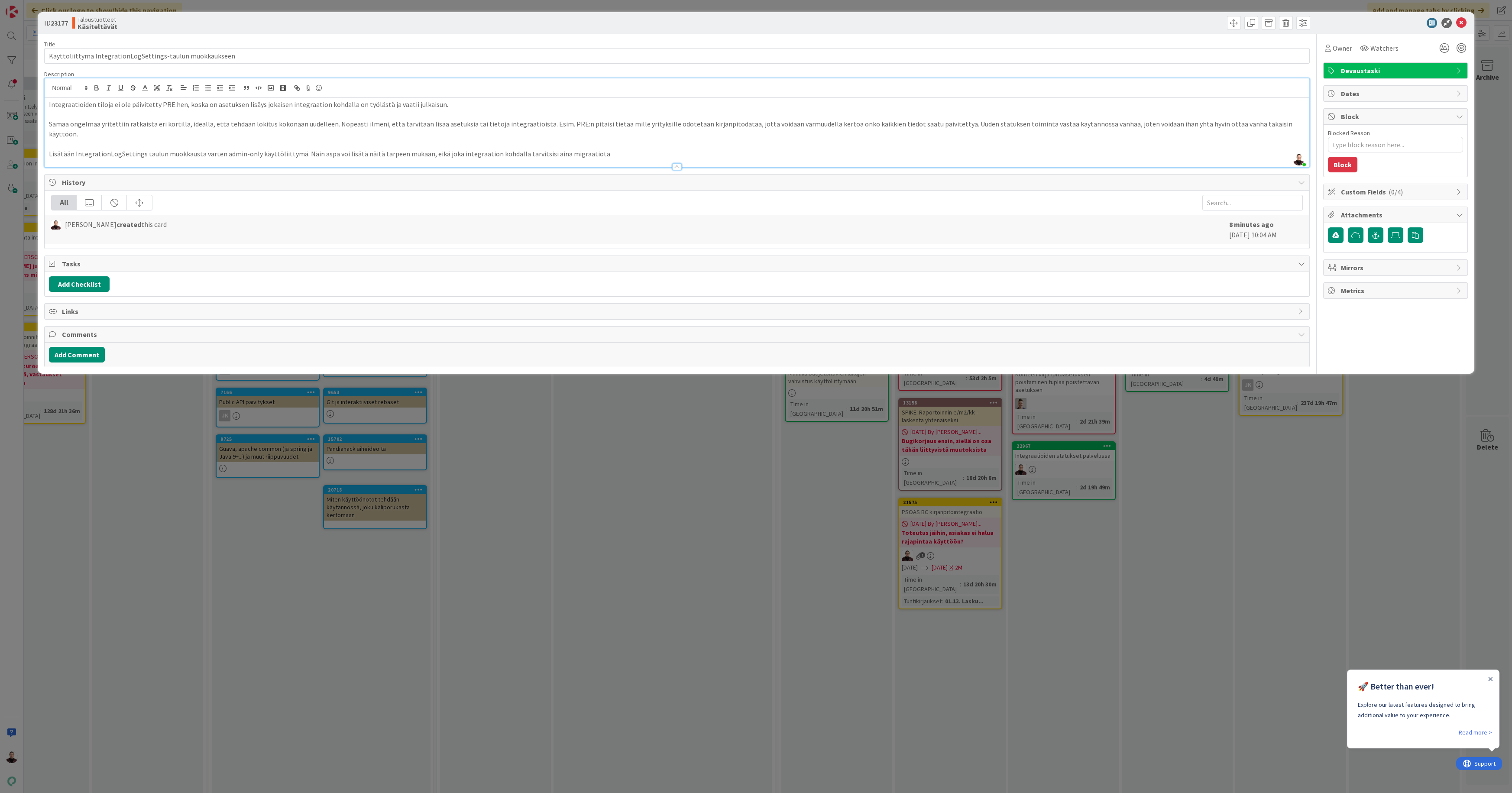
click at [352, 149] on p "Lisätään IntegrationLogSettings taulun muokkausta varten admin-only käyttöliitt…" at bounding box center [676, 154] width 1256 height 10
click at [653, 149] on p "Lisätään IntegrationLogSettings taulun muokkausta varten admin-only käyttöliitt…" at bounding box center [676, 154] width 1256 height 10
drag, startPoint x: 1095, startPoint y: 122, endPoint x: 939, endPoint y: 123, distance: 156.0
click at [939, 123] on p "Samaa ongelmaa yritettiin ratkaista eri kortilla, idealla, että tehdään lokitus…" at bounding box center [676, 129] width 1256 height 19
drag, startPoint x: 1297, startPoint y: 126, endPoint x: 940, endPoint y: 122, distance: 357.0
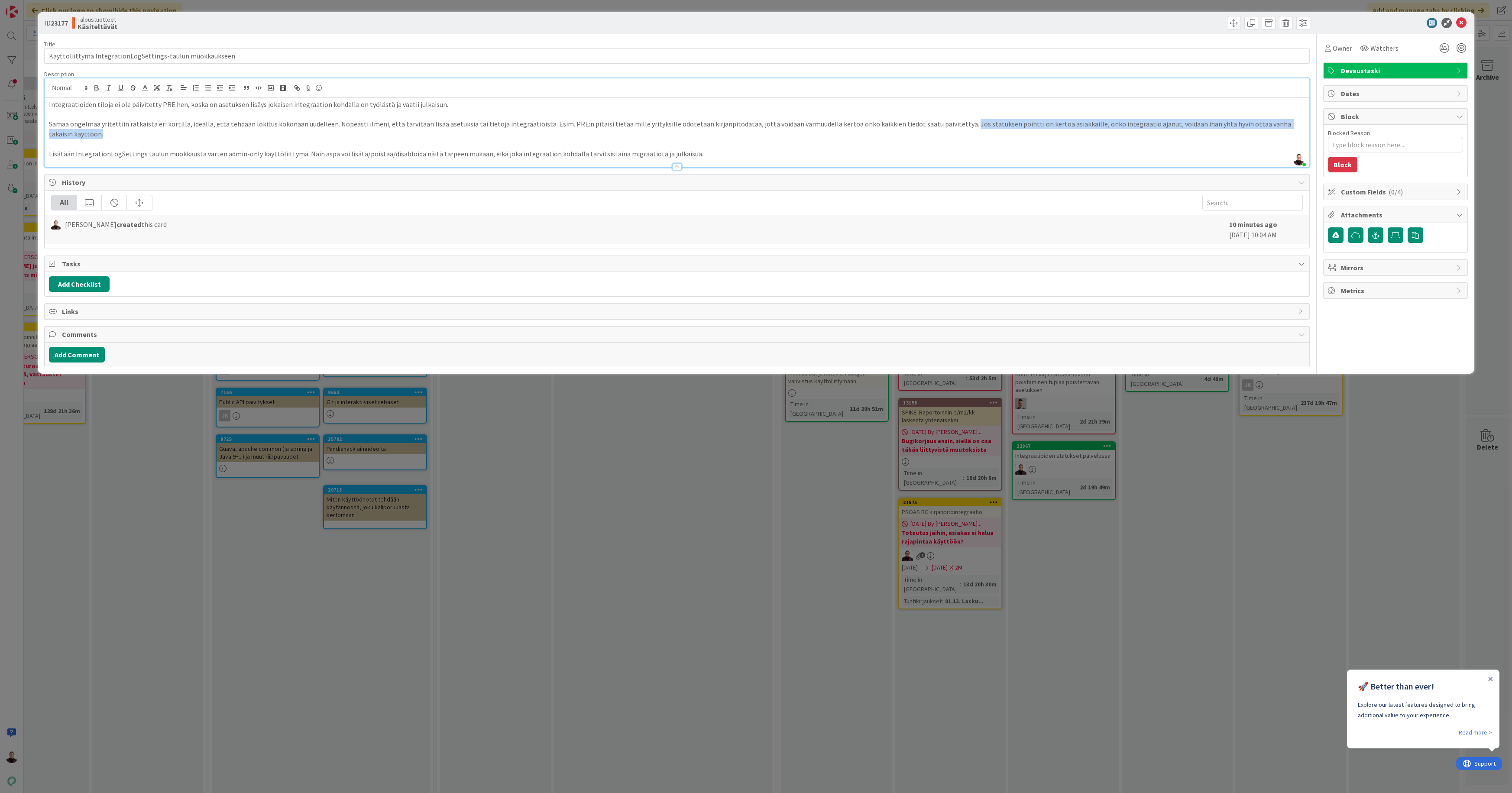
click at [940, 122] on p "Samaa ongelmaa yritettiin ratkaista eri kortilla, idealla, että tehdään lokitus…" at bounding box center [676, 129] width 1256 height 19
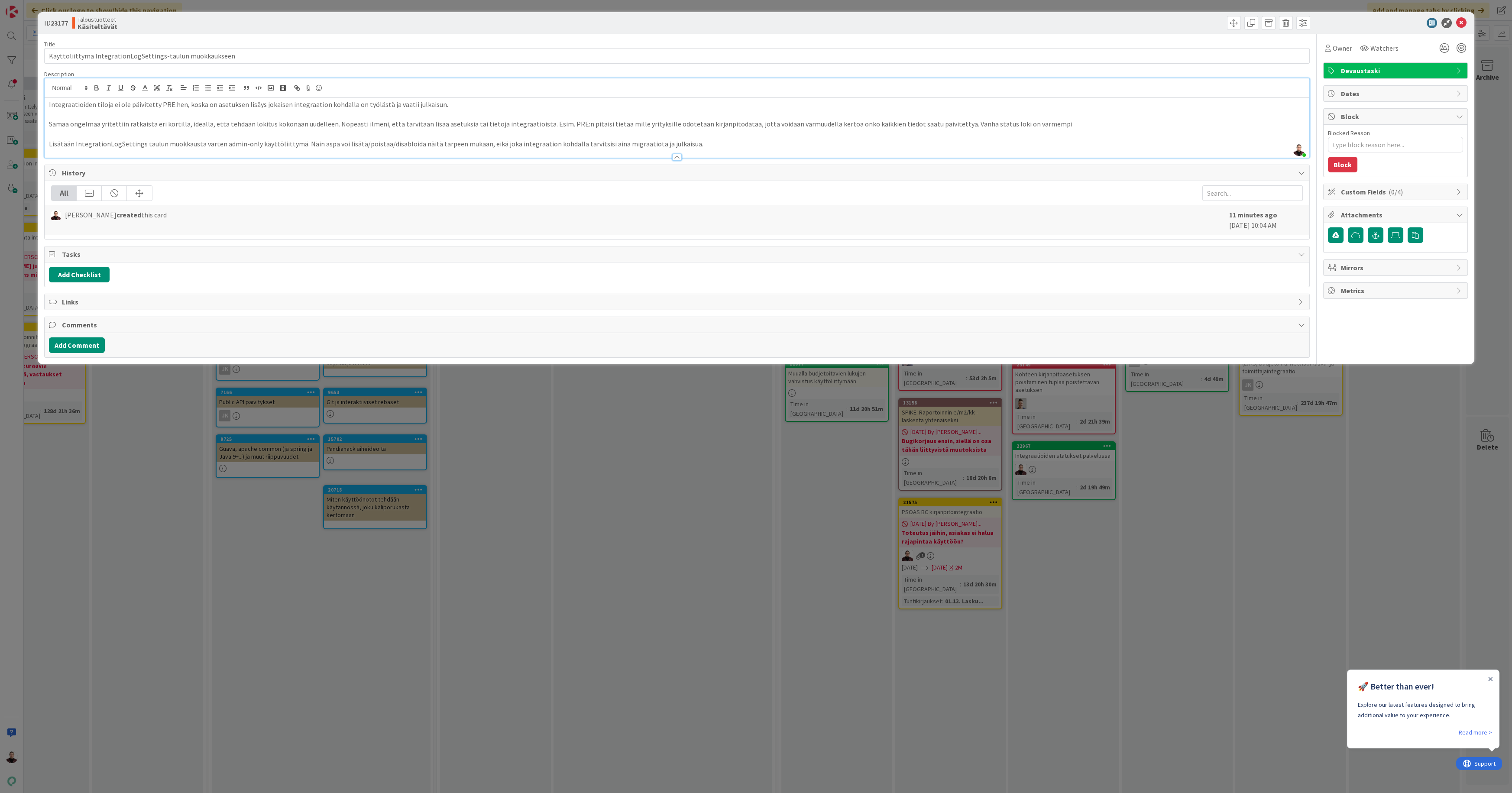
click at [961, 124] on p "Samaa ongelmaa yritettiin ratkaista eri kortilla, idealla, että tehdään lokitus…" at bounding box center [676, 124] width 1256 height 10
click at [976, 123] on p "Samaa ongelmaa yritettiin ratkaista eri kortilla, idealla, että tehdään lokitus…" at bounding box center [676, 124] width 1256 height 10
click at [958, 121] on p "Samaa ongelmaa yritettiin ratkaista eri kortilla, idealla, että tehdään lokitus…" at bounding box center [676, 124] width 1256 height 10
drag, startPoint x: 326, startPoint y: 124, endPoint x: 341, endPoint y: 128, distance: 15.5
click at [326, 124] on p "Samaa ongelmaa yritettiin ratkaista eri kortilla, idealla, että tehdään lokitus…" at bounding box center [676, 124] width 1256 height 10
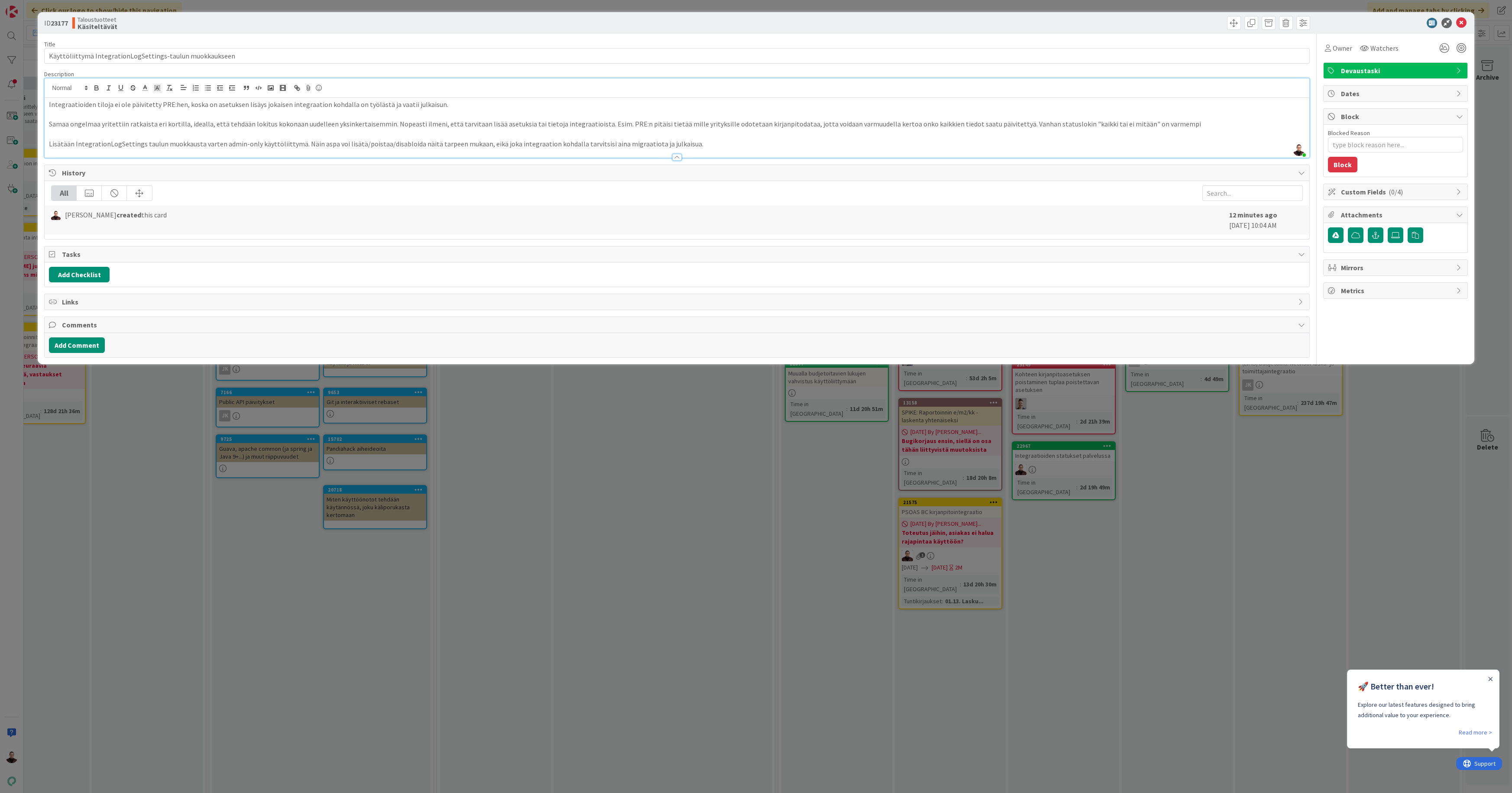
click at [1115, 120] on p "Samaa ongelmaa yritettiin ratkaista eri kortilla, idealla, että tehdään lokitus…" at bounding box center [676, 124] width 1256 height 10
click at [1210, 124] on p "Samaa ongelmaa yritettiin ratkaista eri kortilla, idealla, että tehdään lokitus…" at bounding box center [676, 124] width 1256 height 10
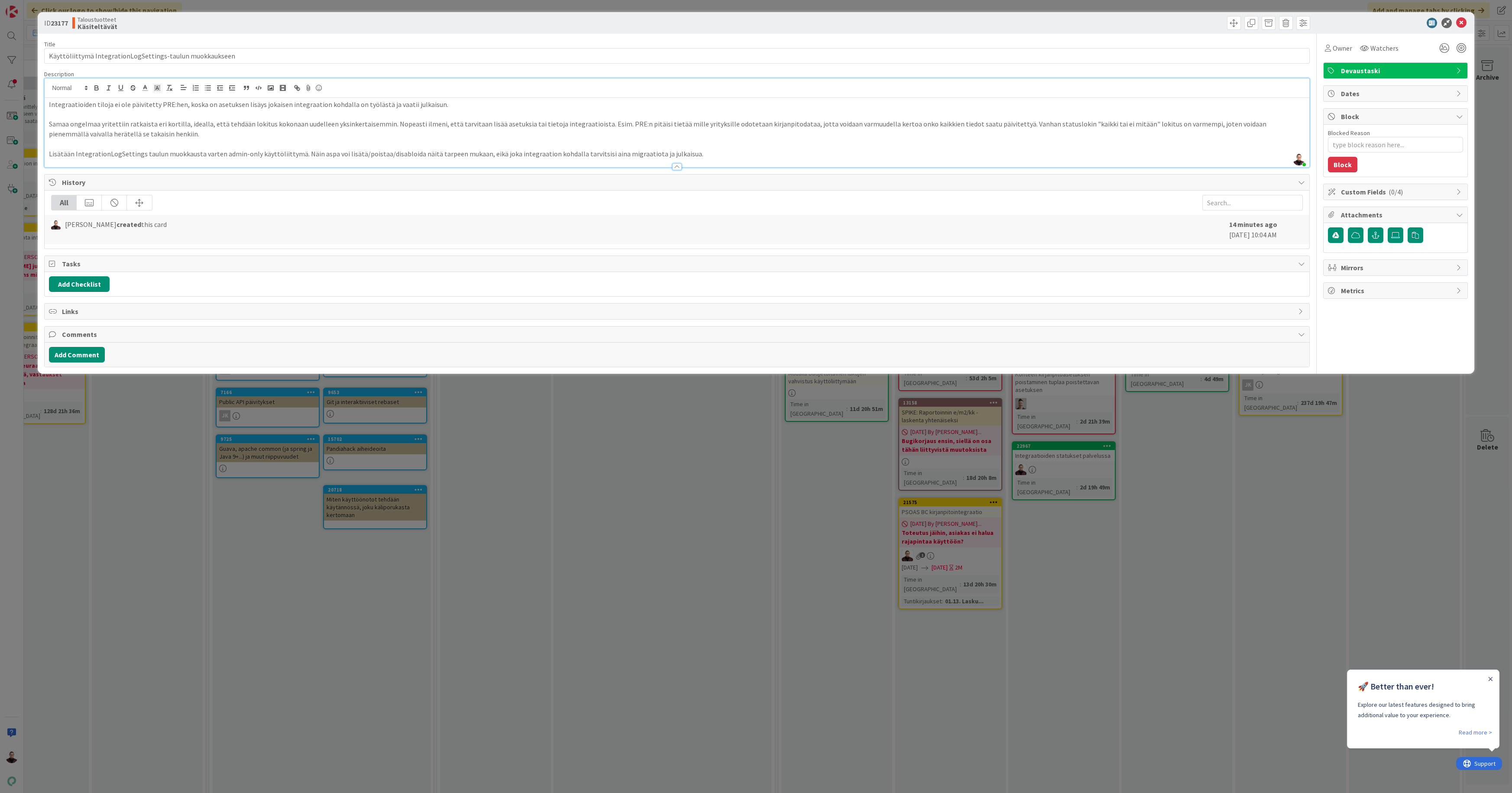
click at [48, 153] on div "Integraatioiden tiloja ei ole päivitetty PRE:hen, koska on asetuksen lisäys jok…" at bounding box center [677, 133] width 1264 height 69
drag, startPoint x: 671, startPoint y: 153, endPoint x: 481, endPoint y: 153, distance: 190.0
click at [474, 156] on p "Lisätään IntegrationLogSettings taulun muokkausta varten admin-only käyttöliitt…" at bounding box center [676, 154] width 1256 height 10
click at [49, 152] on p "Lisätään IntegrationLogSettings taulun muokkausta varten admin-only käyttöliitt…" at bounding box center [676, 154] width 1256 height 10
click at [524, 152] on p "Jotta vältytään jokaisen integraation kohdalla migraatiolta ja julkaisulta, lis…" at bounding box center [676, 154] width 1256 height 10
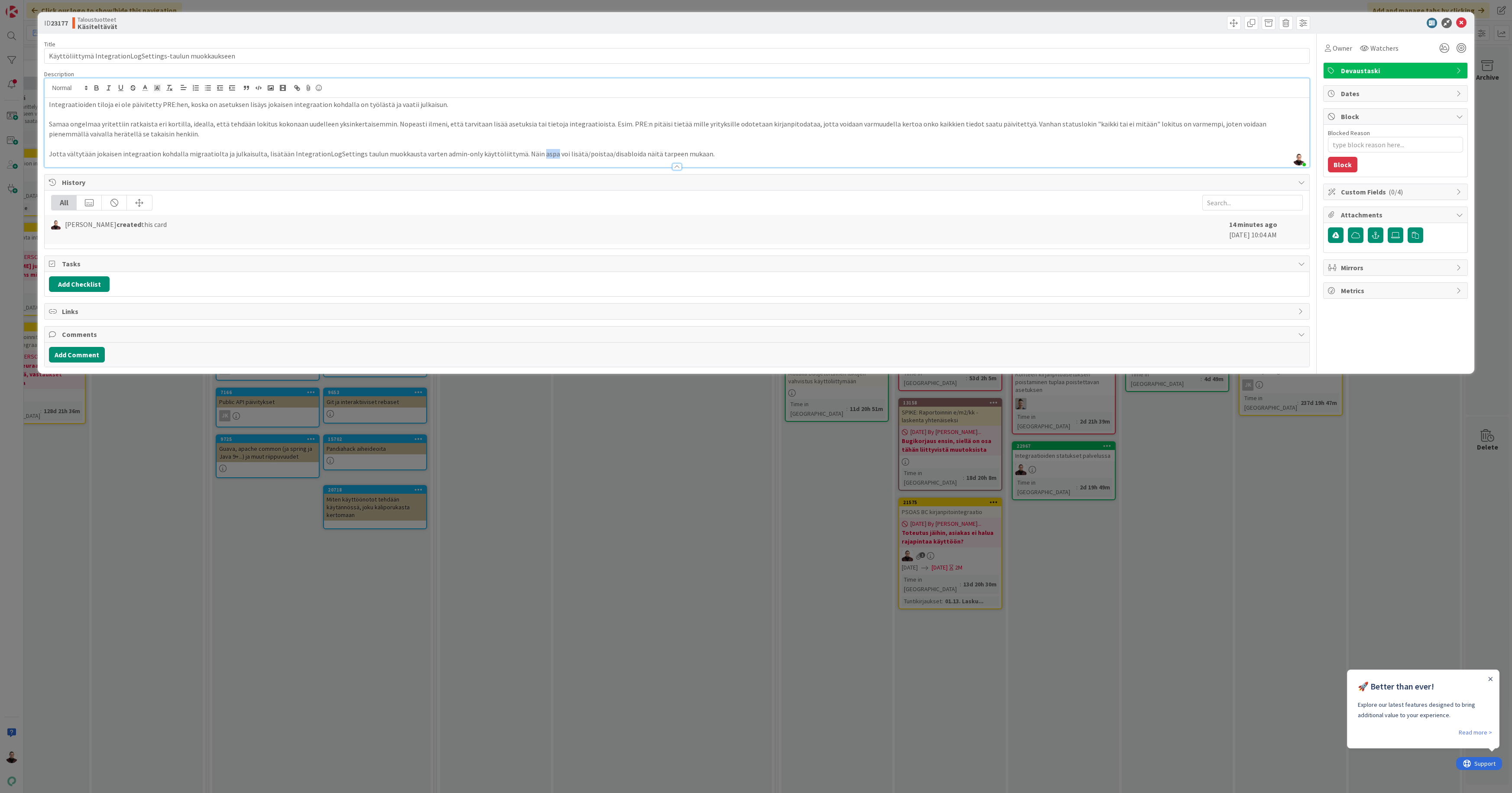
click at [524, 152] on p "Jotta vältytään jokaisen integraation kohdalla migraatiolta ja julkaisulta, lis…" at bounding box center [676, 154] width 1256 height 10
click at [723, 152] on p "Jotta vältytään jokaisen integraation kohdalla migraatiolta ja julkaisulta, lis…" at bounding box center [676, 154] width 1256 height 10
click at [357, 103] on p "Integraatioiden tiloja ei ole päivitetty PRE:hen, koska on asetuksen lisäys jok…" at bounding box center [676, 104] width 1256 height 10
click at [370, 104] on p "Integraatioiden tiloja ei ole päivitetty PRE:hen, koska on asetuksen lisäys jok…" at bounding box center [676, 104] width 1256 height 10
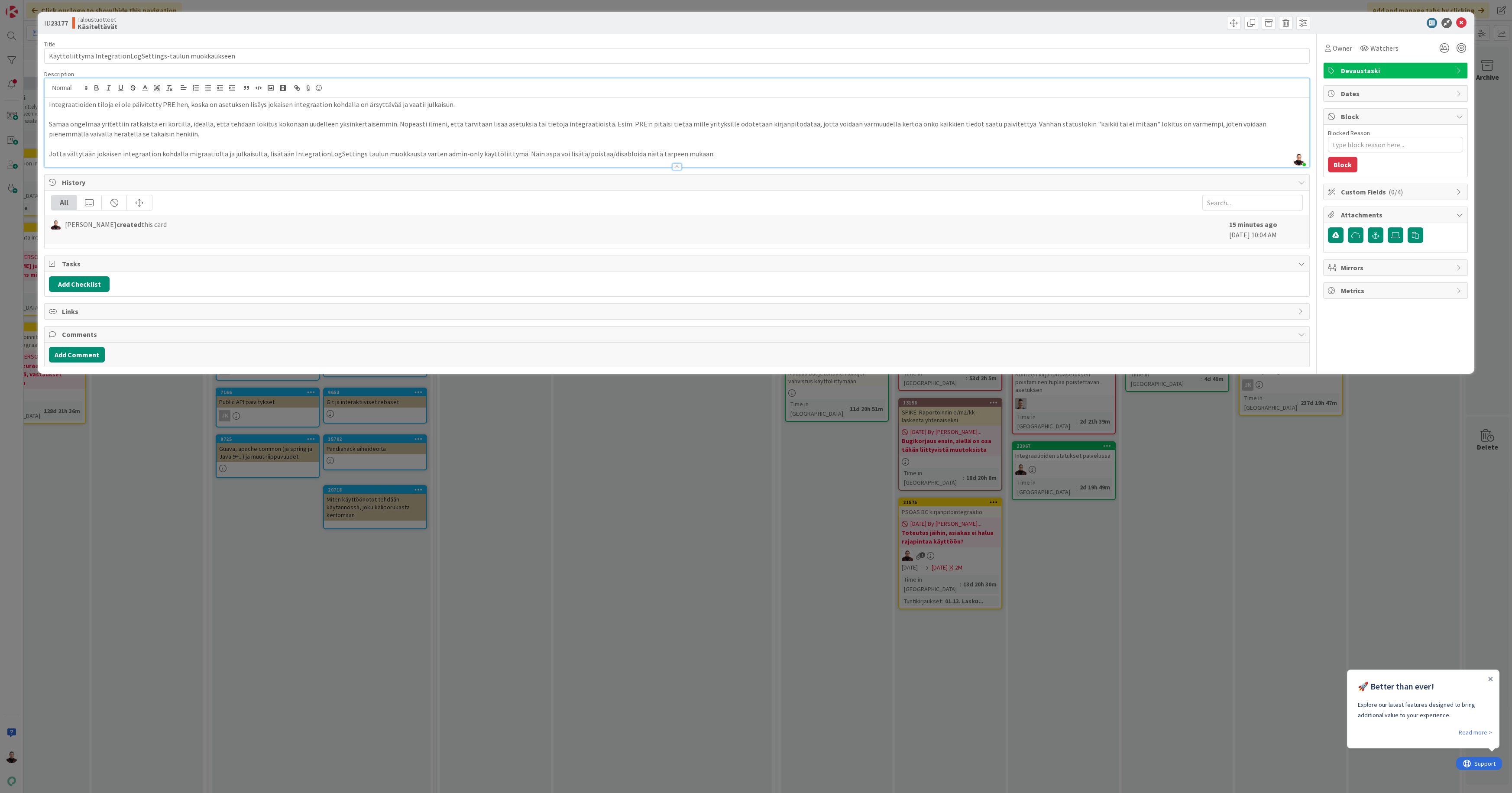
click at [603, 122] on p "Samaa ongelmaa yritettiin ratkaista eri kortilla, idealla, että tehdään lokitus…" at bounding box center [676, 129] width 1256 height 19
click at [668, 131] on p "Samaa ongelmaa yritettiin ratkaista eri kortilla, idealla, että tehdään lokitus…" at bounding box center [676, 129] width 1256 height 19
click at [1014, 123] on p "Samaa ongelmaa yritettiin ratkaista eri kortilla, idealla, että tehdään lokitus…" at bounding box center [676, 129] width 1256 height 19
click at [68, 134] on p "Samaa ongelmaa yritettiin ratkaista eri kortilla, idealla, että tehdään lokitus…" at bounding box center [676, 129] width 1256 height 19
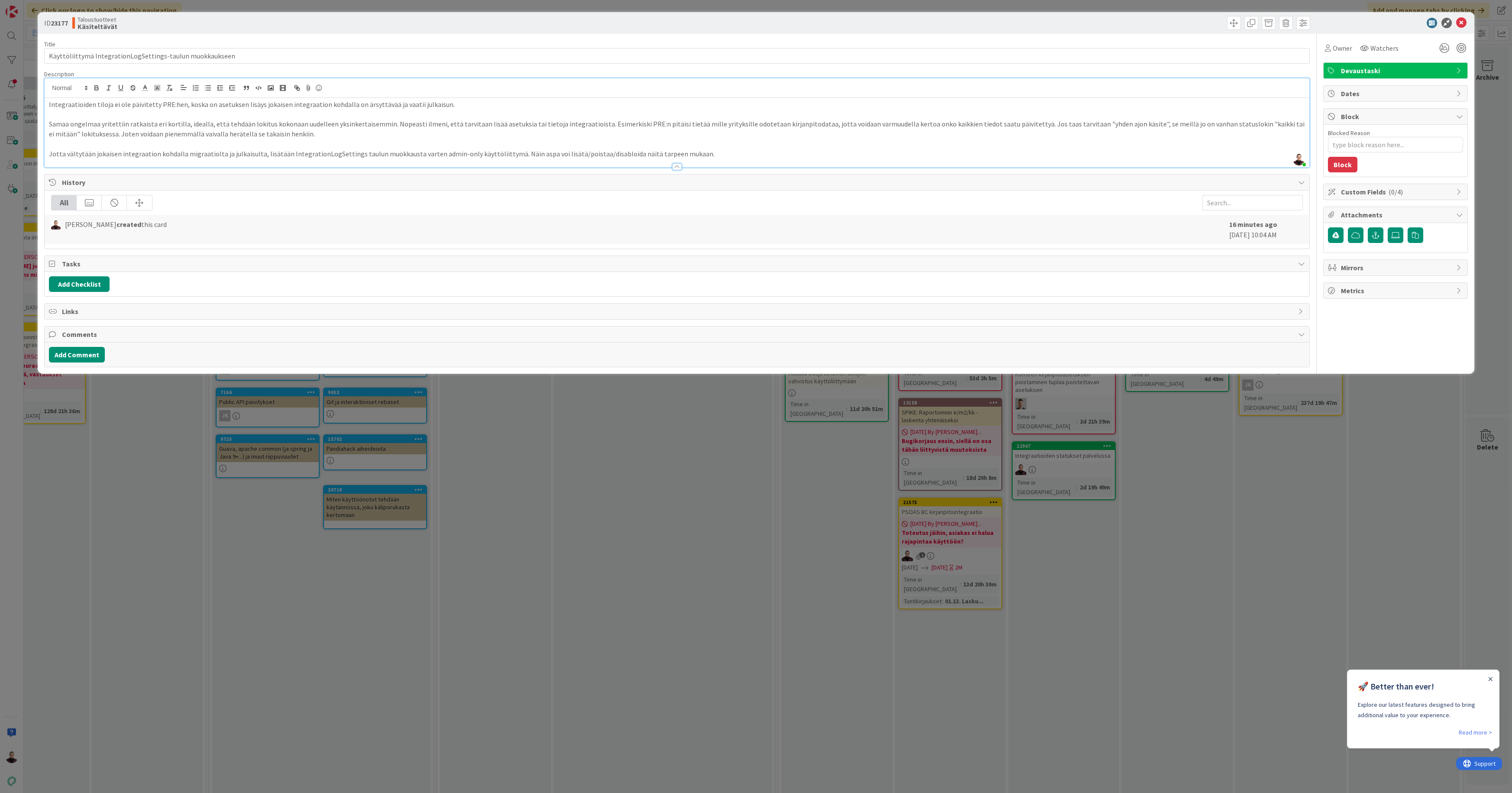
click at [242, 134] on p "Samaa ongelmaa yritettiin ratkaista eri kortilla, idealla, että tehdään lokitus…" at bounding box center [676, 129] width 1256 height 19
drag, startPoint x: 242, startPoint y: 134, endPoint x: 266, endPoint y: 134, distance: 24.0
click at [242, 134] on p "Samaa ongelmaa yritettiin ratkaista eri kortilla, idealla, että tehdään lokitus…" at bounding box center [676, 129] width 1256 height 19
click at [269, 143] on p at bounding box center [676, 144] width 1256 height 10
click at [666, 494] on div "ID 23177 Taloustuotteet Käsiteltävät Title 57 / 128 Käyttöliittymä IntegrationL…" at bounding box center [756, 396] width 1512 height 793
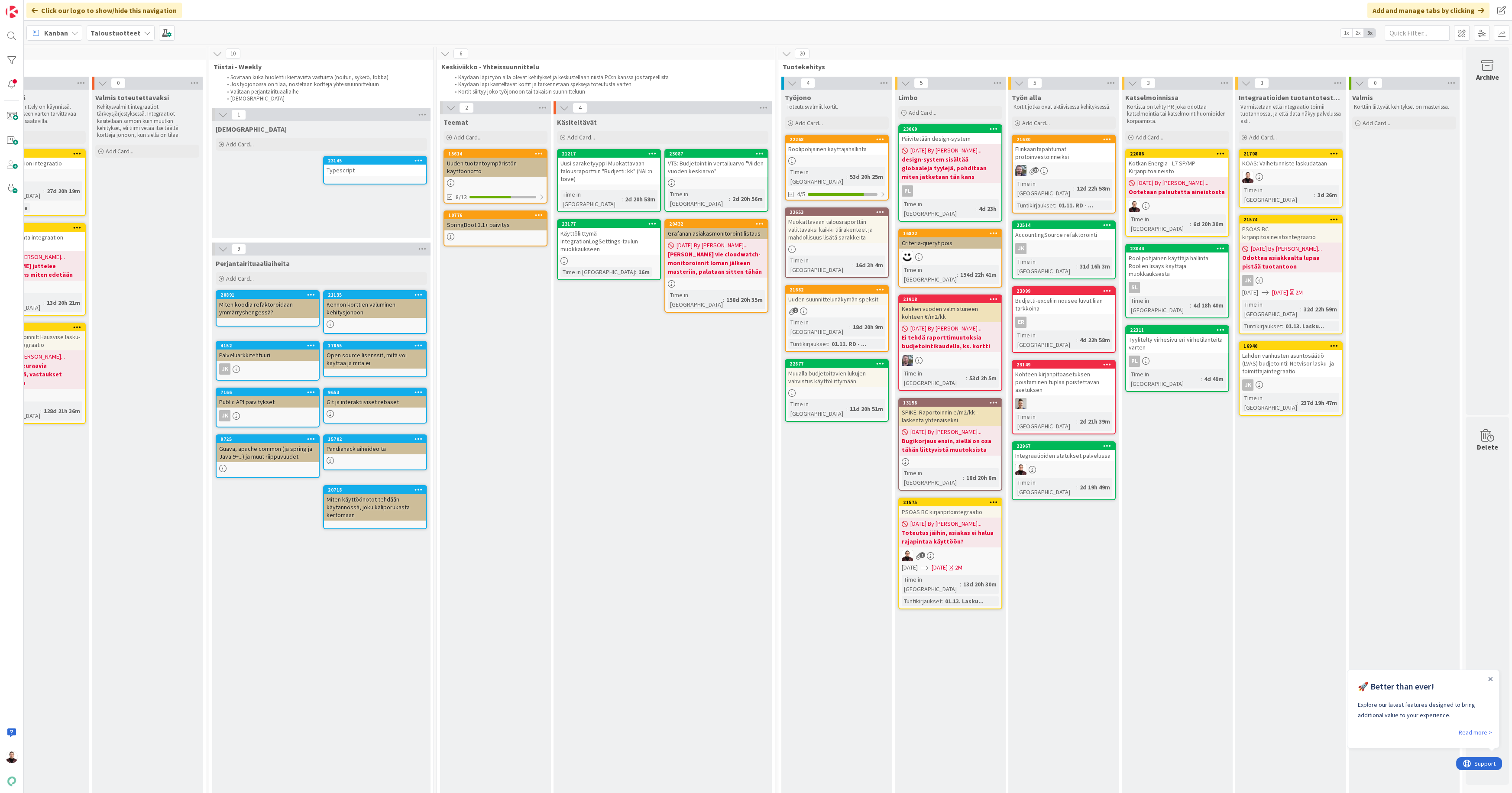
click at [583, 228] on div "Käyttöliittymä IntegrationLogSettings-taulun muokkaukseen" at bounding box center [609, 241] width 102 height 27
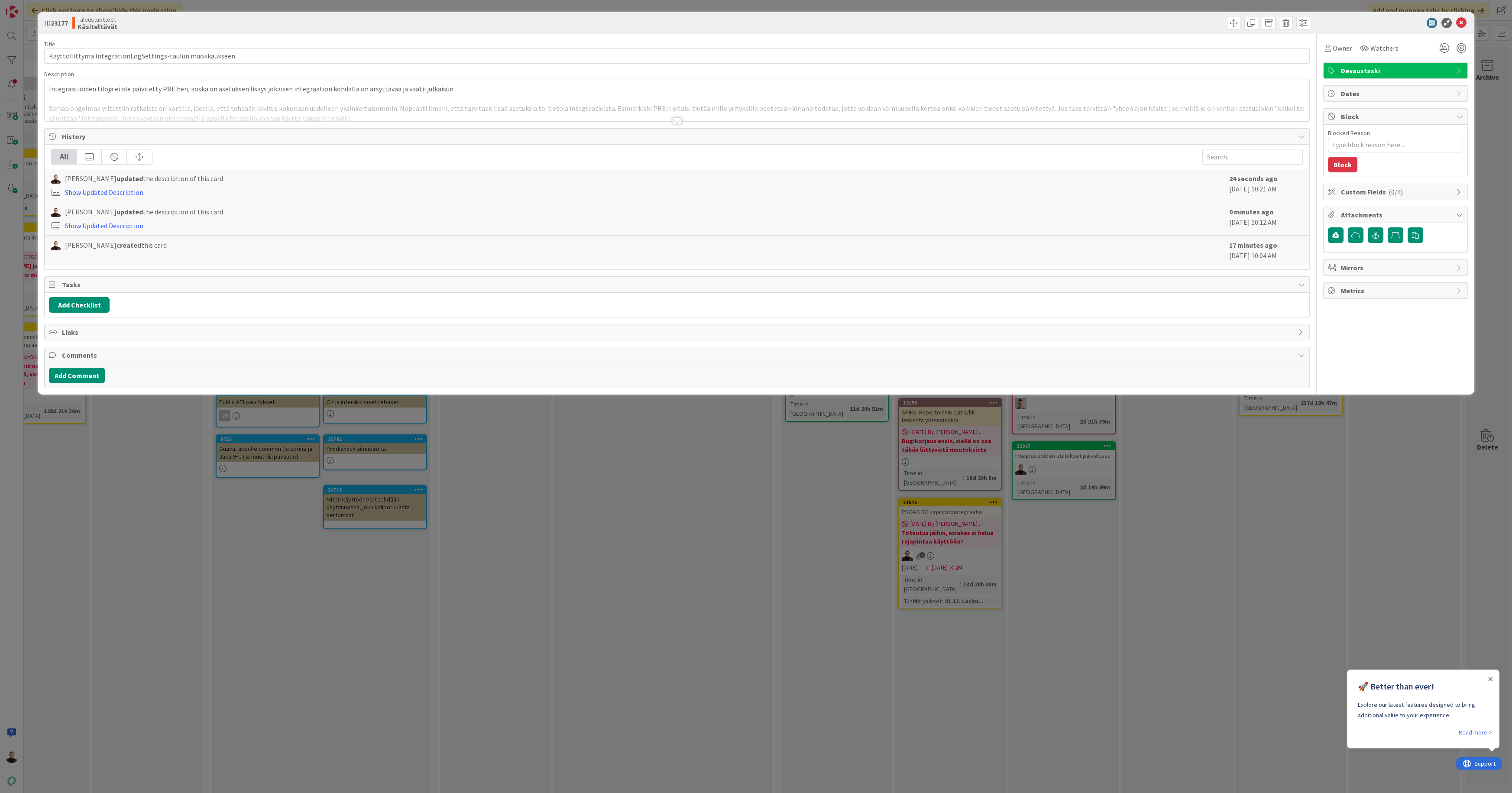
click at [673, 122] on div at bounding box center [677, 121] width 9 height 7
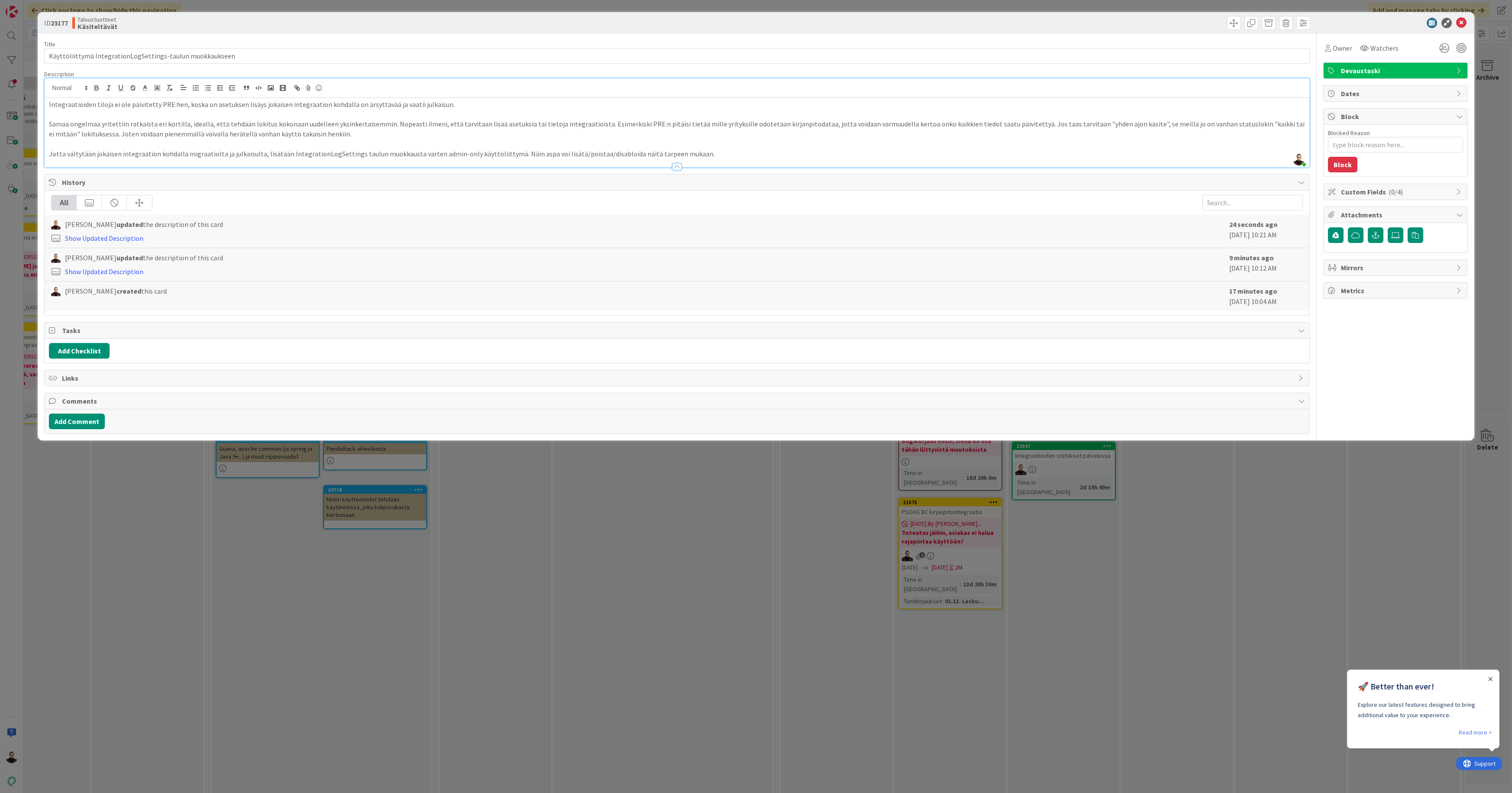
click at [717, 509] on div "ID 23177 Taloustuotteet Käsiteltävät Title 57 / 128 Käyttöliittymä IntegrationL…" at bounding box center [756, 396] width 1512 height 793
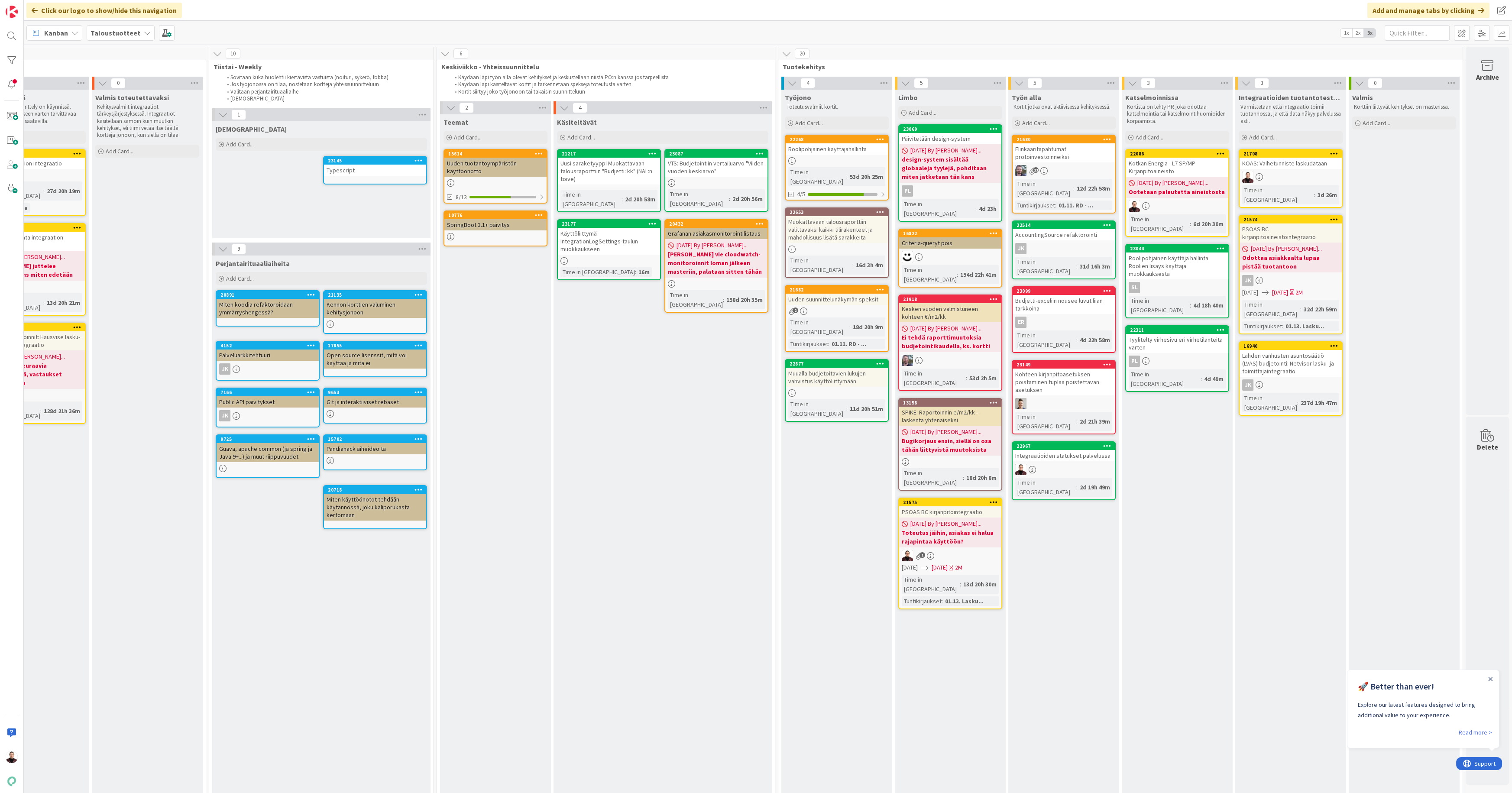
click at [580, 235] on div "Käyttöliittymä IntegrationLogSettings-taulun muokkaukseen" at bounding box center [609, 241] width 102 height 27
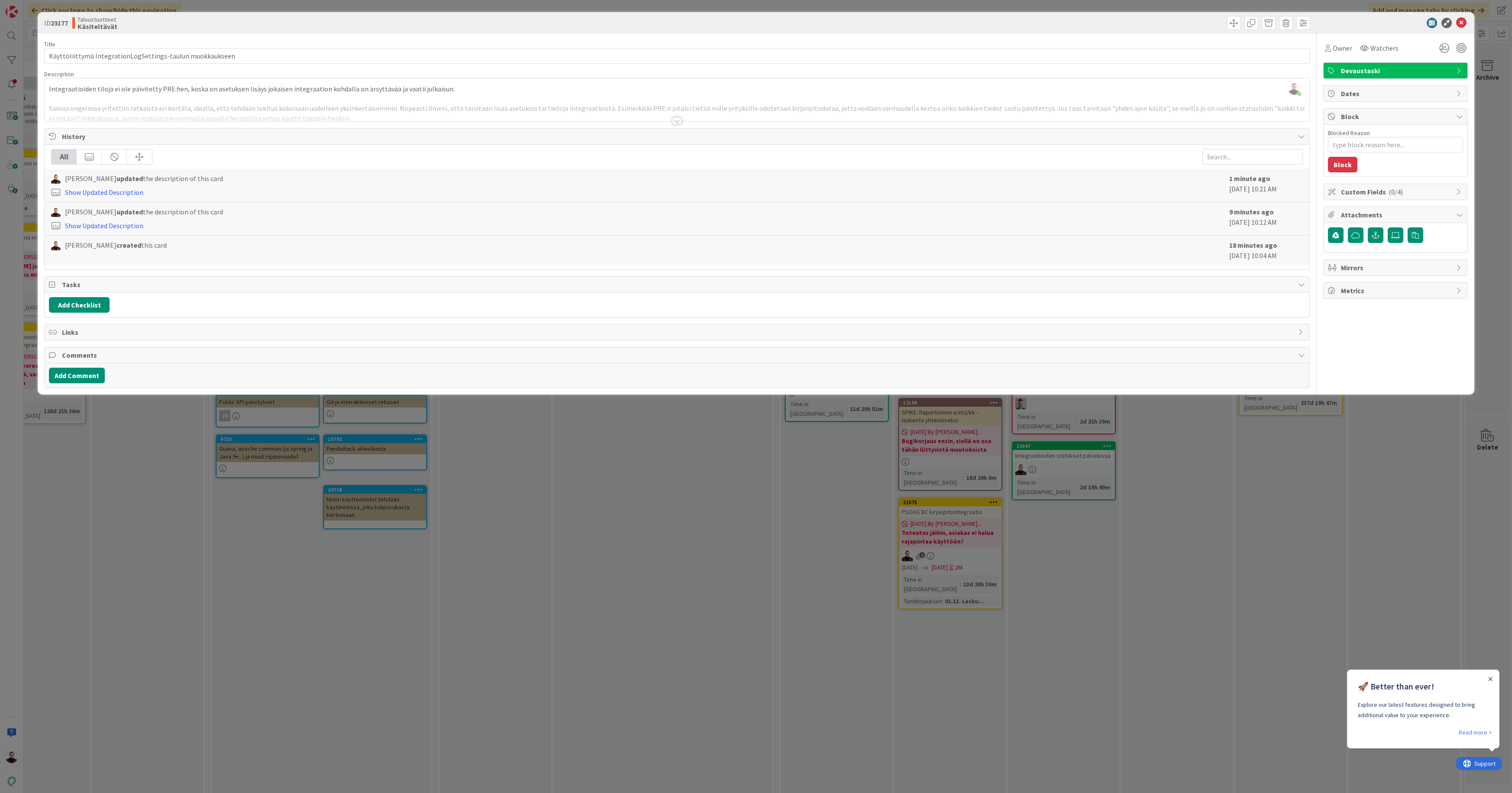
click at [678, 120] on div at bounding box center [677, 121] width 9 height 7
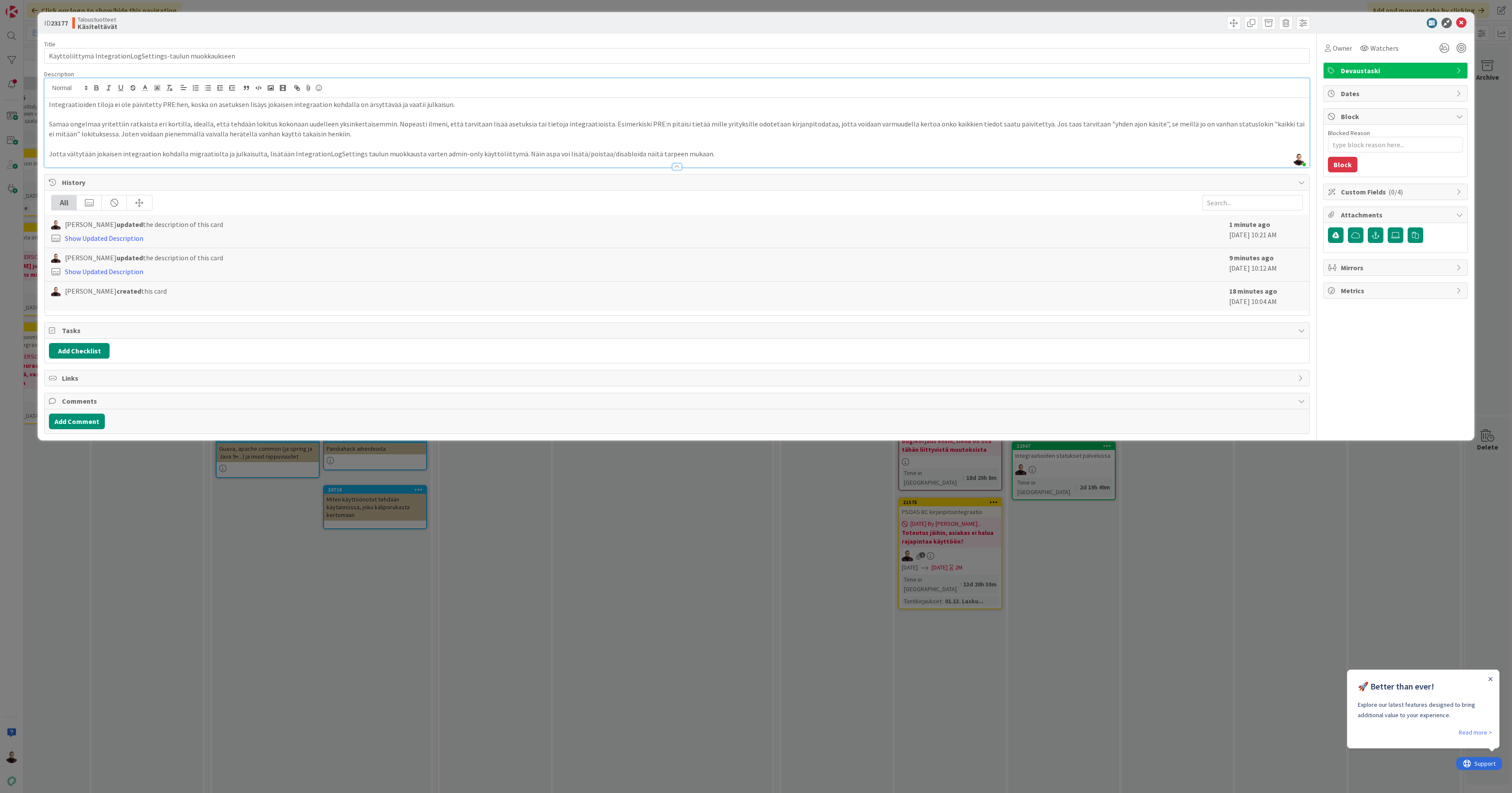
click at [679, 574] on div "ID 23177 Taloustuotteet Käsiteltävät Title 57 / 128 Käyttöliittymä IntegrationL…" at bounding box center [756, 396] width 1512 height 793
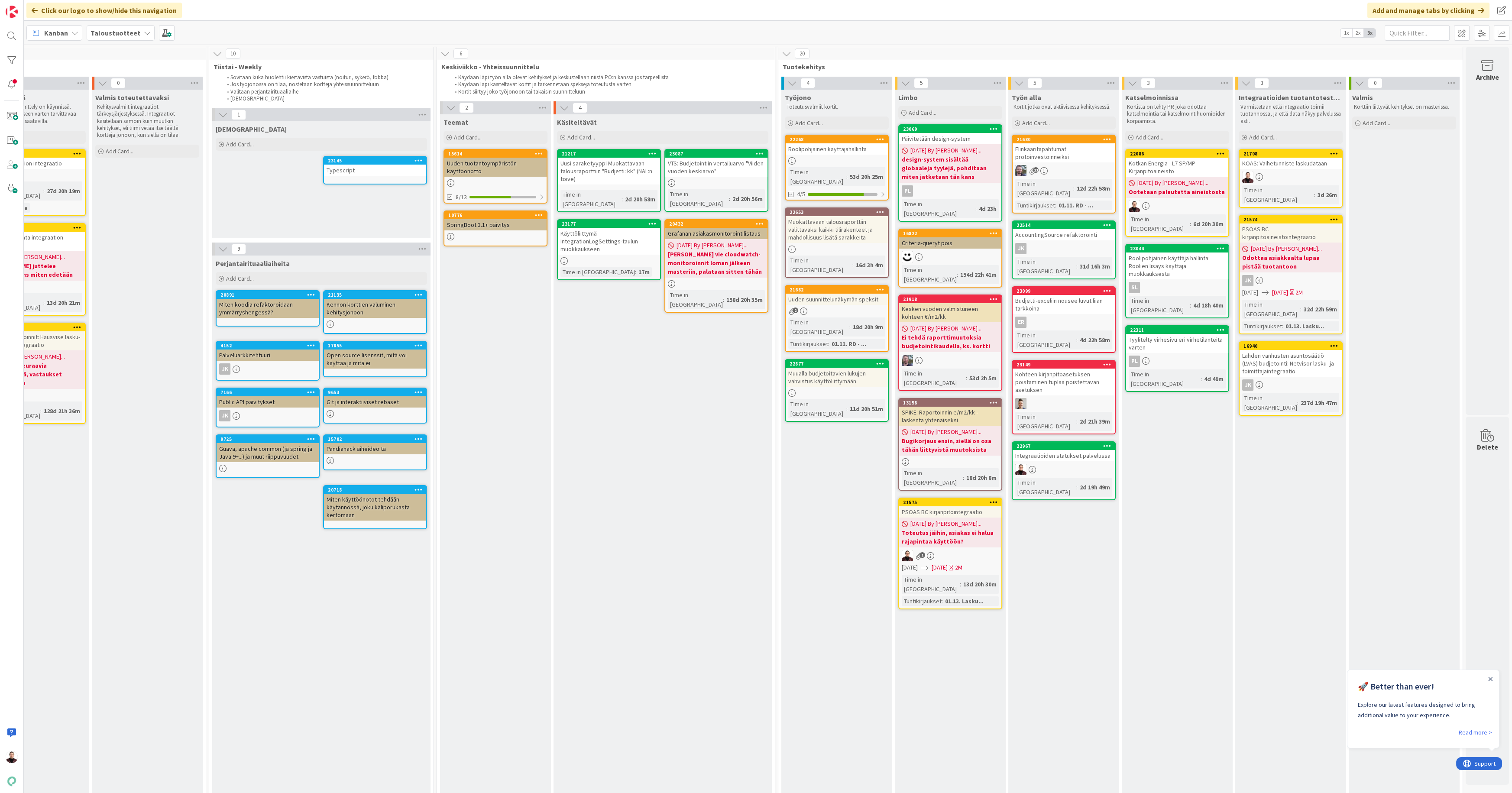
click at [1072, 450] on div "Integraatioiden statukset palvelussa" at bounding box center [1064, 455] width 102 height 11
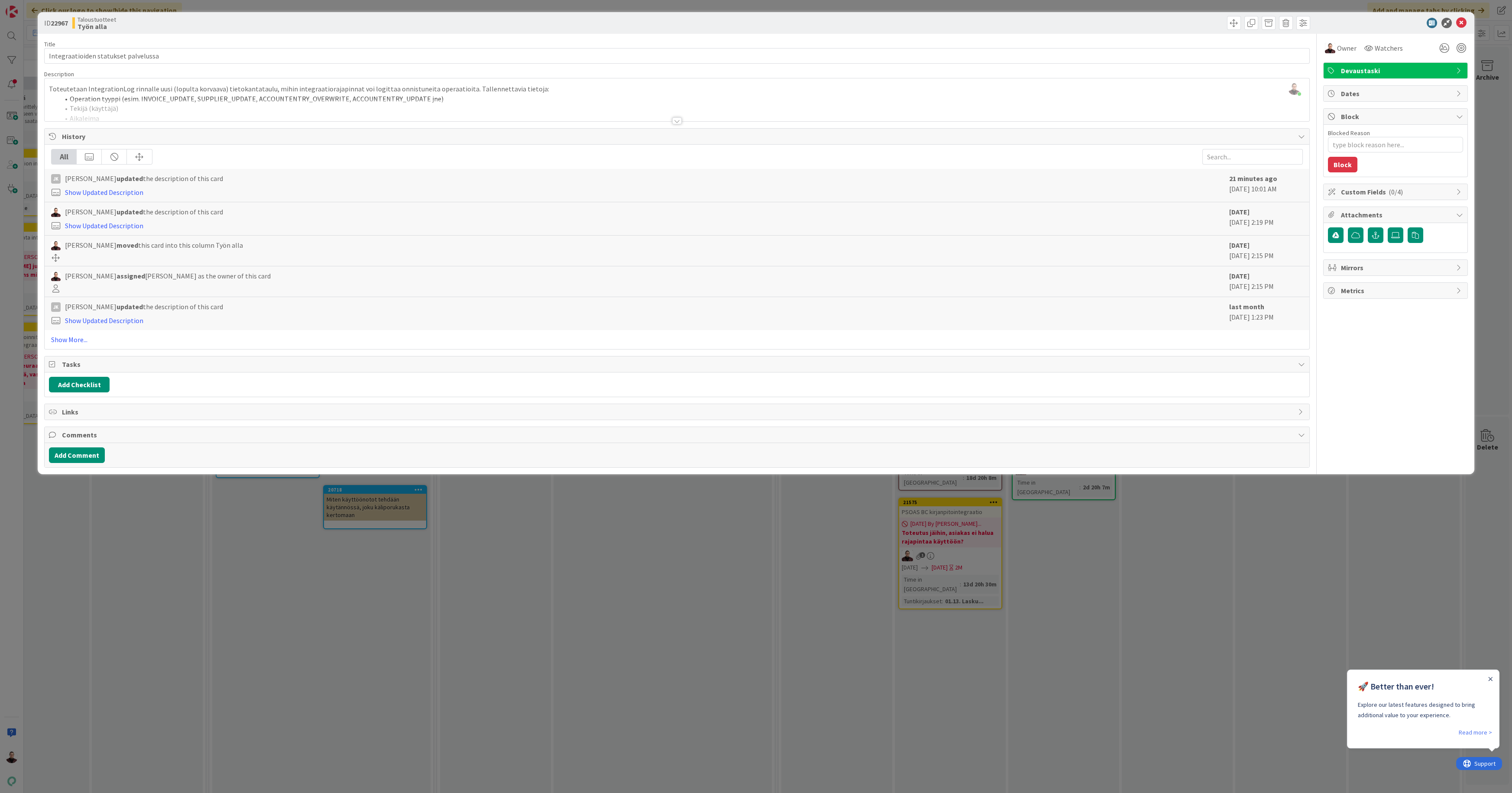
click at [621, 586] on div "ID 22967 Taloustuotteet Työn alla Title 36 / 128 Integraatioiden statukset palv…" at bounding box center [756, 396] width 1512 height 793
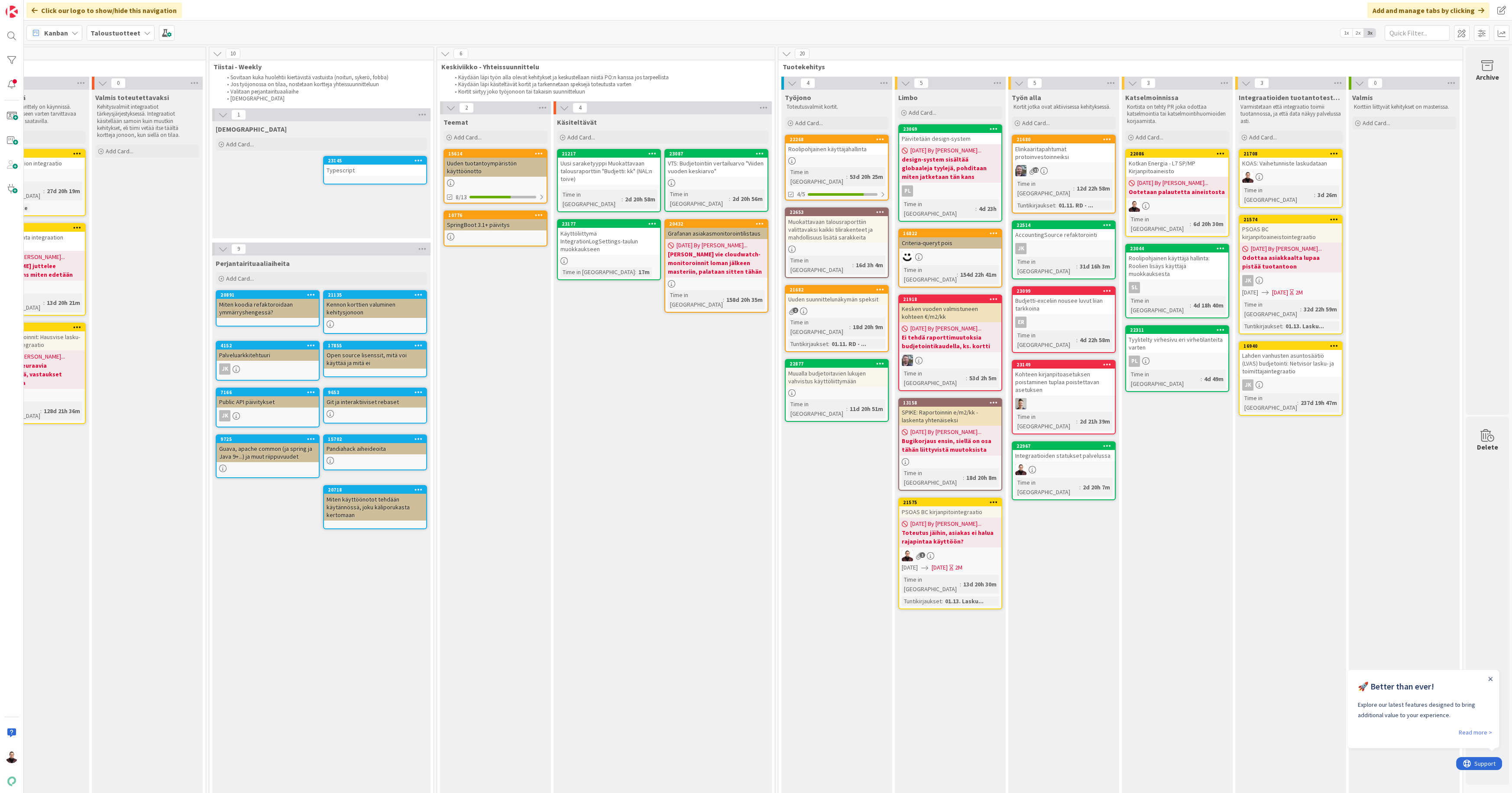
click at [568, 228] on div "Käyttöliittymä IntegrationLogSettings-taulun muokkaukseen" at bounding box center [609, 241] width 102 height 27
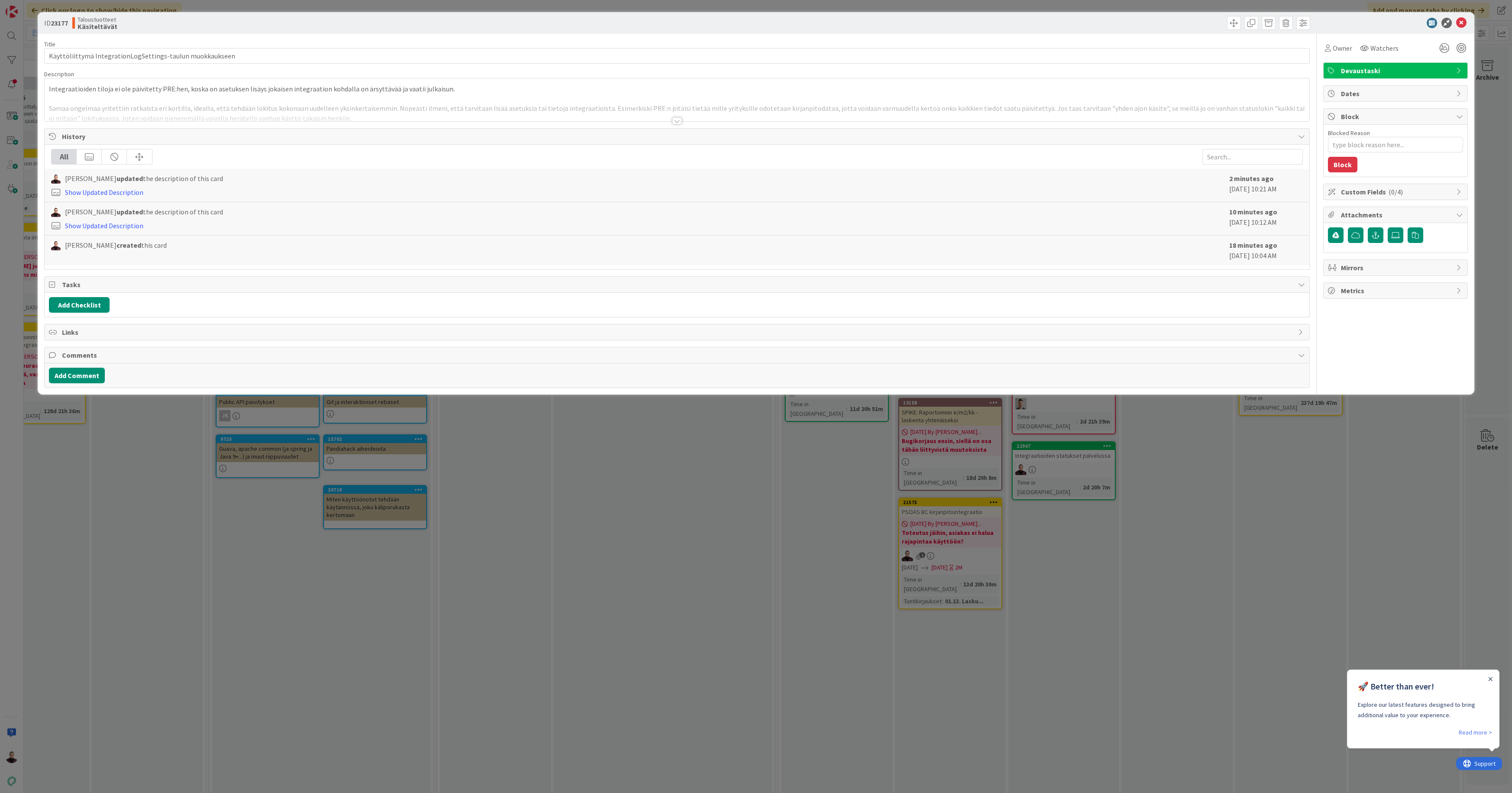
click at [677, 120] on div at bounding box center [677, 121] width 9 height 7
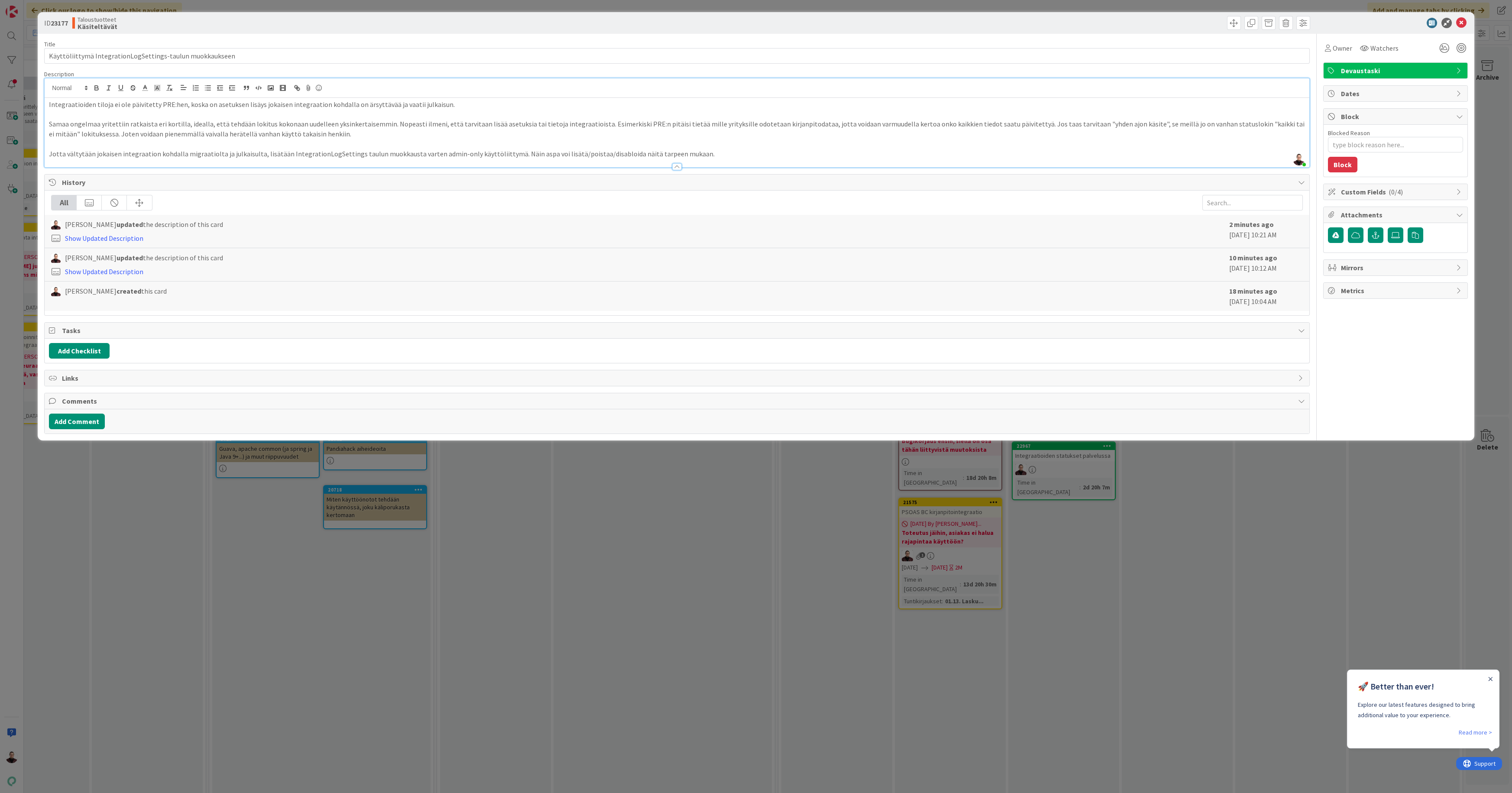
click at [183, 122] on p "Samaa ongelmaa yritettiin ratkaista eri kortilla, idealla, että tehdään lokitus…" at bounding box center [676, 129] width 1256 height 19
click at [519, 137] on p "Samaa ongelmaa yritettiin ratkaista eri kortilla ( [URL][DOMAIN_NAME] ), ideall…" at bounding box center [676, 129] width 1256 height 19
click at [633, 548] on div "ID 23177 Taloustuotteet Käsiteltävät Title 57 / 128 Käyttöliittymä IntegrationL…" at bounding box center [756, 396] width 1512 height 793
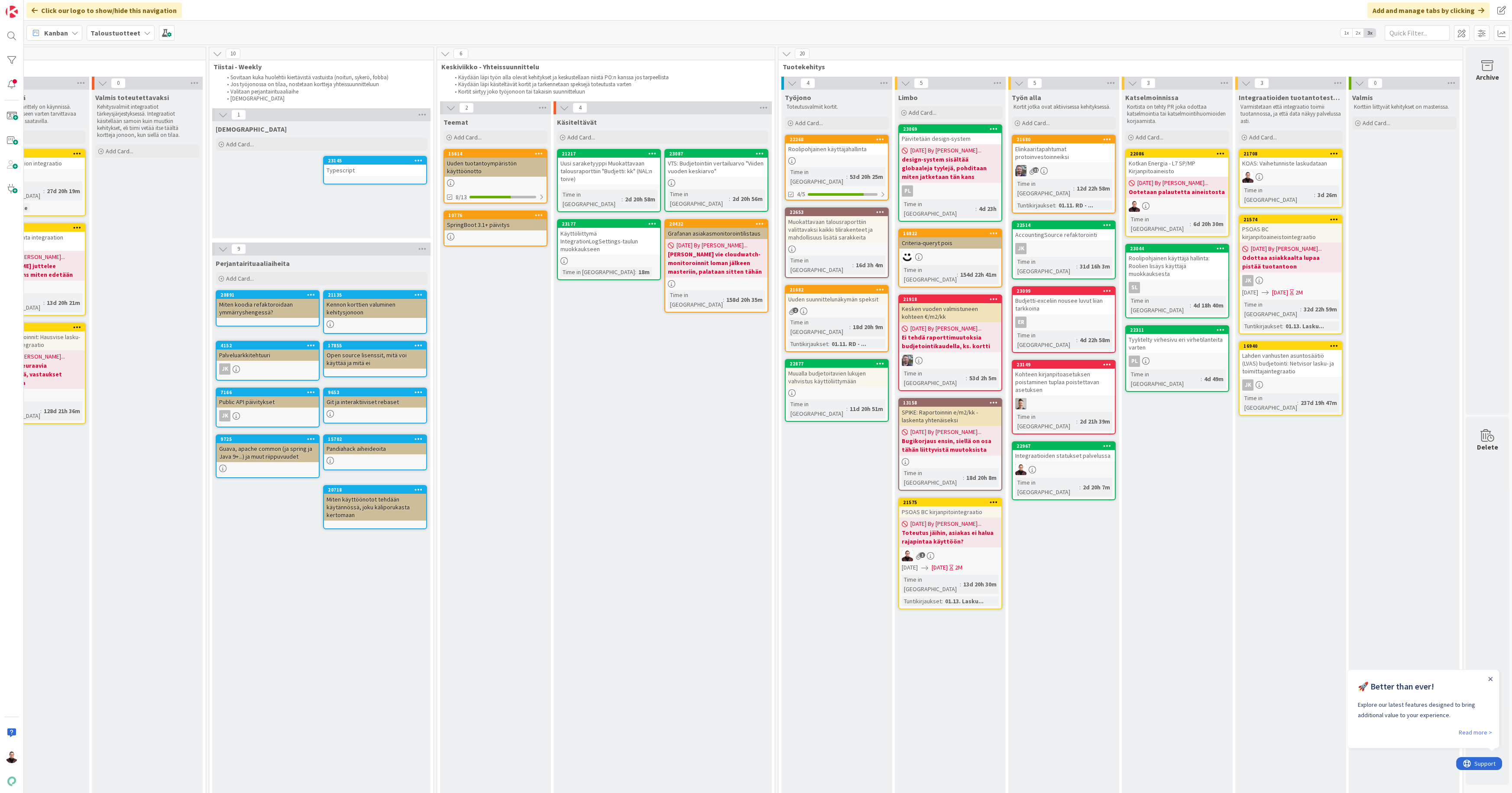
click at [1091, 473] on div "Työn alla Kortit jotka ovat aktiivisessa kehityksessä. Add Card... 21680 Elinka…" at bounding box center [1064, 472] width 111 height 764
click at [784, 426] on div "Työjono Toteutusvalmiit kortit. Add Card... 22268 Roolipohjainen käyttäjähallin…" at bounding box center [836, 472] width 111 height 764
click at [600, 228] on div "Käyttöliittymä IntegrationLogSettings-taulun muokkaukseen" at bounding box center [609, 241] width 102 height 27
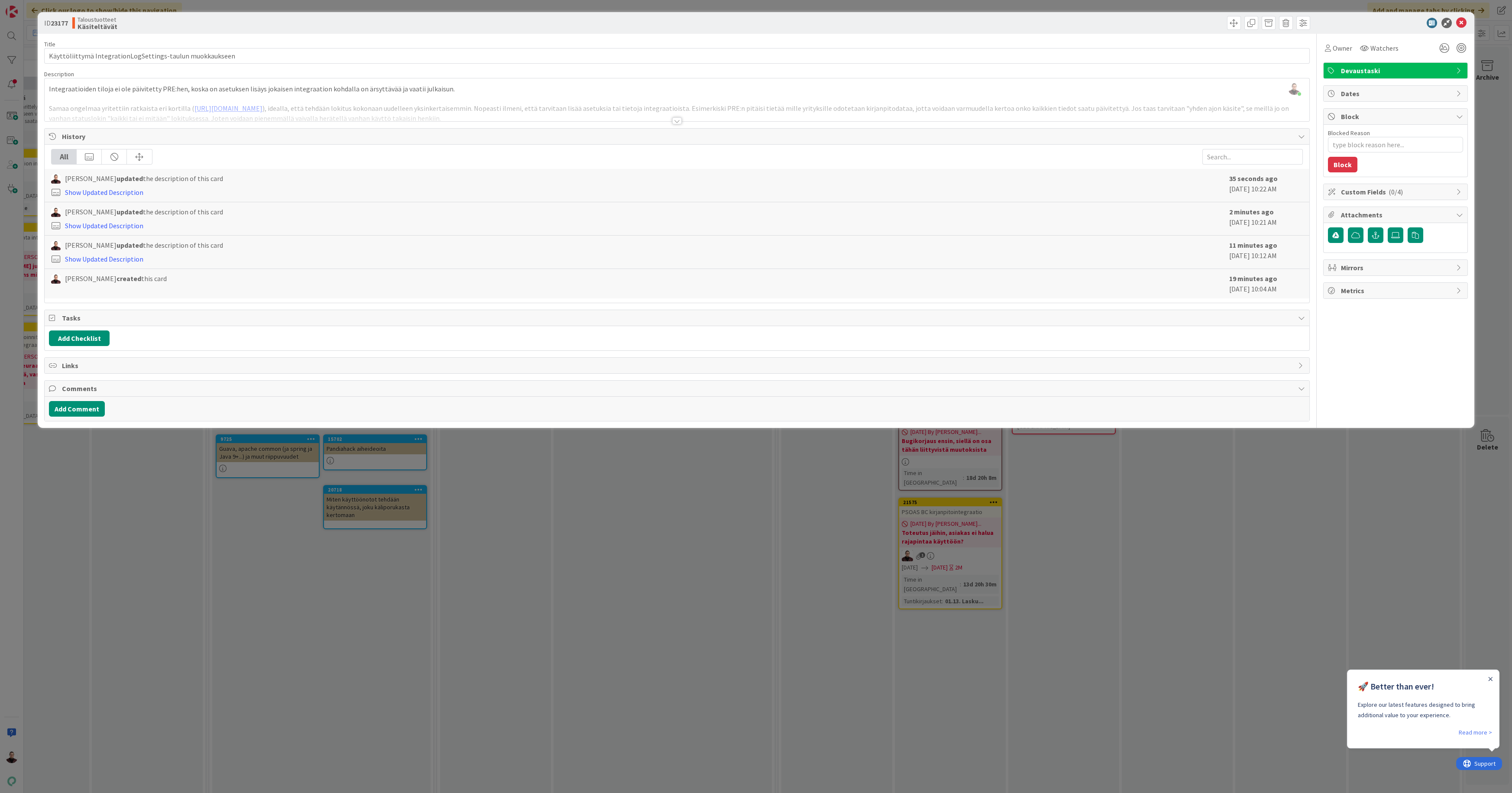
click at [677, 122] on div at bounding box center [677, 121] width 9 height 7
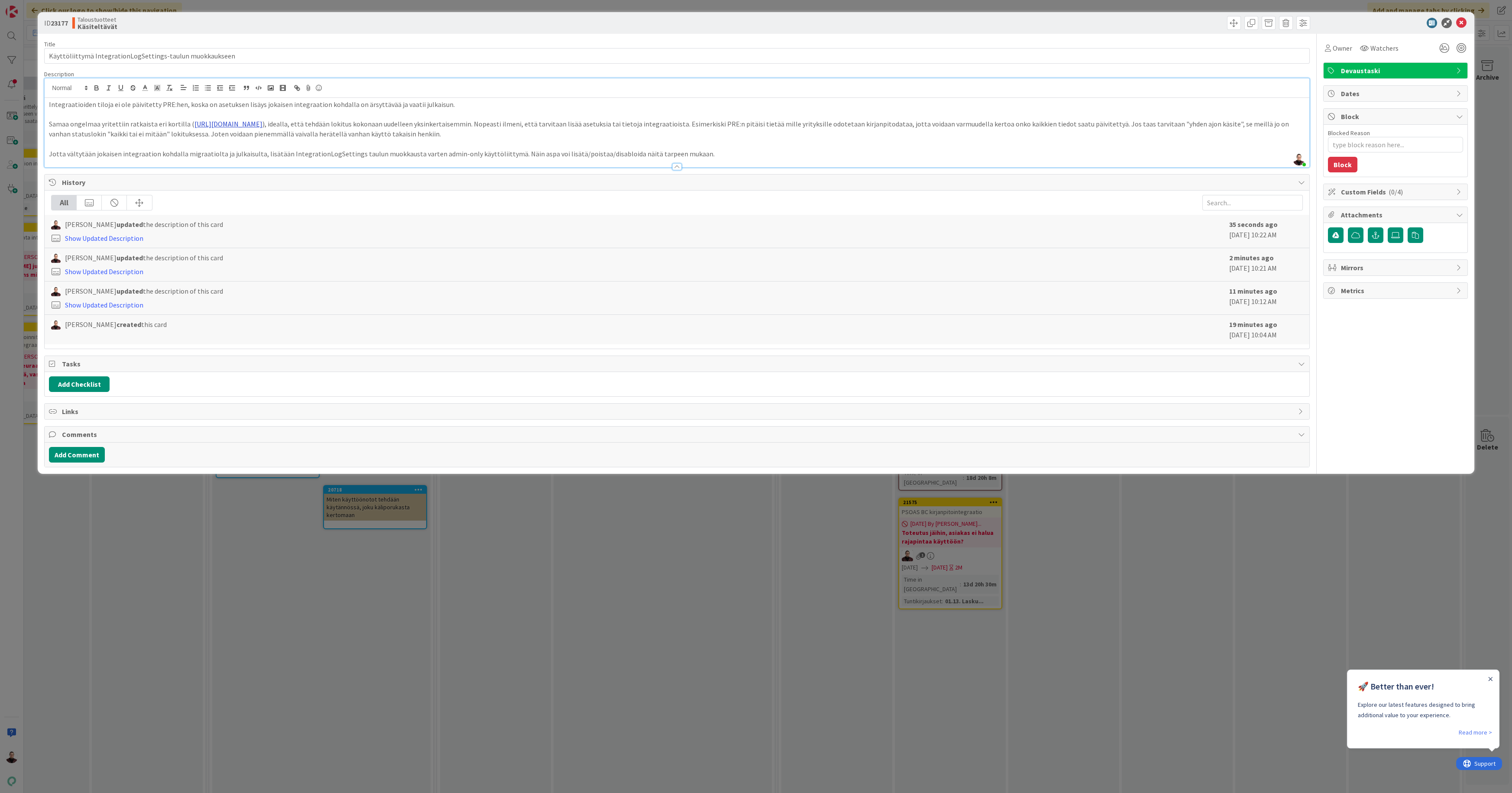
click at [262, 123] on link "[URL][DOMAIN_NAME]" at bounding box center [228, 124] width 68 height 9
click at [283, 141] on link "[URL][DOMAIN_NAME]" at bounding box center [281, 140] width 59 height 11
click at [542, 517] on div "ID 23177 Taloustuotteet Käsiteltävät Title 57 / 128 Käyttöliittymä IntegrationL…" at bounding box center [756, 396] width 1512 height 793
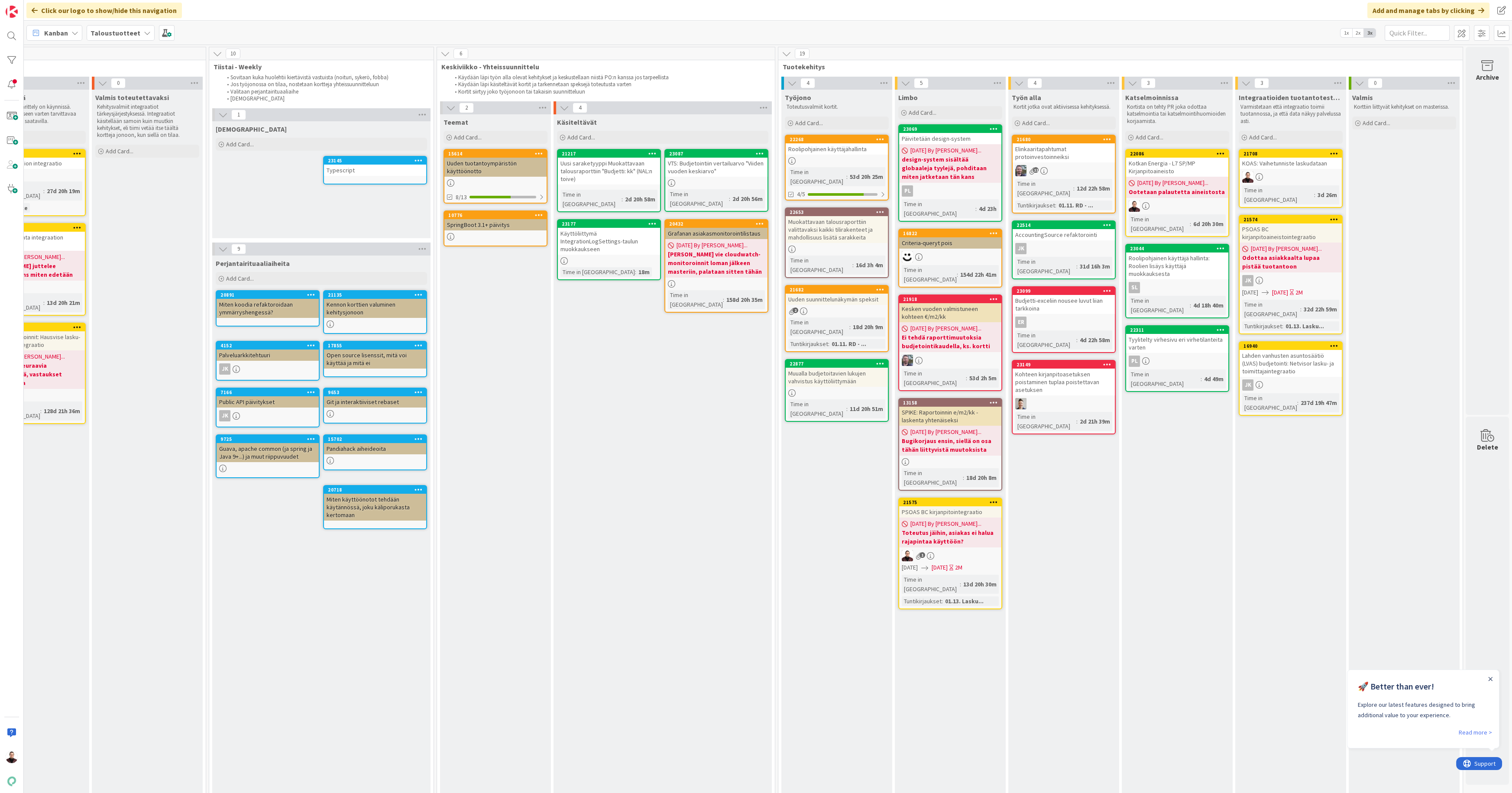
click at [584, 228] on div "Käyttöliittymä IntegrationLogSettings-taulun muokkaukseen" at bounding box center [609, 241] width 102 height 27
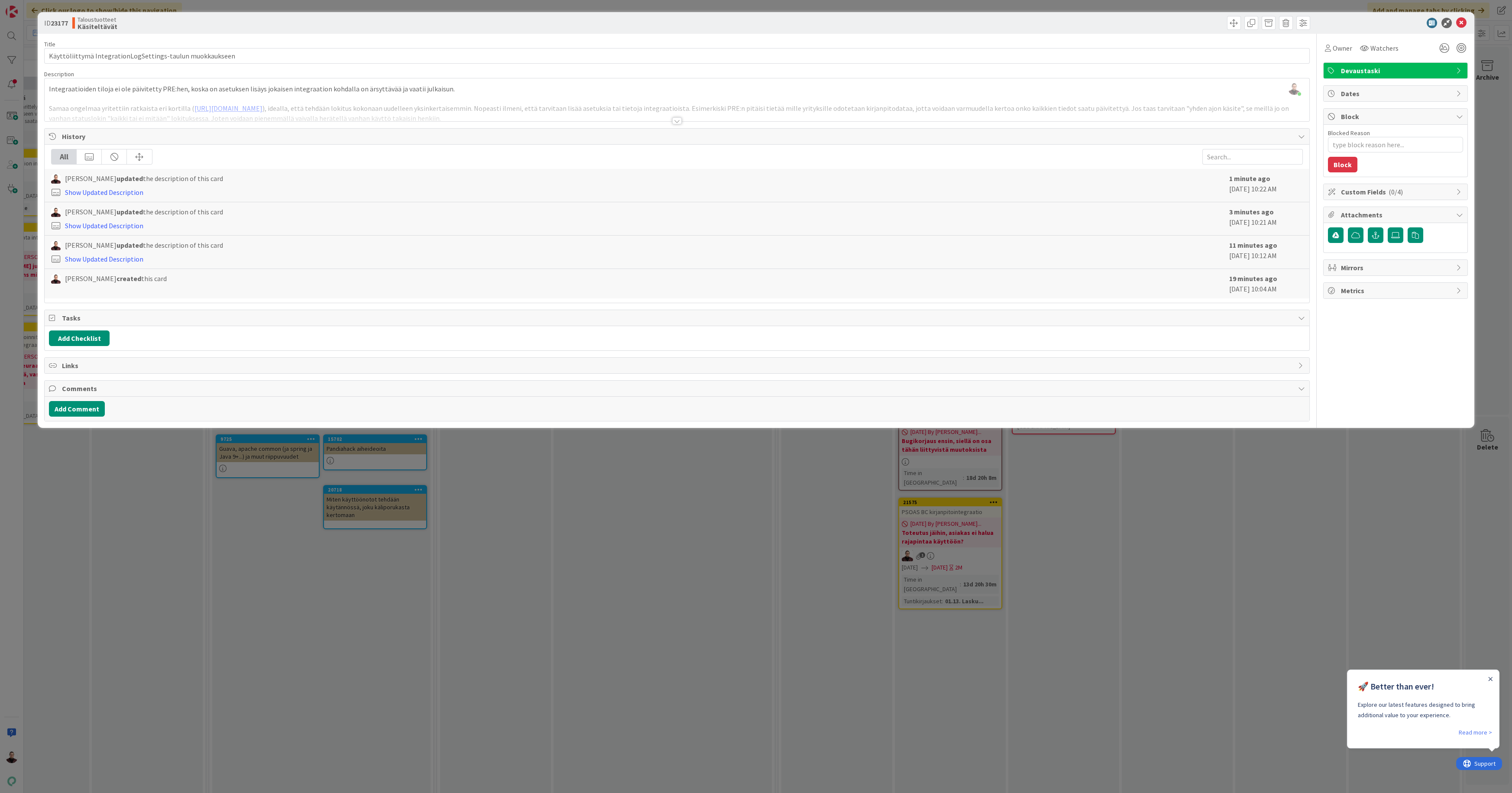
click at [676, 120] on div at bounding box center [677, 121] width 9 height 7
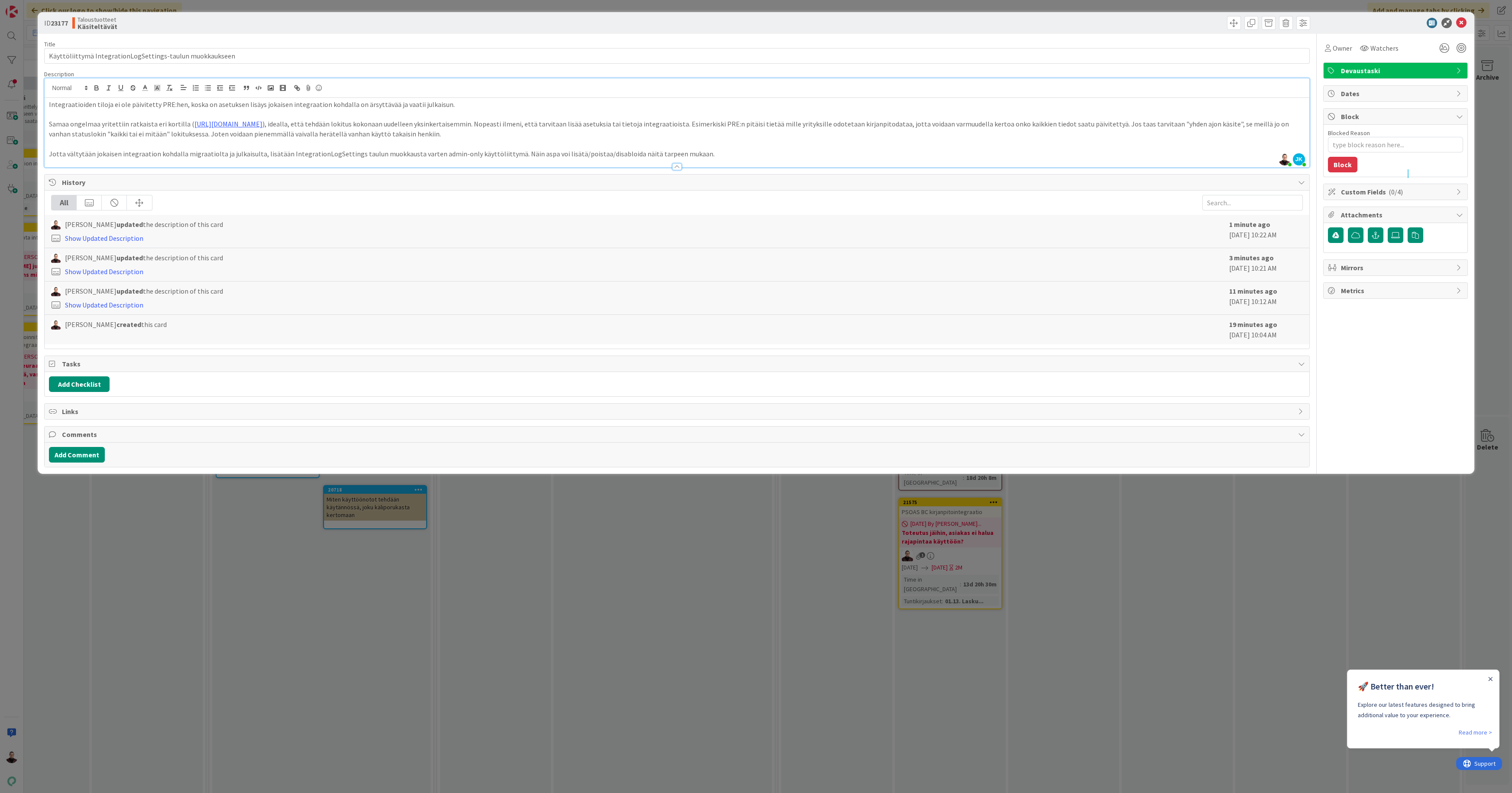
click at [858, 155] on p "Jotta vältytään jokaisen integraation kohdalla migraatiolta ja julkaisulta, lis…" at bounding box center [676, 154] width 1256 height 10
click at [681, 149] on p "Jotta vältytään jokaisen integraation kohdalla migraatiolta ja julkaisulta, lis…" at bounding box center [676, 154] width 1256 height 10
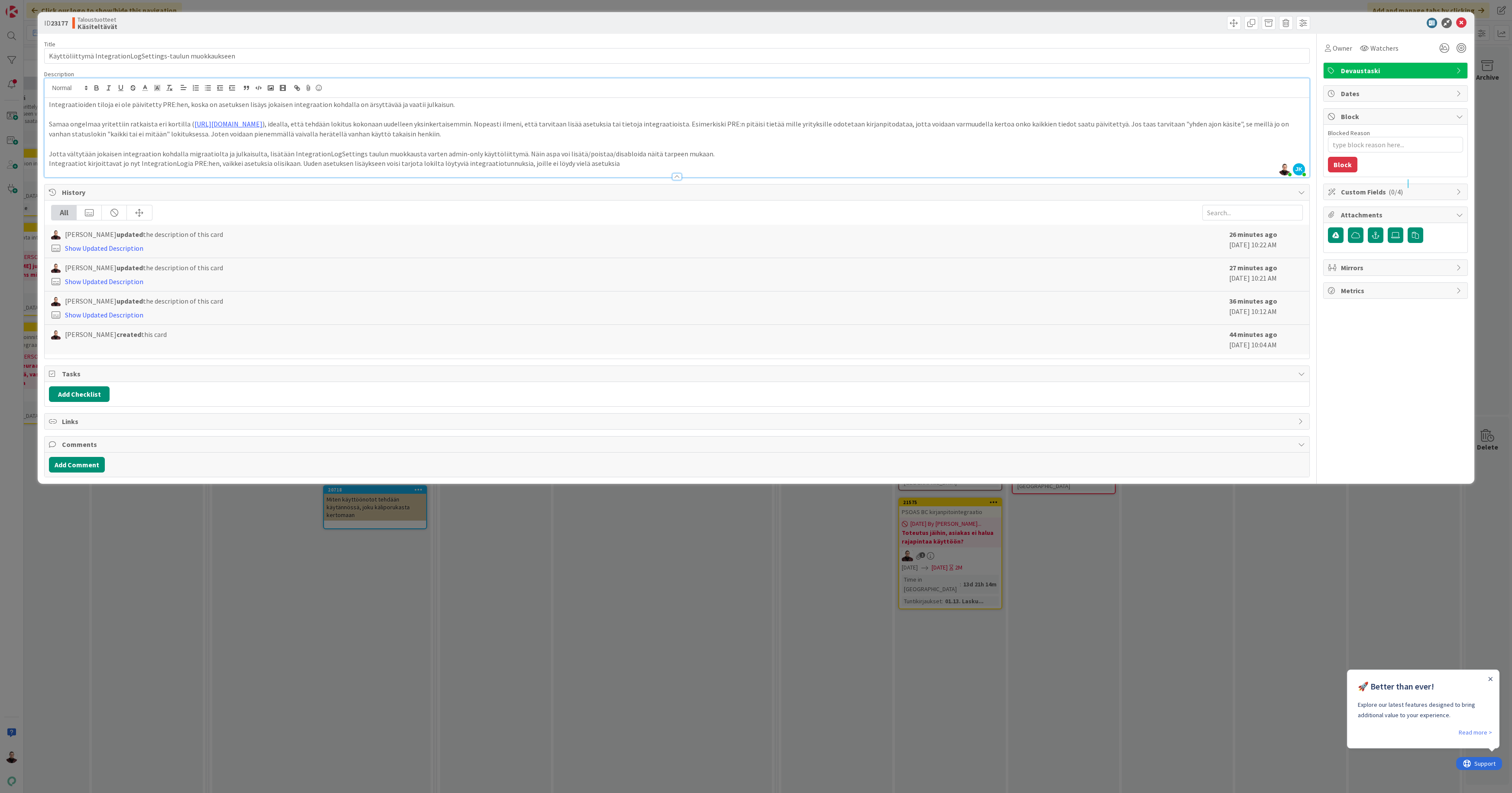
click at [612, 160] on p "Integraatiot kirjoittavat jo nyt IntegrationLogia PRE:hen, vaikkei asetuksia ol…" at bounding box center [676, 163] width 1256 height 10
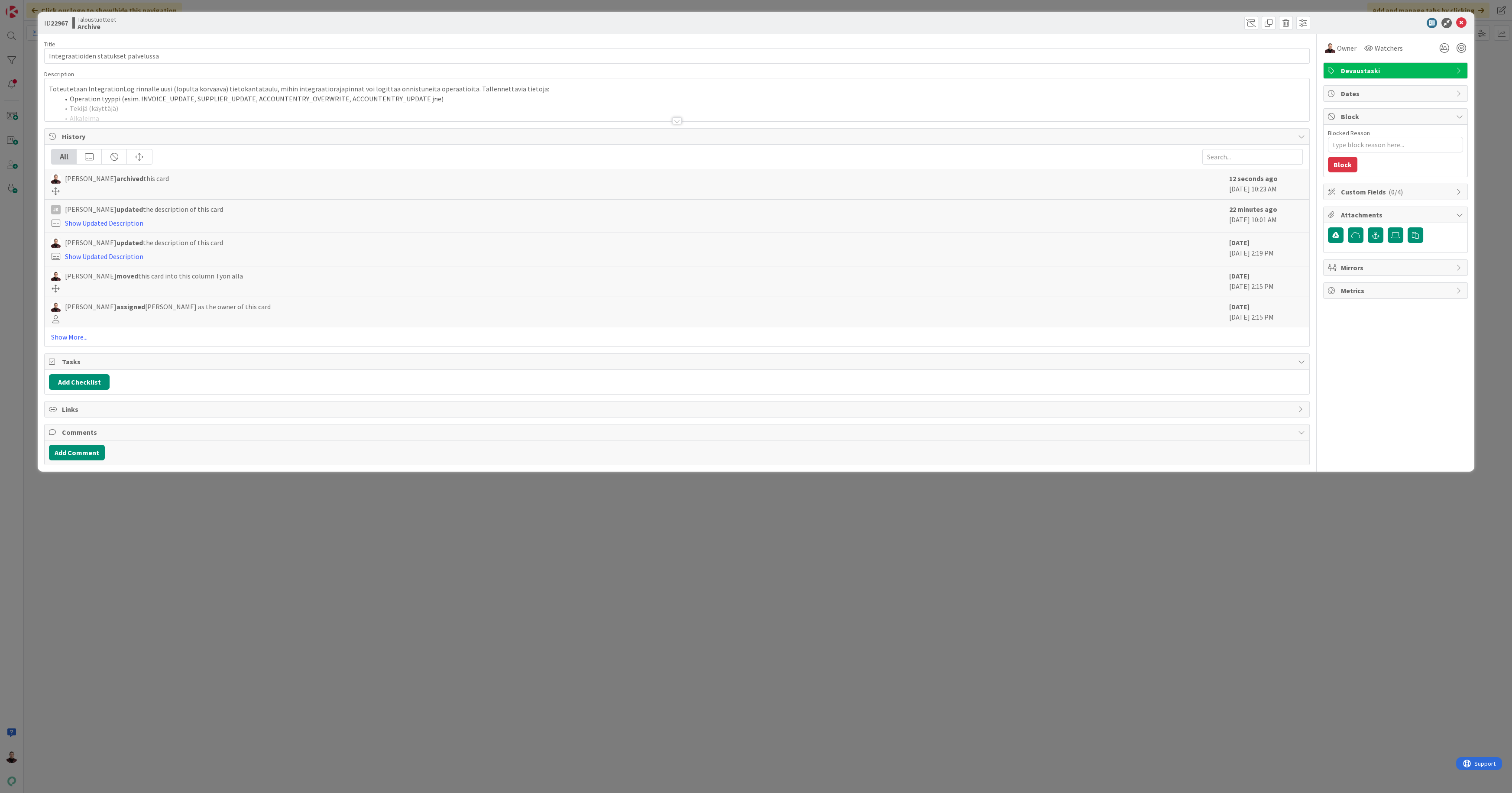
type textarea "x"
